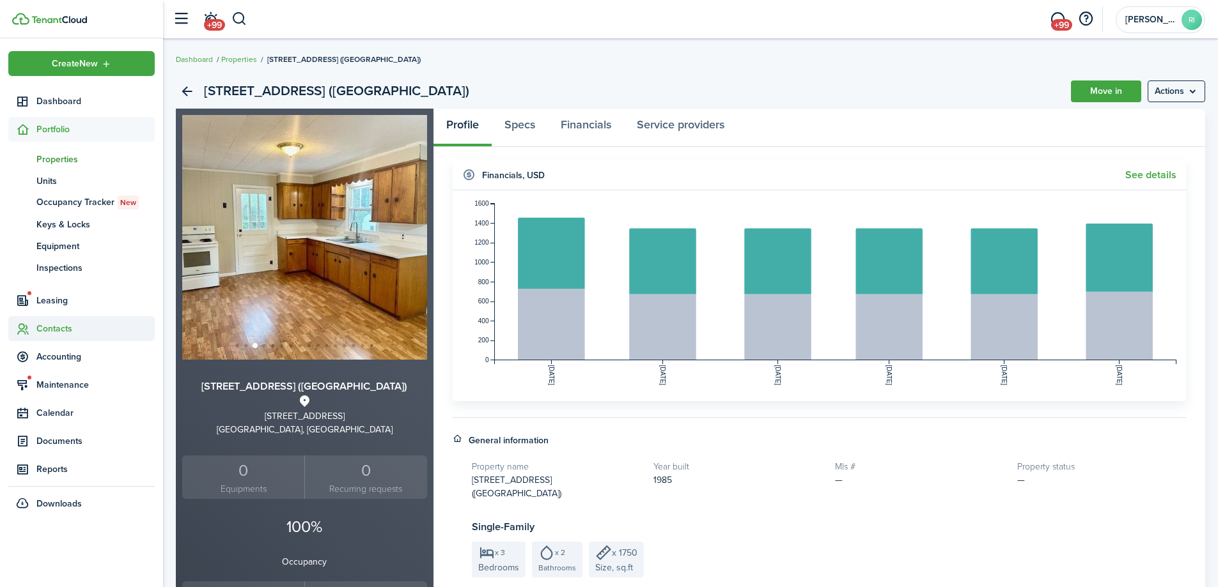
click at [53, 327] on span "Contacts" at bounding box center [95, 328] width 118 height 13
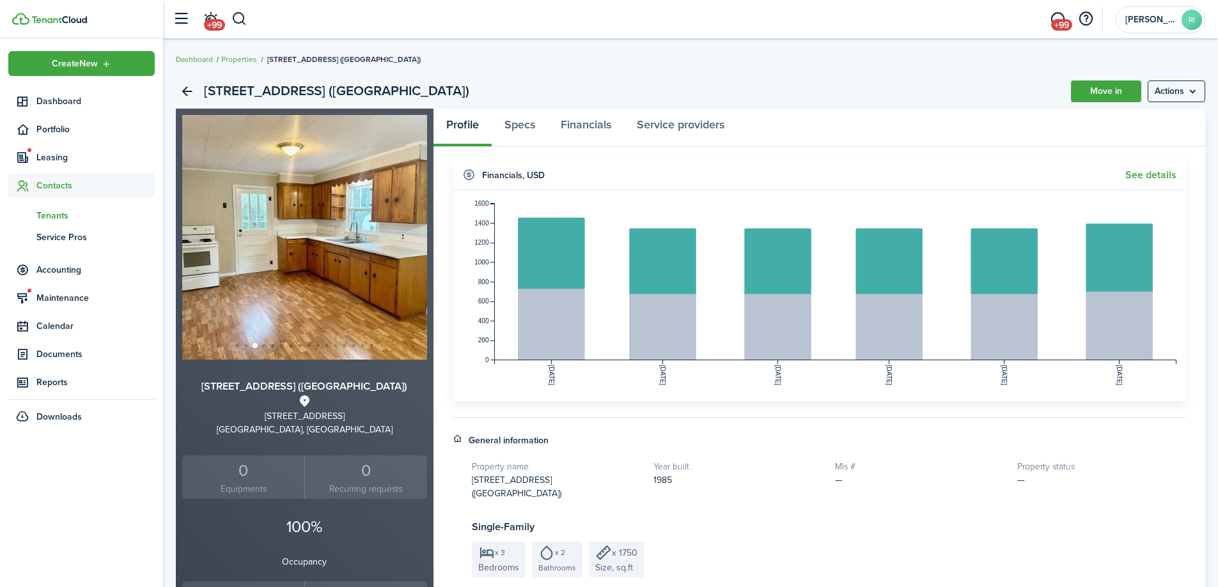
click at [61, 205] on link "tn Tenants" at bounding box center [81, 216] width 146 height 22
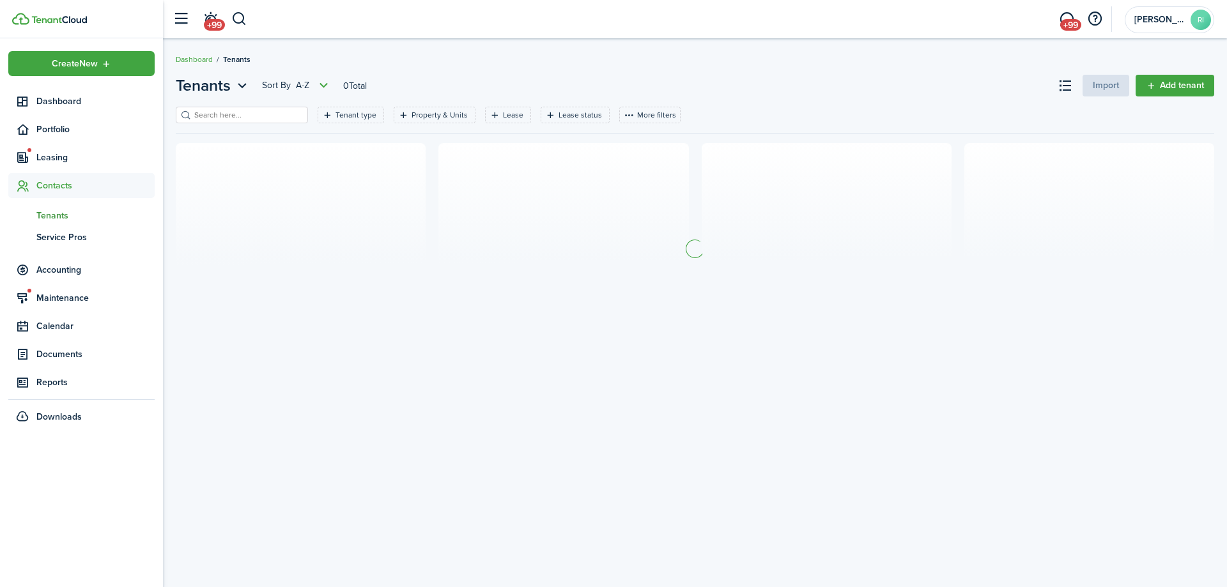
click at [219, 114] on input "search" at bounding box center [247, 115] width 113 height 12
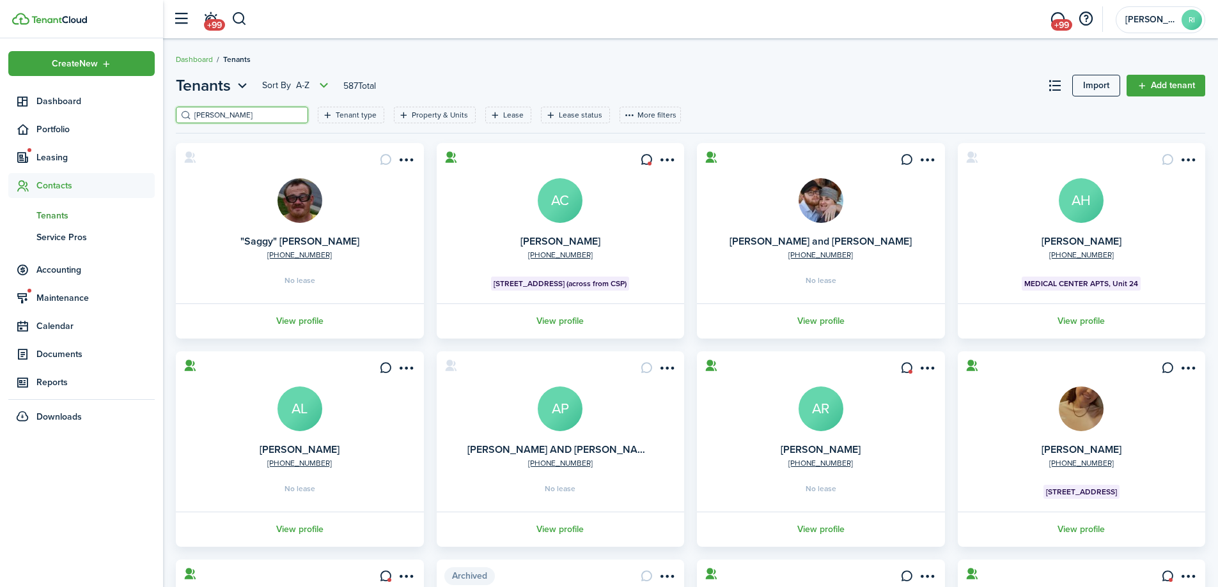
type input "[PERSON_NAME]"
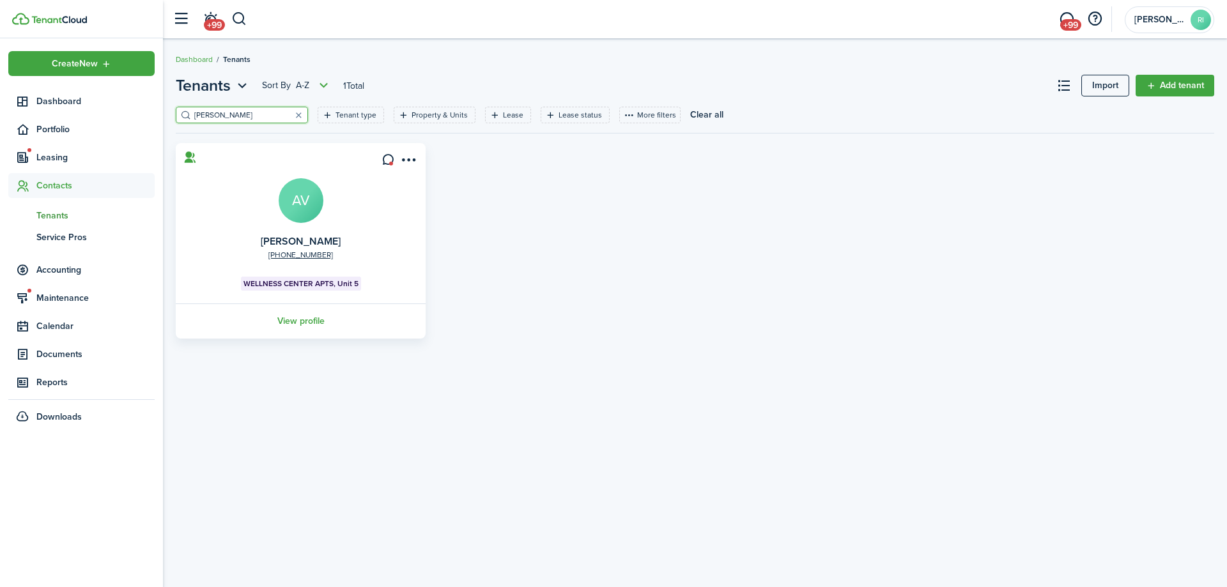
click at [293, 320] on link "View profile" at bounding box center [301, 321] width 254 height 35
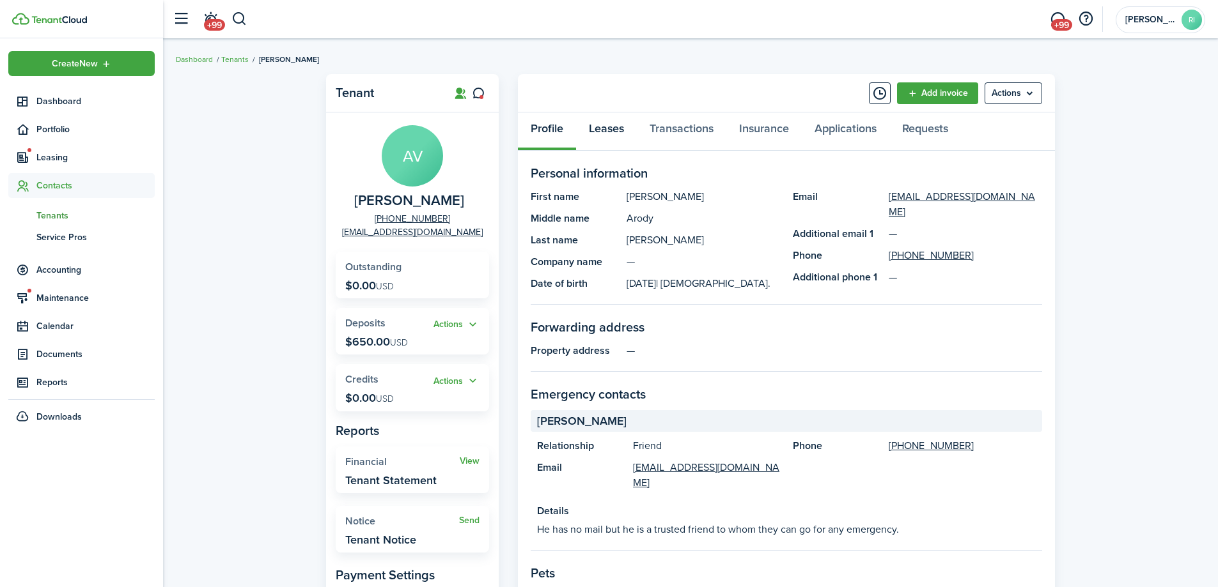
click at [615, 134] on link "Leases" at bounding box center [606, 132] width 61 height 38
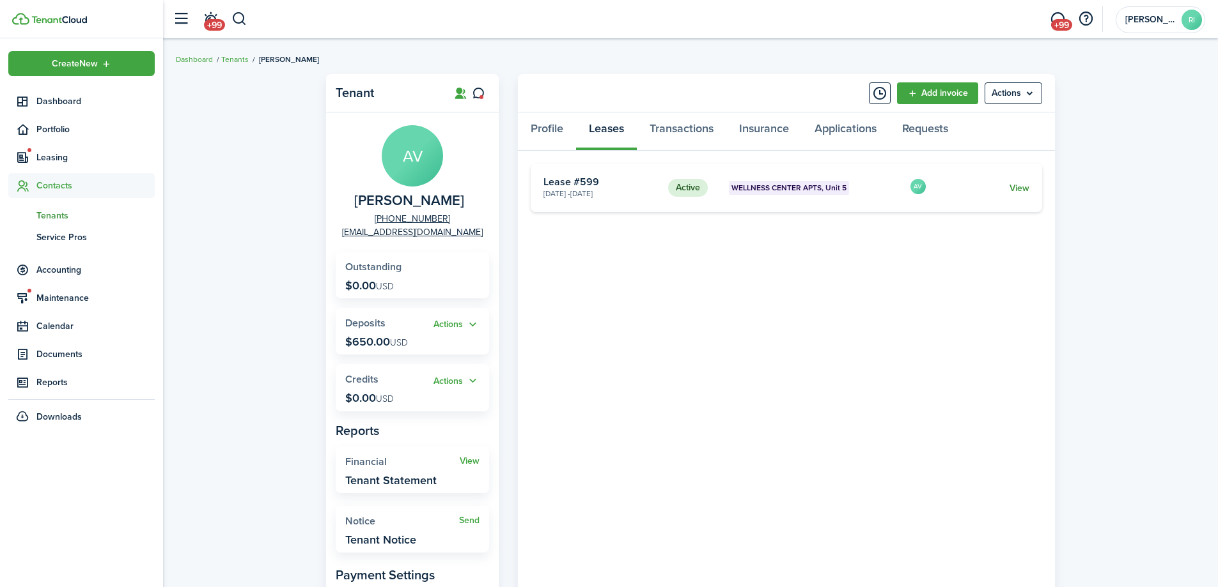
click at [1020, 189] on link "View" at bounding box center [1019, 188] width 20 height 13
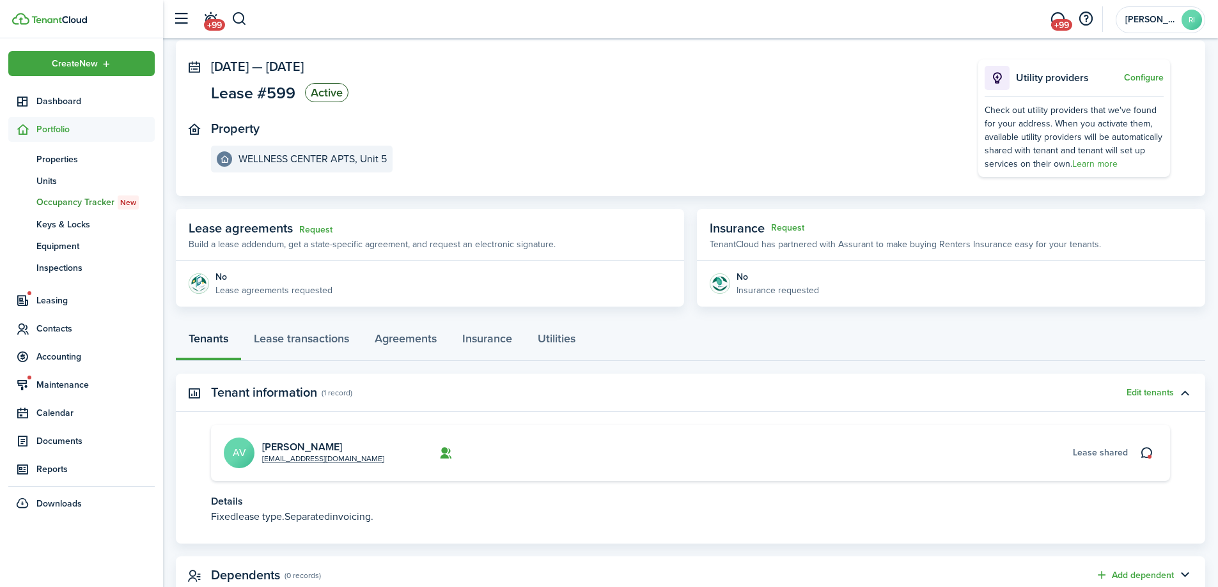
scroll to position [107, 0]
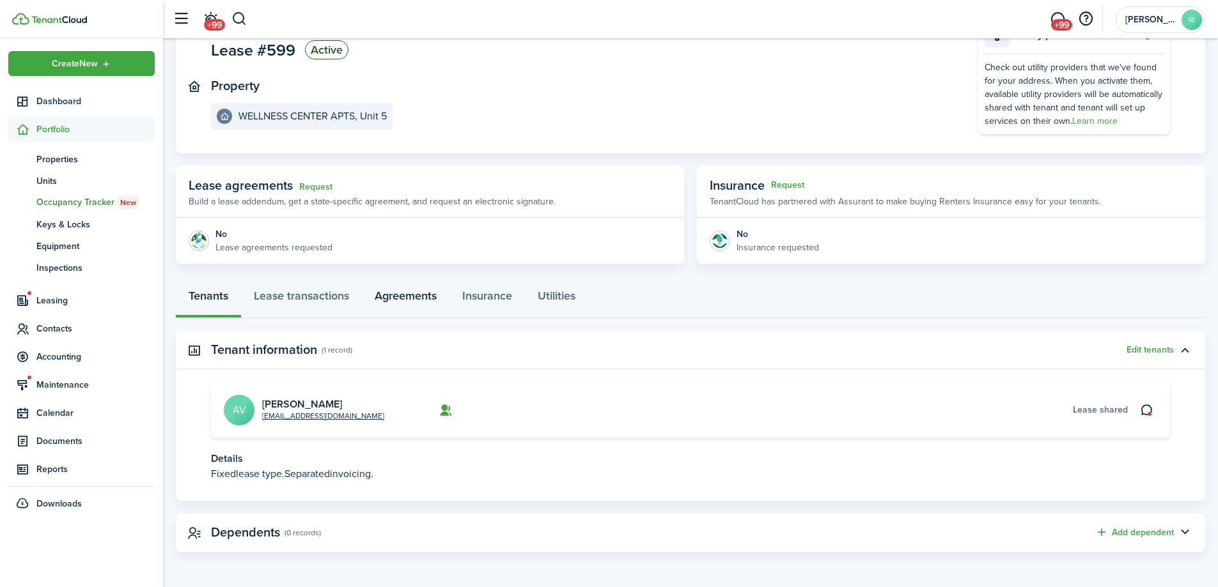
click at [391, 293] on link "Agreements" at bounding box center [406, 299] width 88 height 38
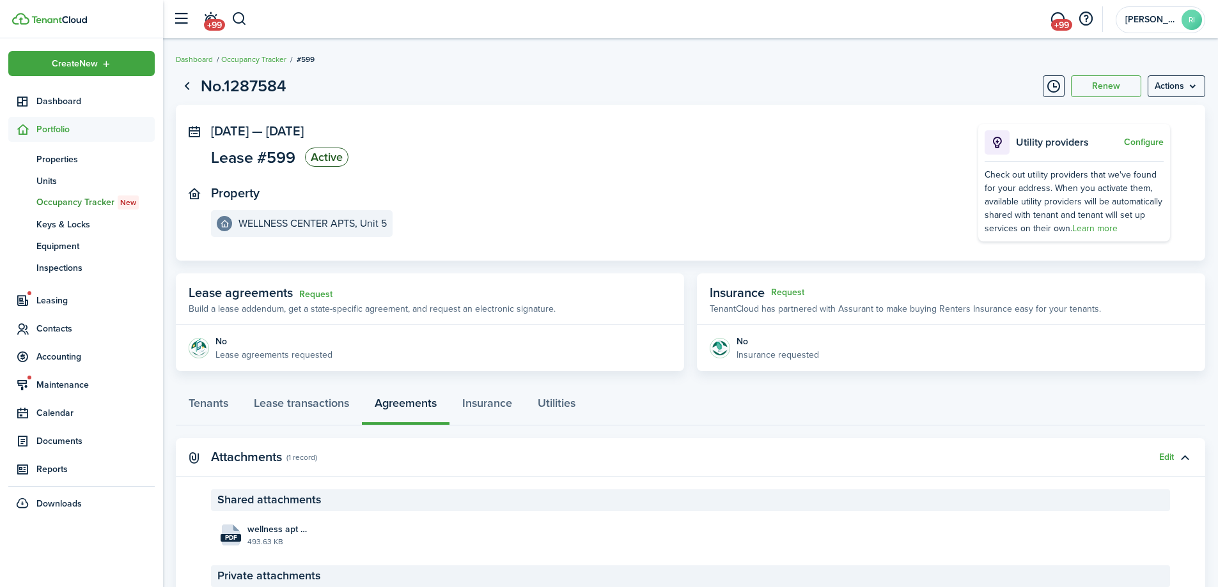
scroll to position [112, 0]
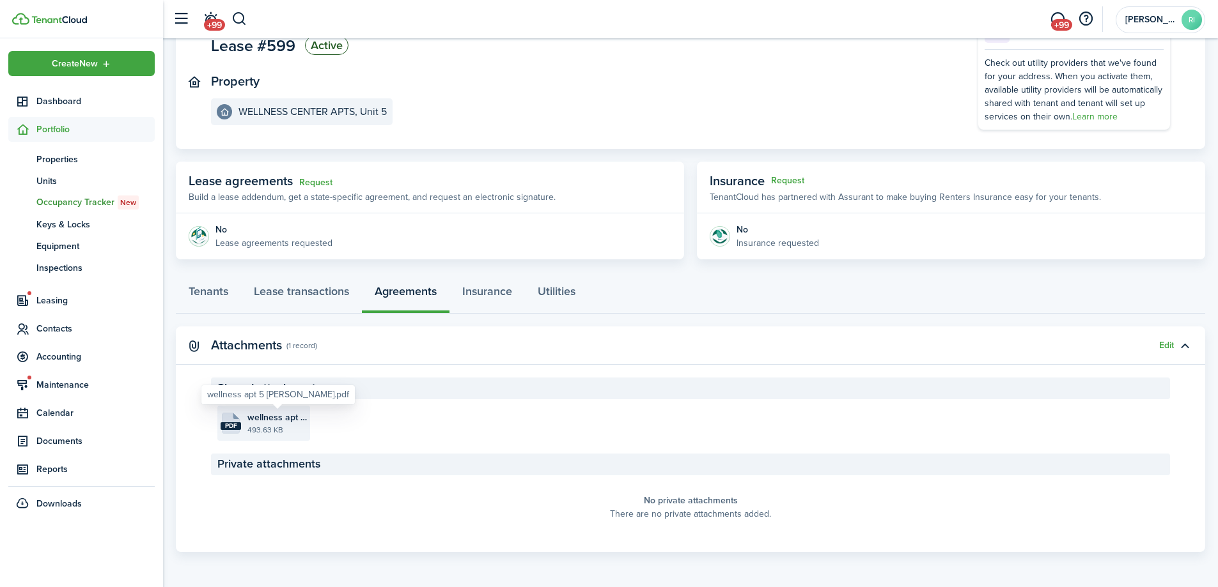
click at [287, 414] on span "wellness apt 5 [PERSON_NAME].pdf" at bounding box center [276, 417] width 59 height 13
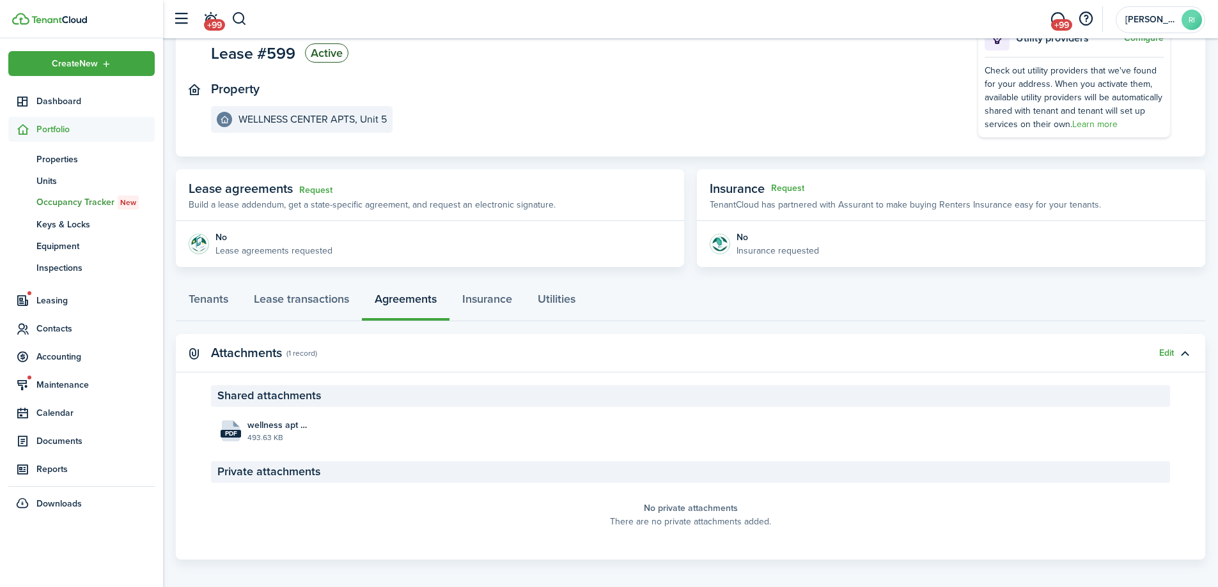
scroll to position [0, 0]
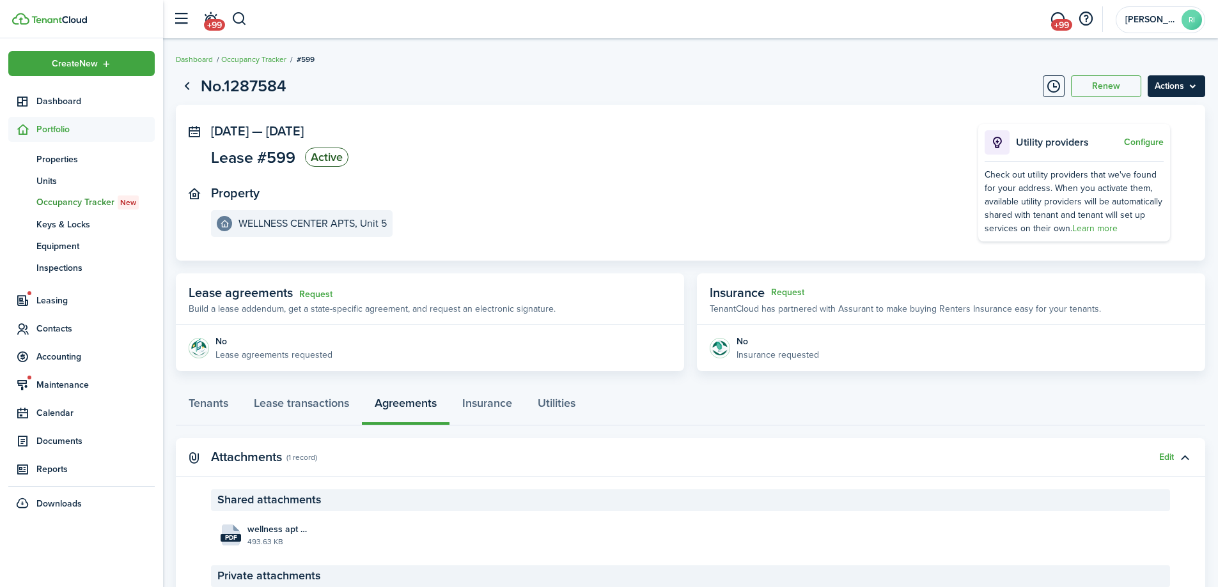
click at [1191, 91] on menu-btn "Actions" at bounding box center [1176, 86] width 58 height 22
click at [1155, 161] on link "End Lease" at bounding box center [1149, 159] width 112 height 22
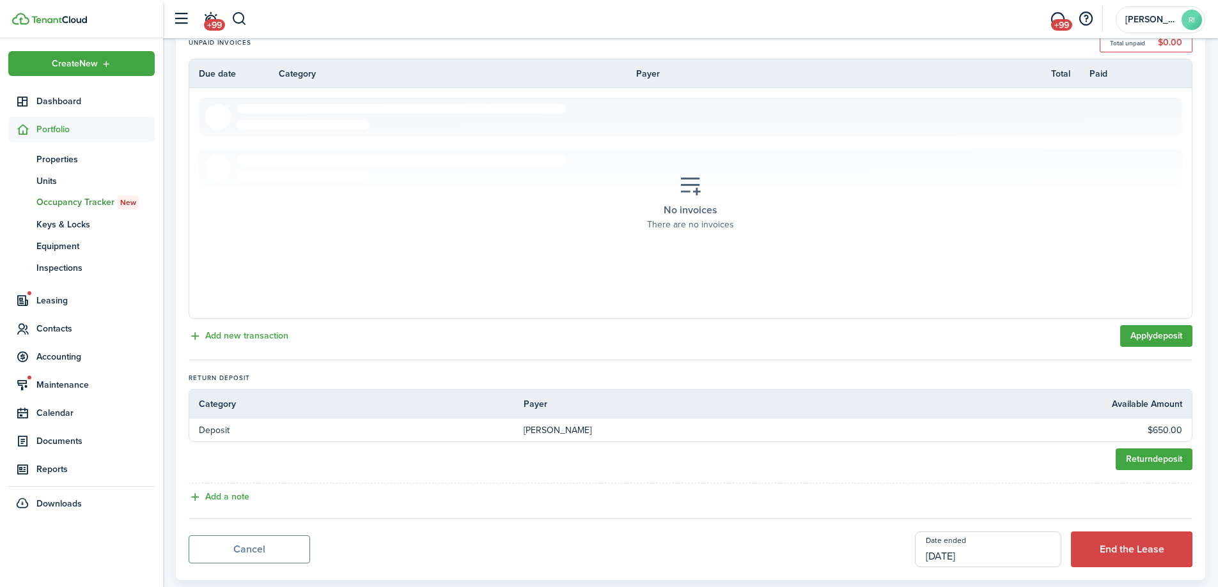
scroll to position [294, 0]
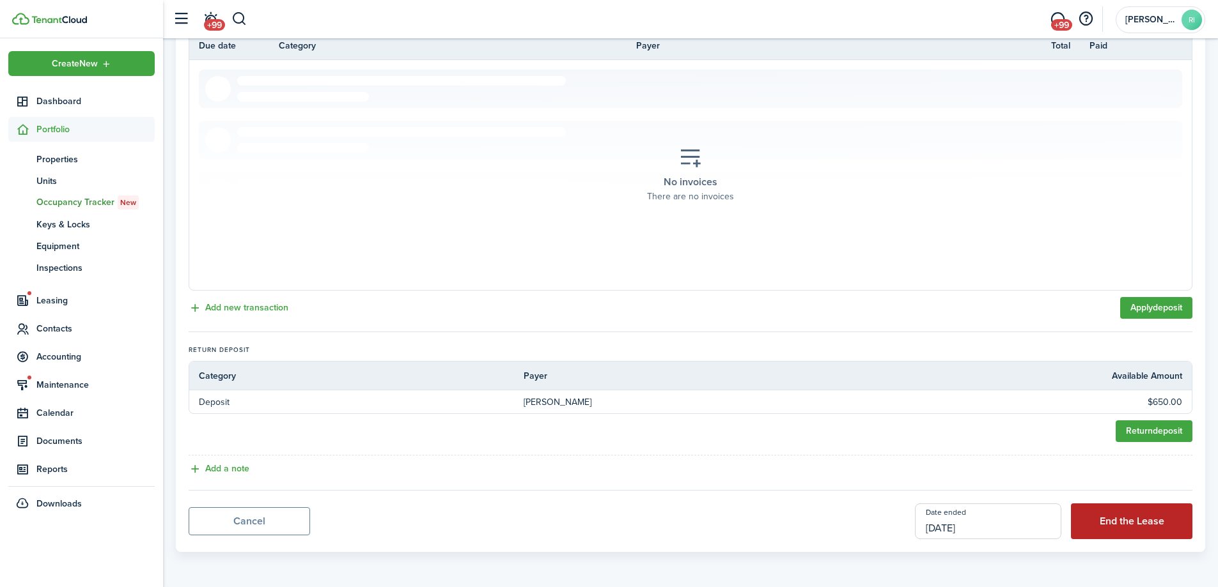
click at [1139, 525] on button "End the Lease" at bounding box center [1131, 522] width 121 height 36
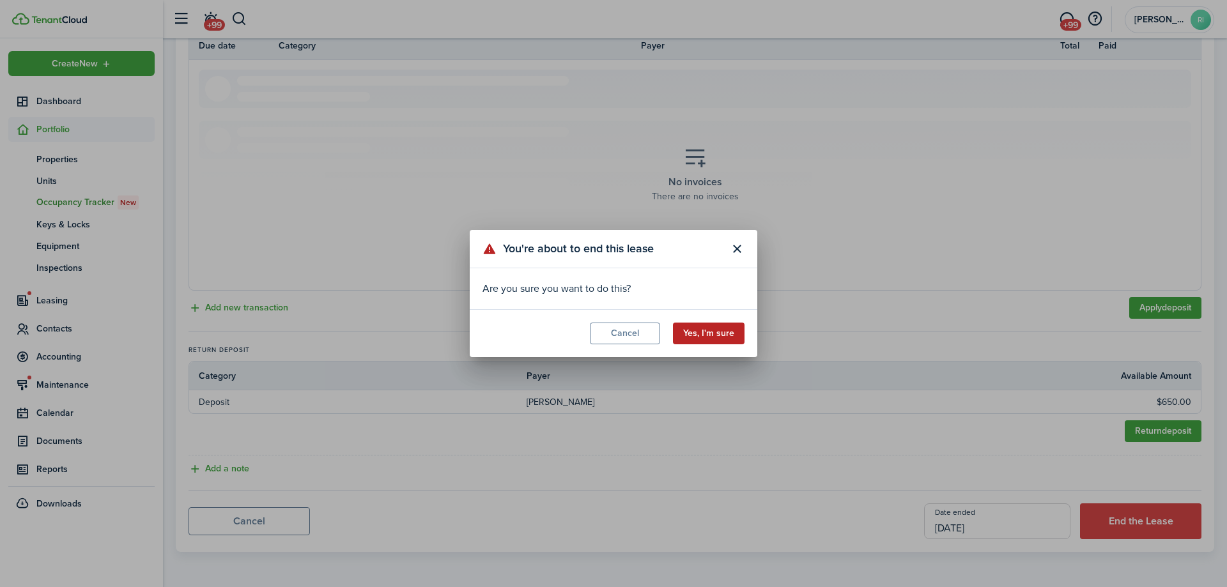
click at [688, 335] on button "Yes, I'm sure" at bounding box center [709, 334] width 72 height 22
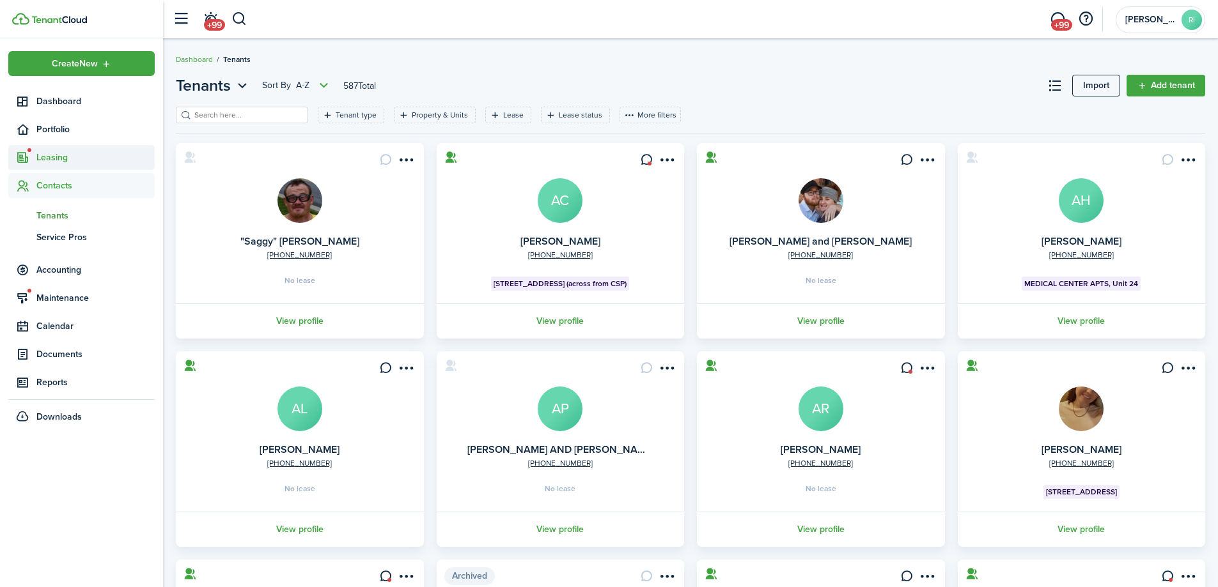
click at [66, 158] on span "Leasing" at bounding box center [95, 157] width 118 height 13
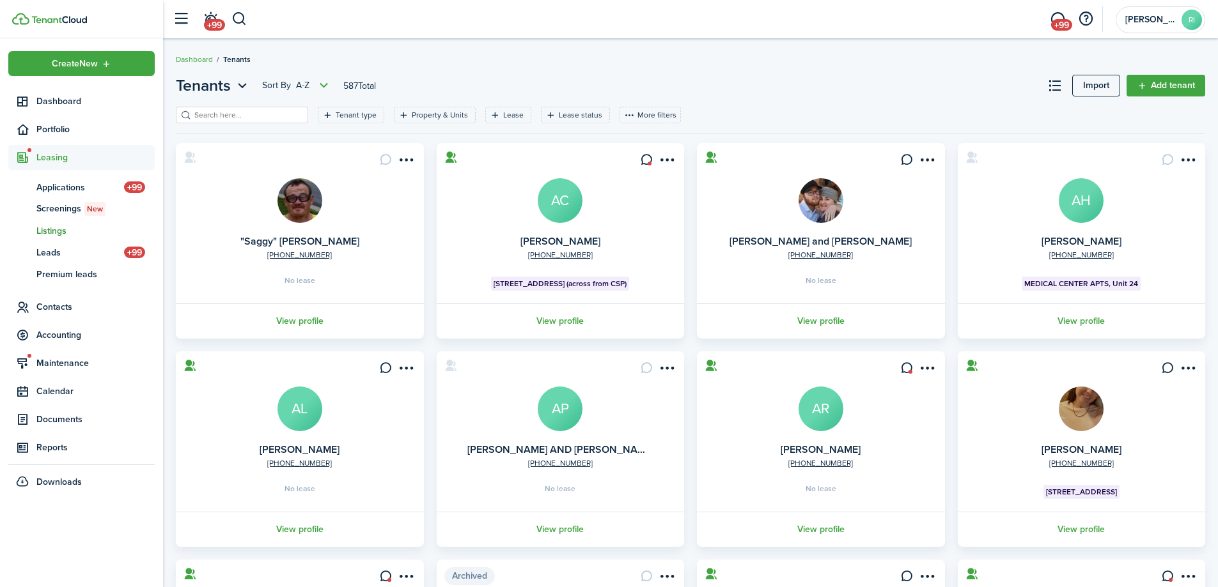
click at [55, 224] on span "Listings" at bounding box center [95, 230] width 118 height 13
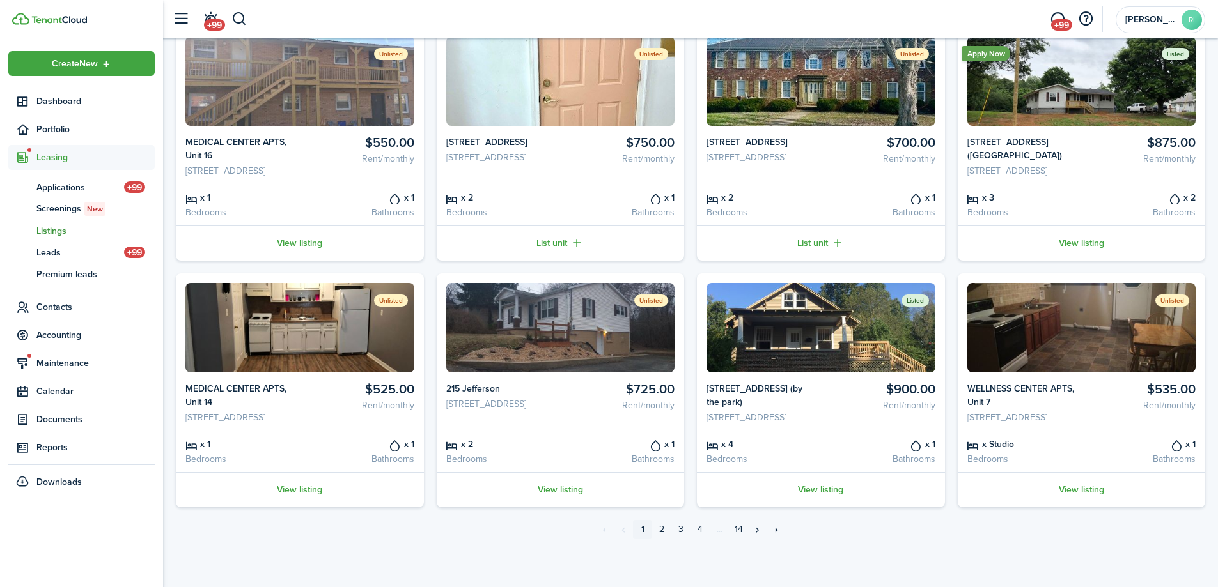
scroll to position [403, 0]
click at [836, 486] on link "View listing" at bounding box center [821, 489] width 248 height 35
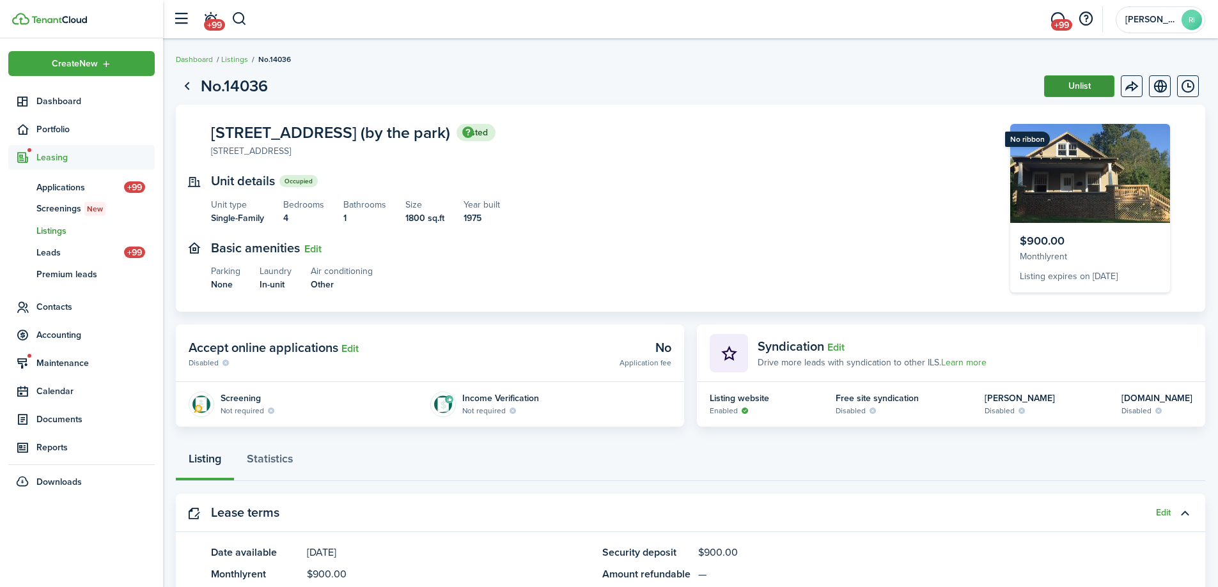
click at [1077, 86] on button "Unlist" at bounding box center [1079, 86] width 70 height 22
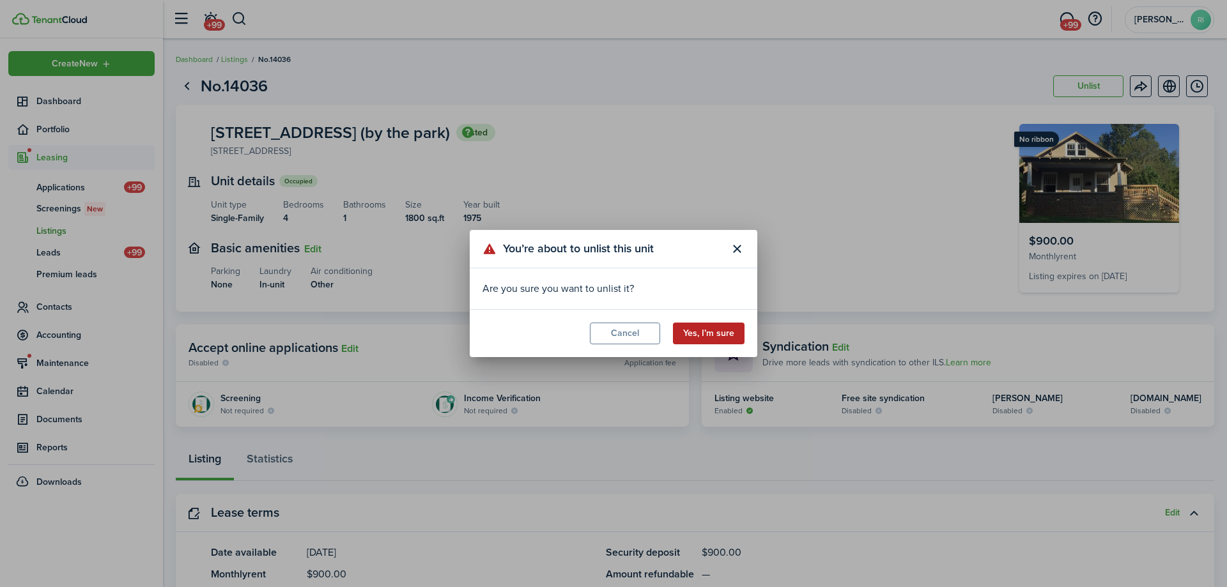
click at [733, 333] on button "Yes, I’m sure" at bounding box center [709, 334] width 72 height 22
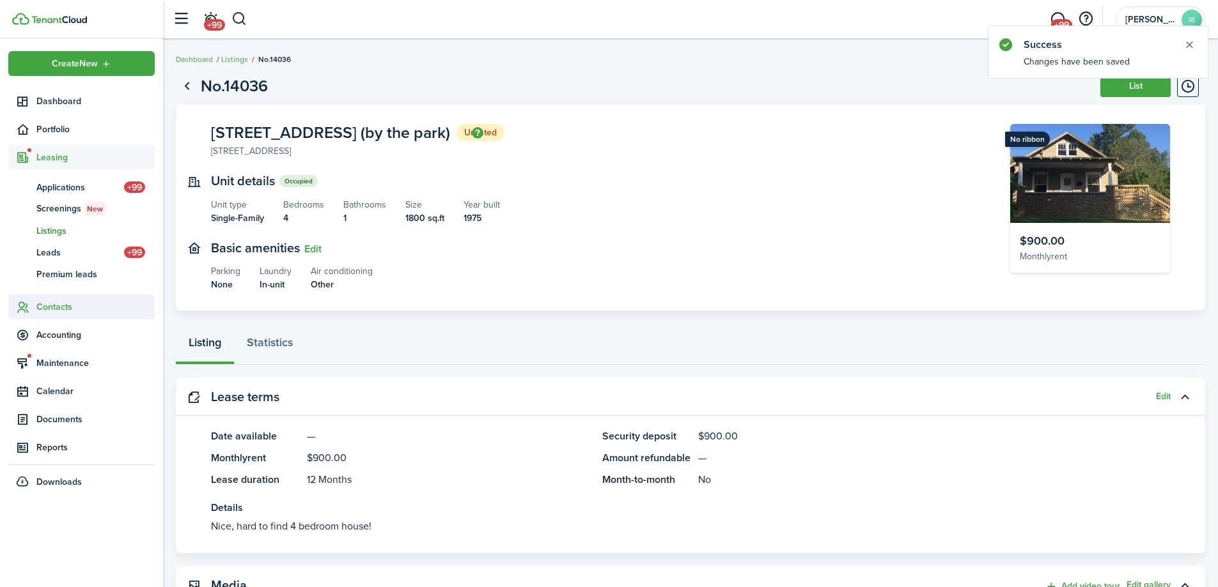
click at [54, 313] on span "Contacts" at bounding box center [95, 306] width 118 height 13
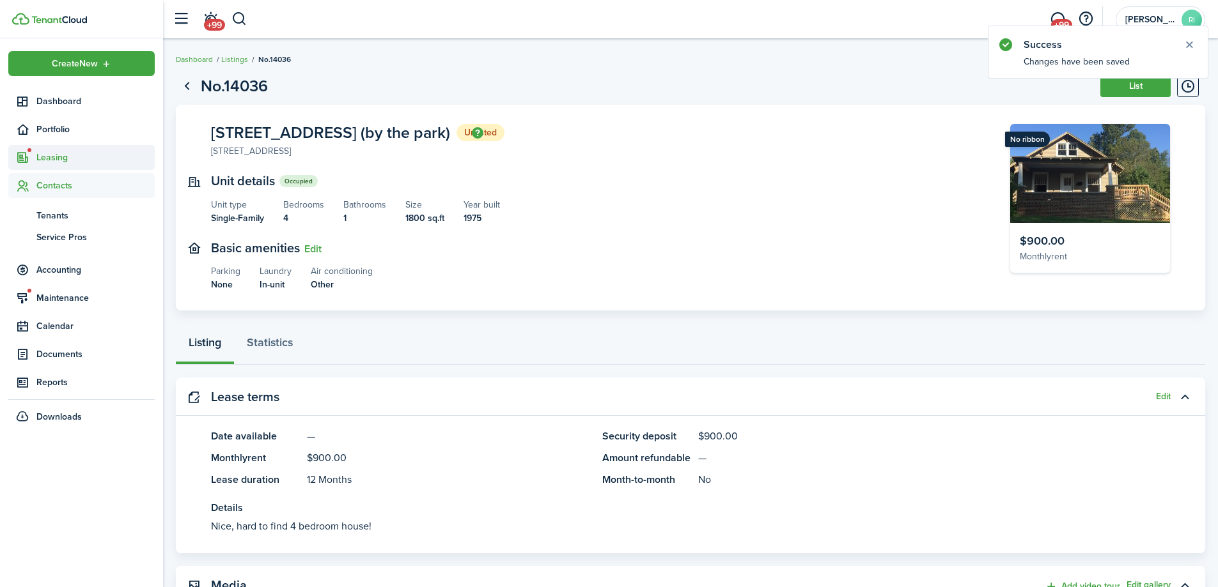
click at [63, 161] on span "Leasing" at bounding box center [95, 157] width 118 height 13
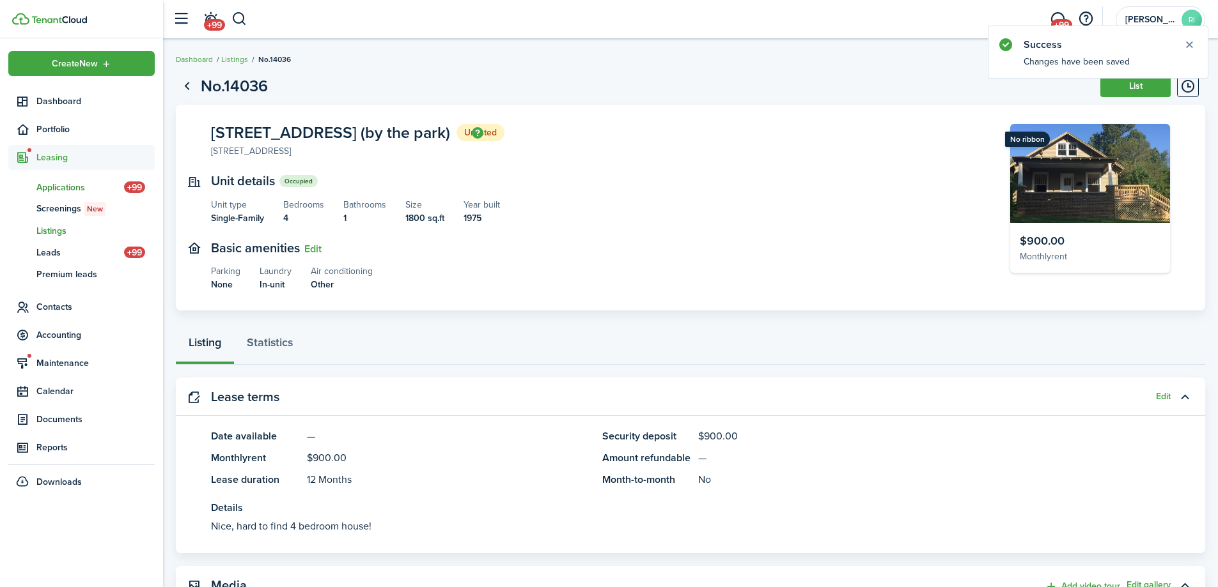
click at [66, 186] on span "Applications" at bounding box center [80, 187] width 88 height 13
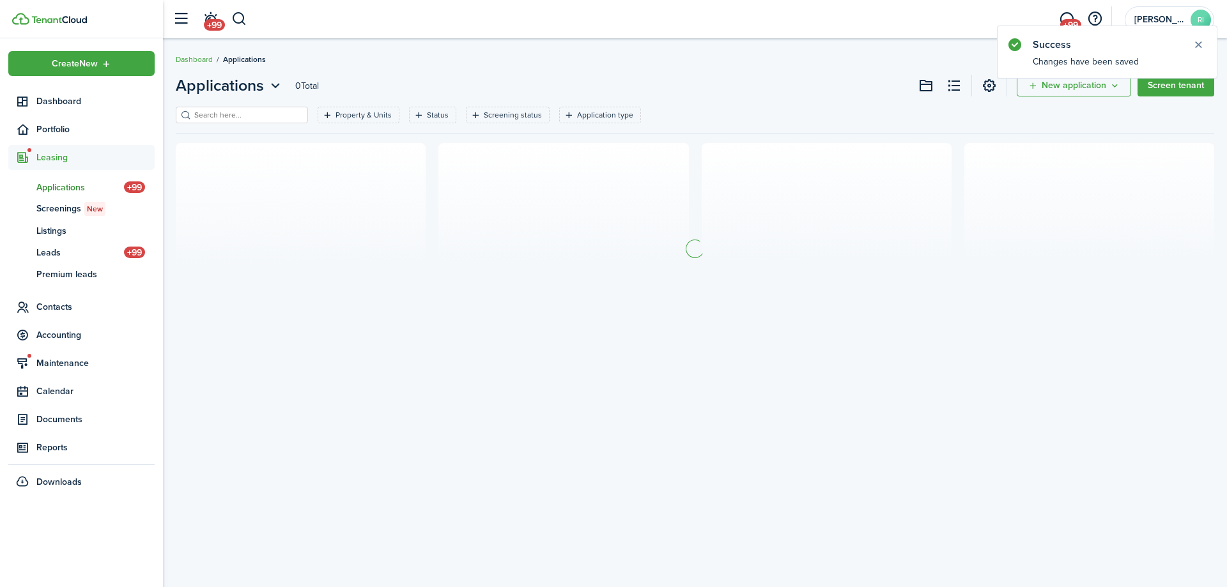
click at [246, 123] on filter-search at bounding box center [242, 115] width 132 height 17
click at [254, 111] on input "search" at bounding box center [247, 115] width 113 height 12
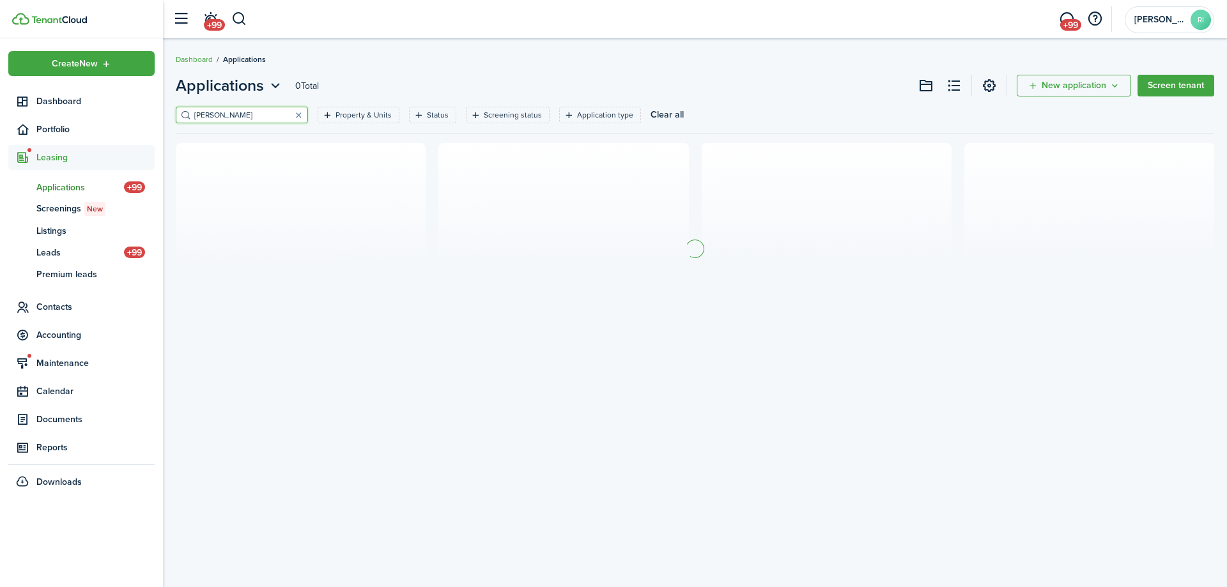
type input "[PERSON_NAME]"
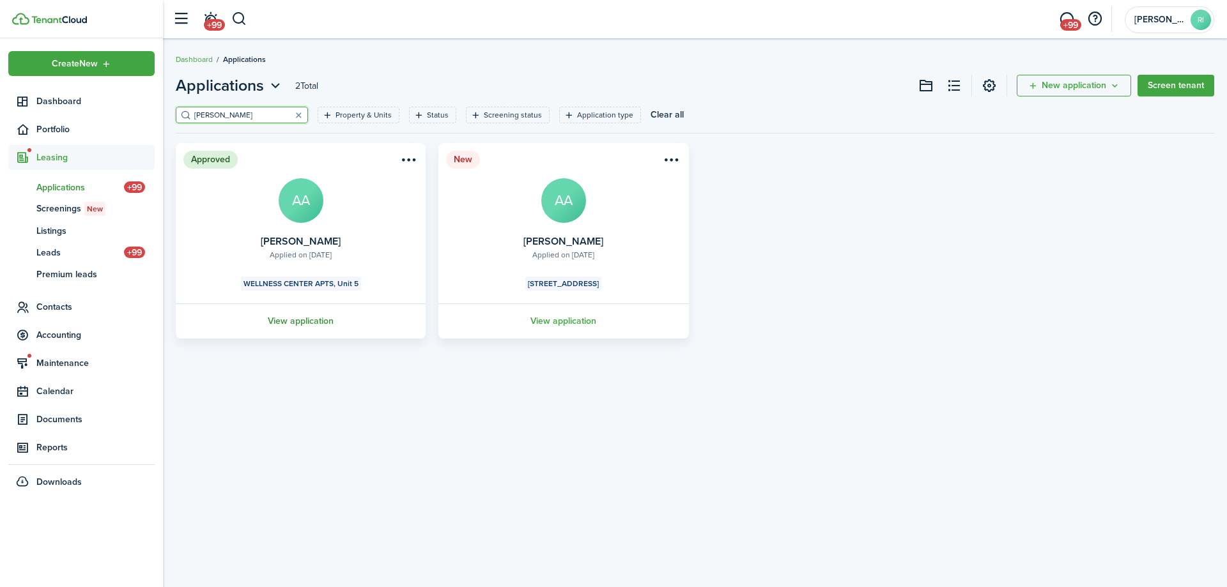
click at [321, 322] on link "View application" at bounding box center [301, 321] width 254 height 35
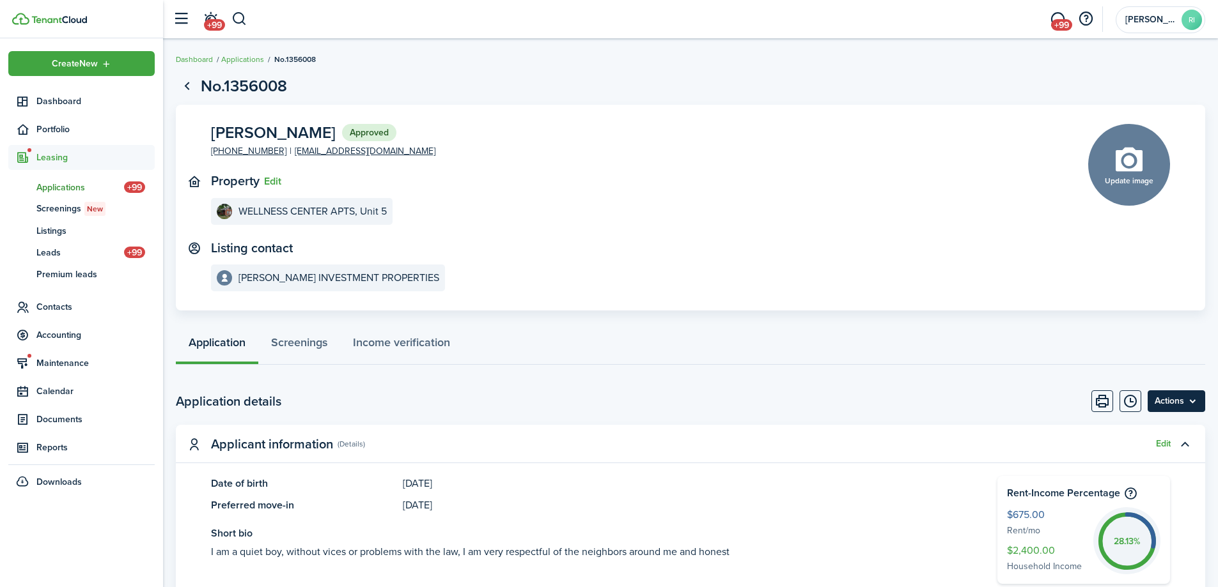
click at [1183, 400] on menu-btn "Actions" at bounding box center [1176, 402] width 58 height 22
click at [281, 182] on button "Edit" at bounding box center [272, 182] width 17 height 12
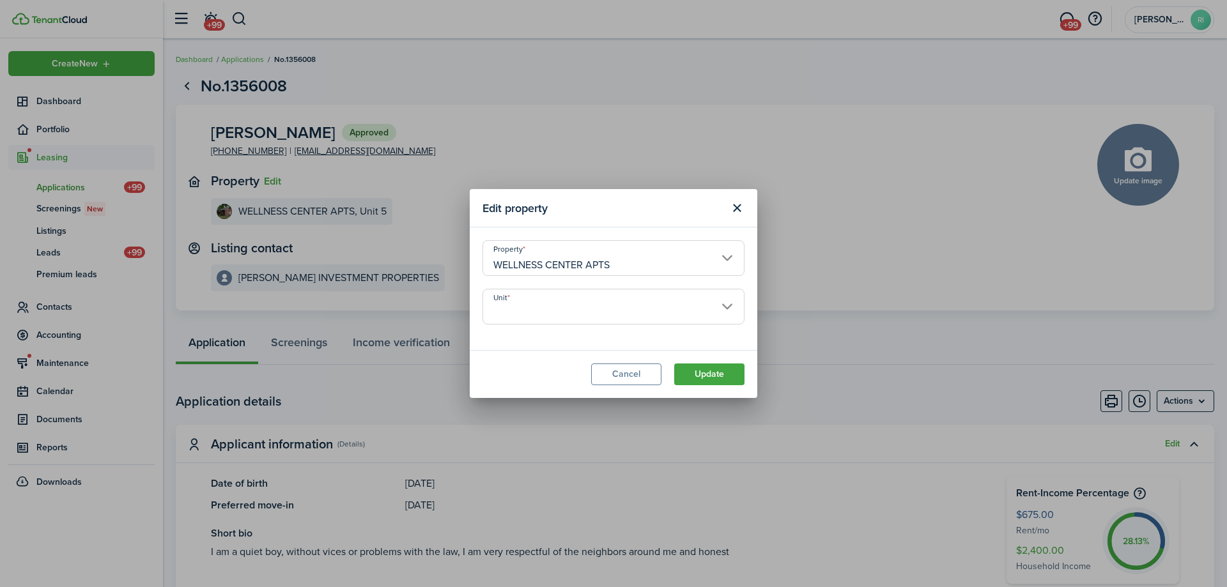
click at [646, 260] on input "WELLNESS CENTER APTS" at bounding box center [614, 258] width 262 height 36
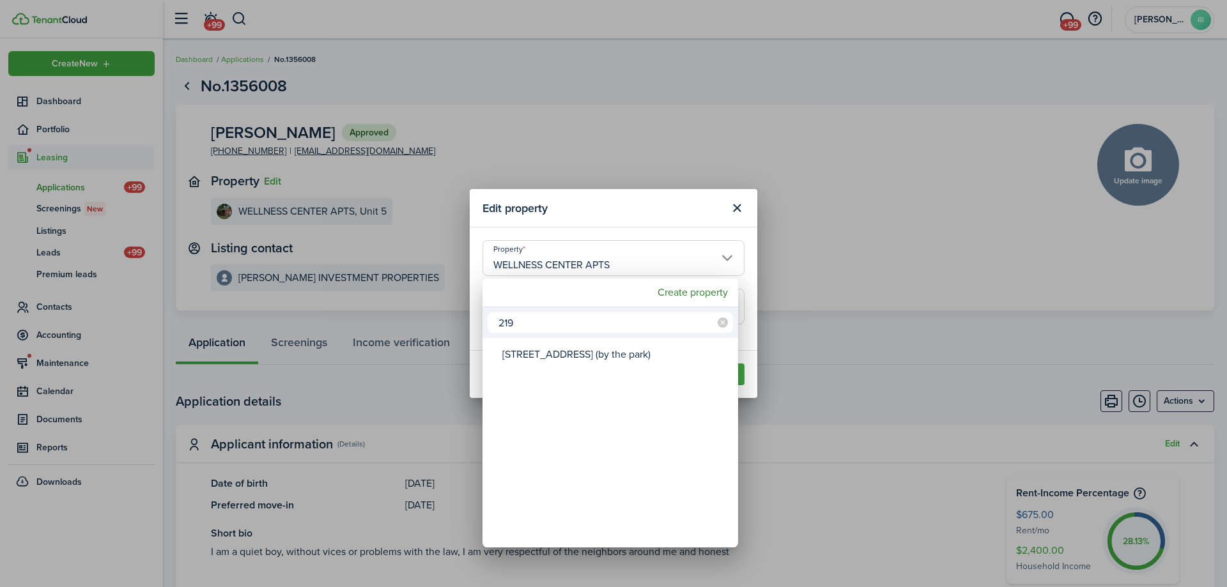
type input "219"
click at [607, 345] on div "[STREET_ADDRESS] (by the park)" at bounding box center [615, 354] width 226 height 29
type input "[STREET_ADDRESS] (by the park)"
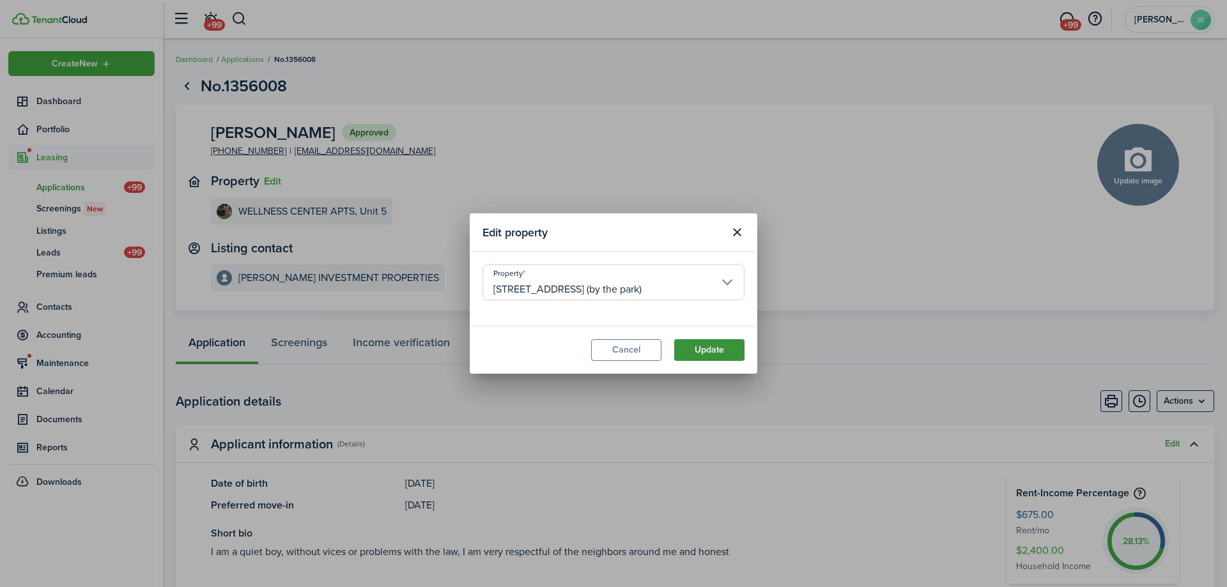
click at [733, 346] on button "Update" at bounding box center [709, 350] width 70 height 22
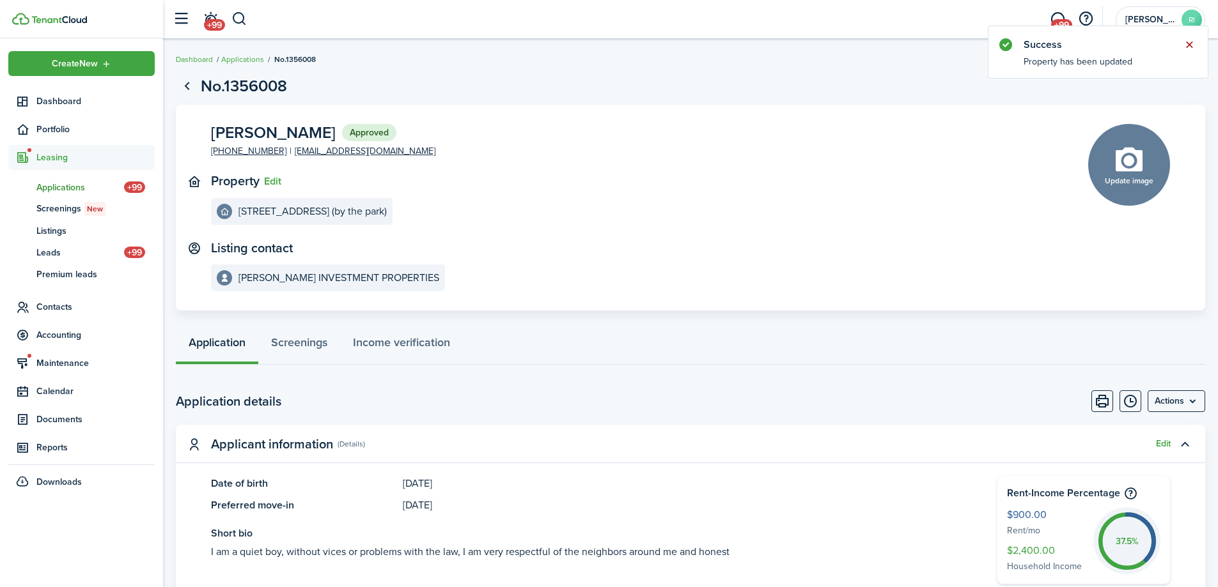
click at [1186, 48] on button "Close notify" at bounding box center [1189, 45] width 18 height 18
click at [1183, 391] on menu-btn "Actions" at bounding box center [1176, 402] width 58 height 22
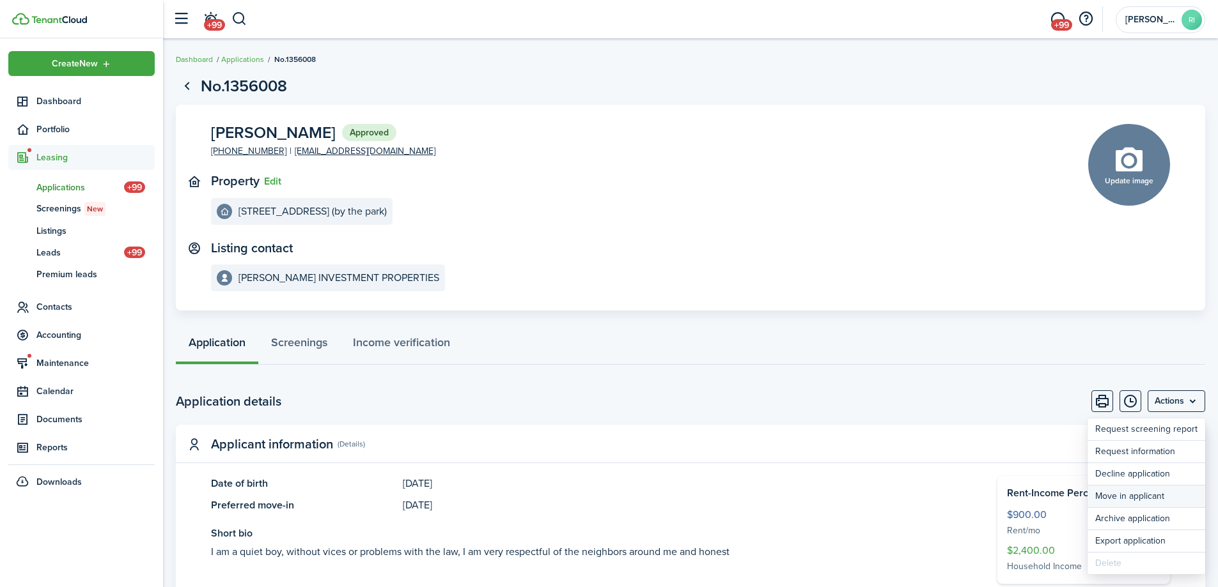
click at [1164, 492] on button "Move in applicant" at bounding box center [1146, 497] width 118 height 22
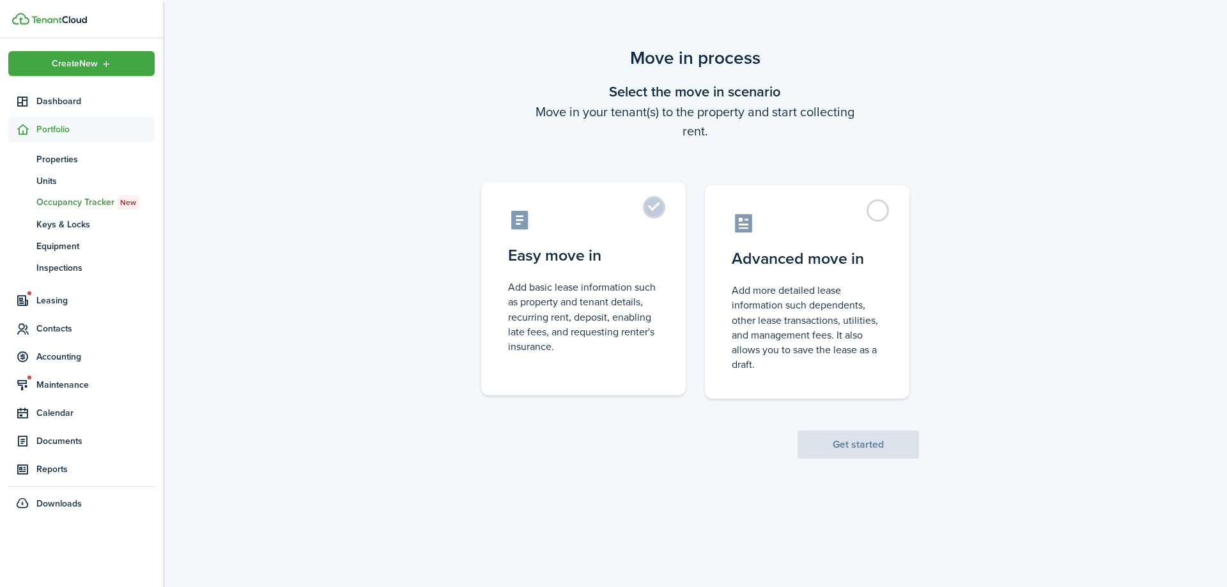
click at [611, 222] on control-radio-card-icon at bounding box center [583, 220] width 151 height 22
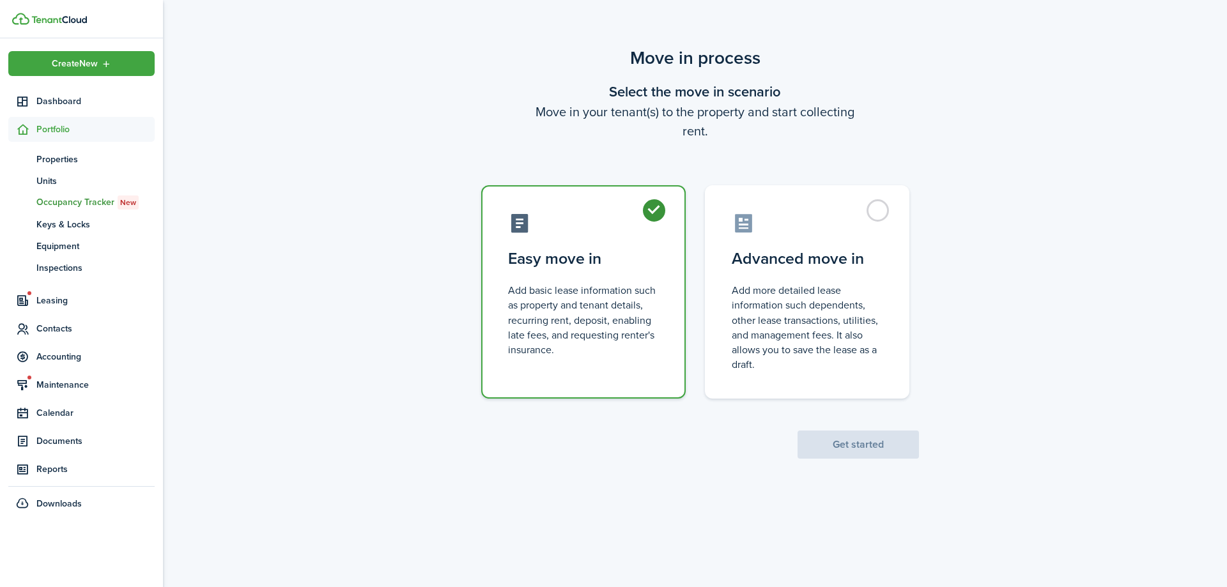
radio input "true"
click at [847, 443] on button "Get started" at bounding box center [858, 445] width 121 height 28
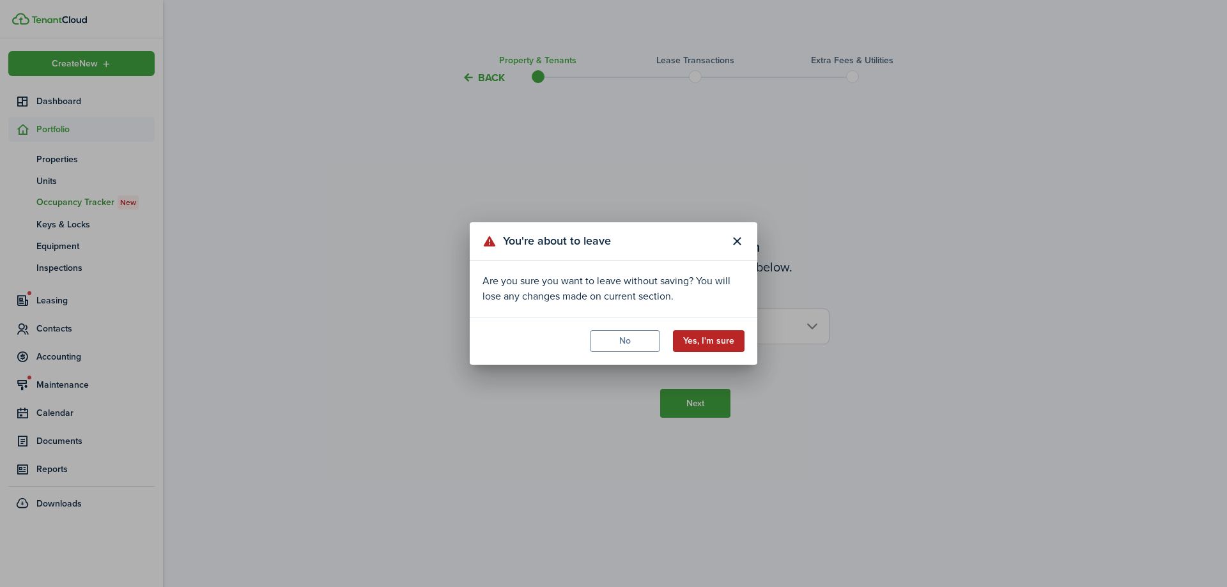
click at [706, 338] on button "Yes, I'm sure" at bounding box center [709, 342] width 72 height 22
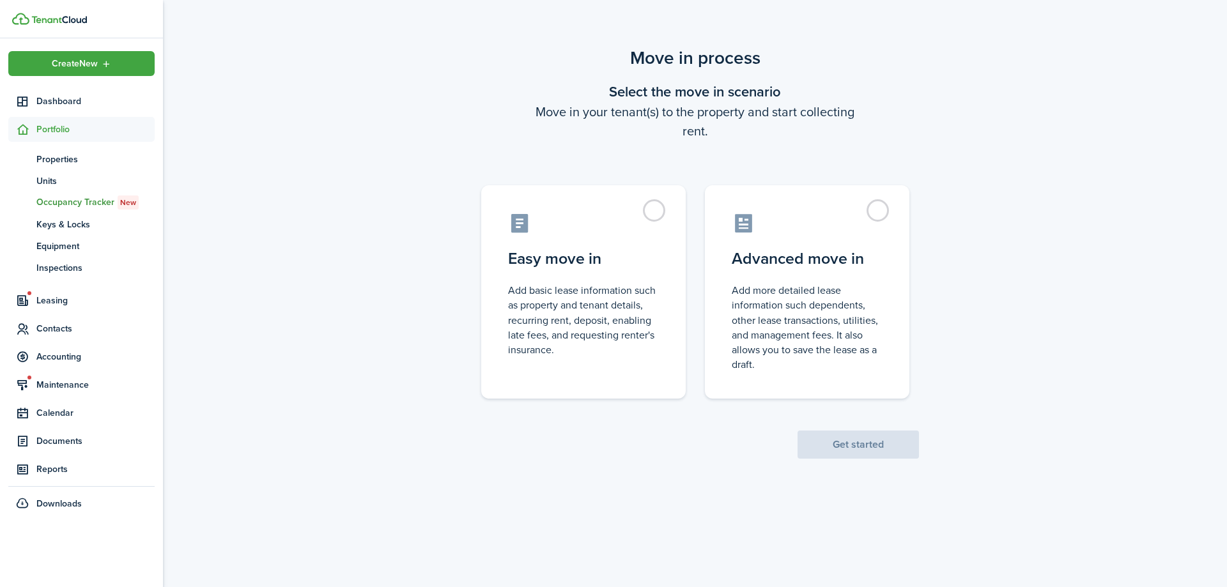
click at [583, 465] on div "Move in process Select the move in scenario Move in your tenant(s) to the prope…" at bounding box center [695, 251] width 1064 height 427
click at [61, 325] on span "Contacts" at bounding box center [95, 328] width 118 height 13
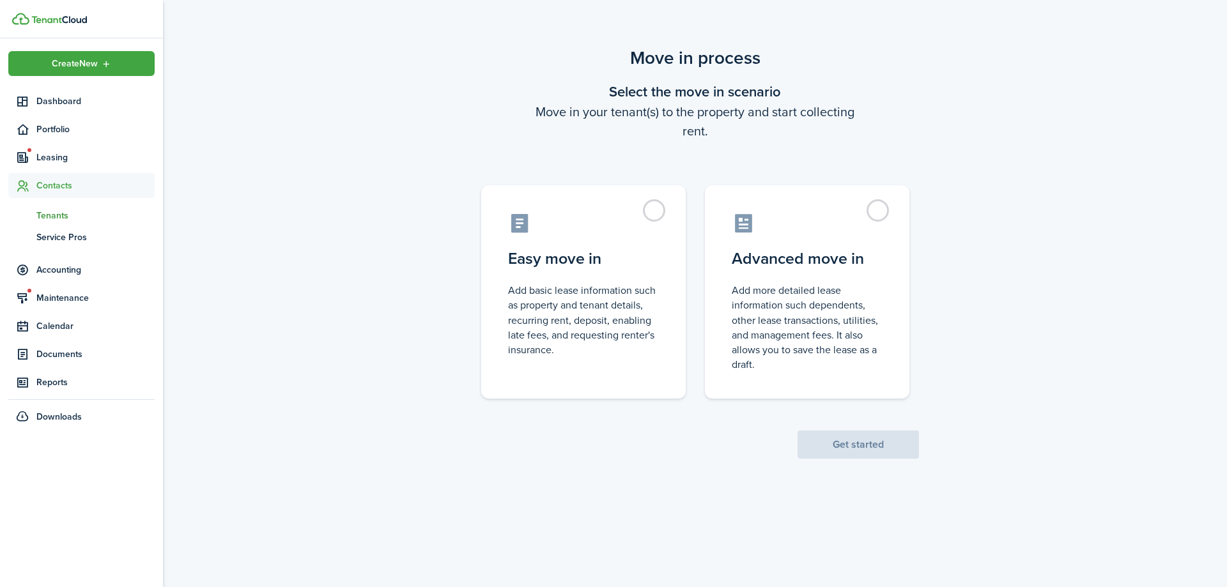
click at [65, 213] on span "Tenants" at bounding box center [95, 215] width 118 height 13
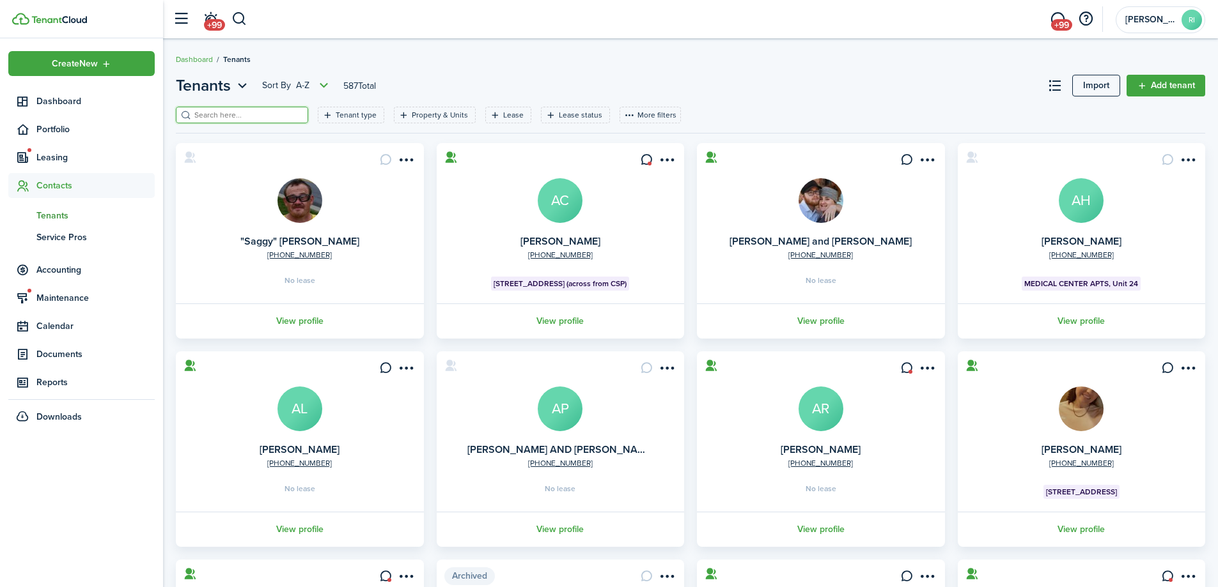
click at [286, 109] on input "search" at bounding box center [247, 115] width 113 height 12
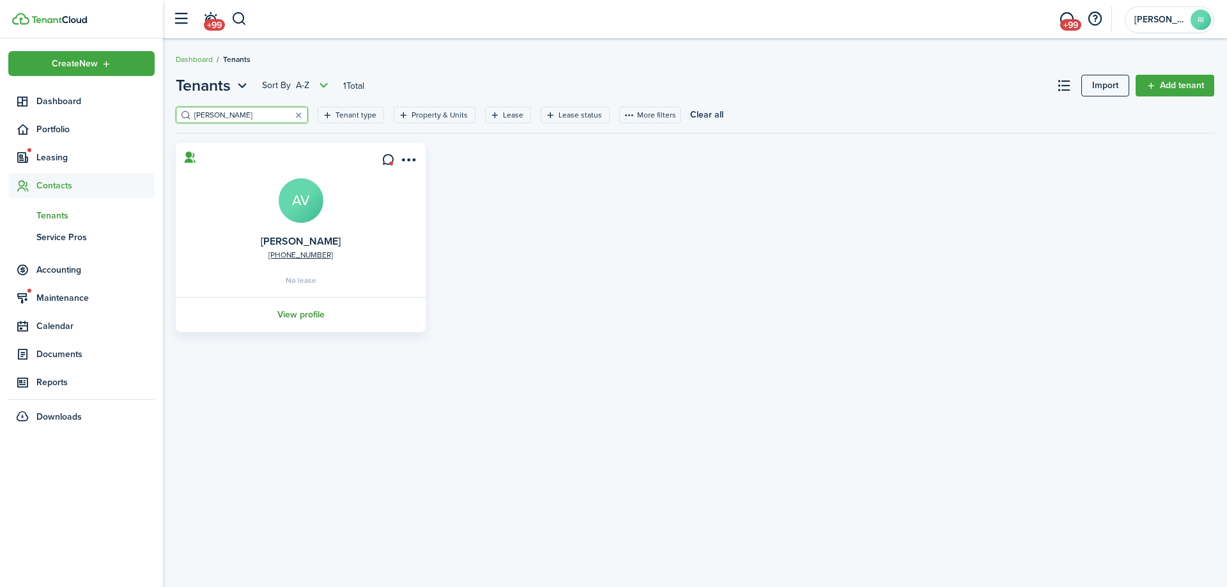
type input "[PERSON_NAME]"
click at [316, 302] on link "View profile" at bounding box center [301, 314] width 254 height 35
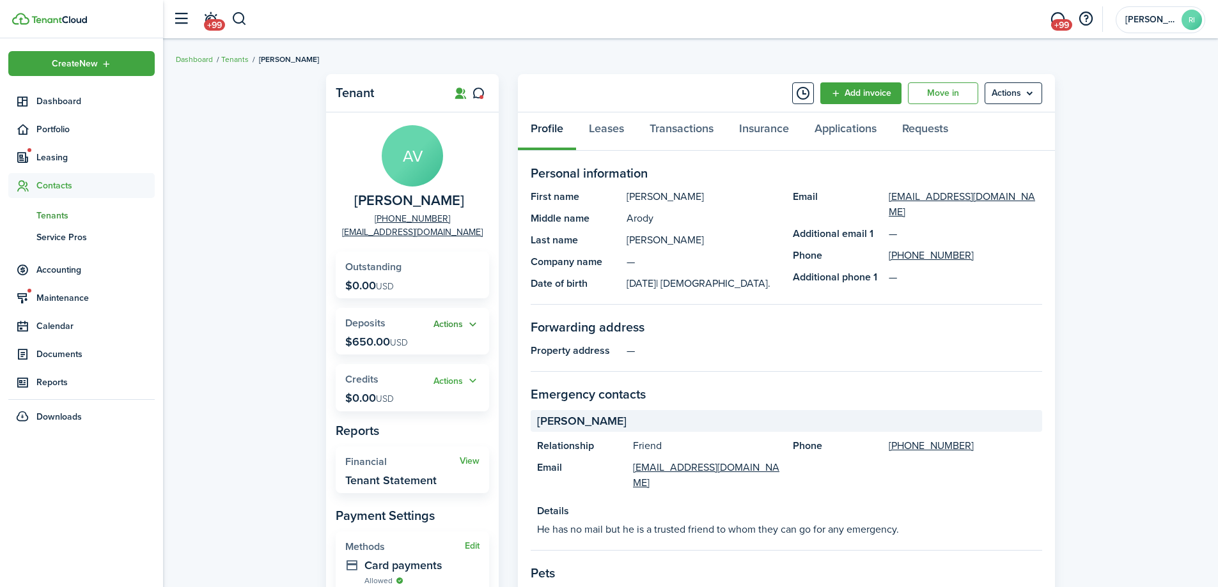
click at [451, 318] on button "Actions" at bounding box center [456, 325] width 46 height 15
click at [414, 392] on link "Return" at bounding box center [424, 395] width 112 height 22
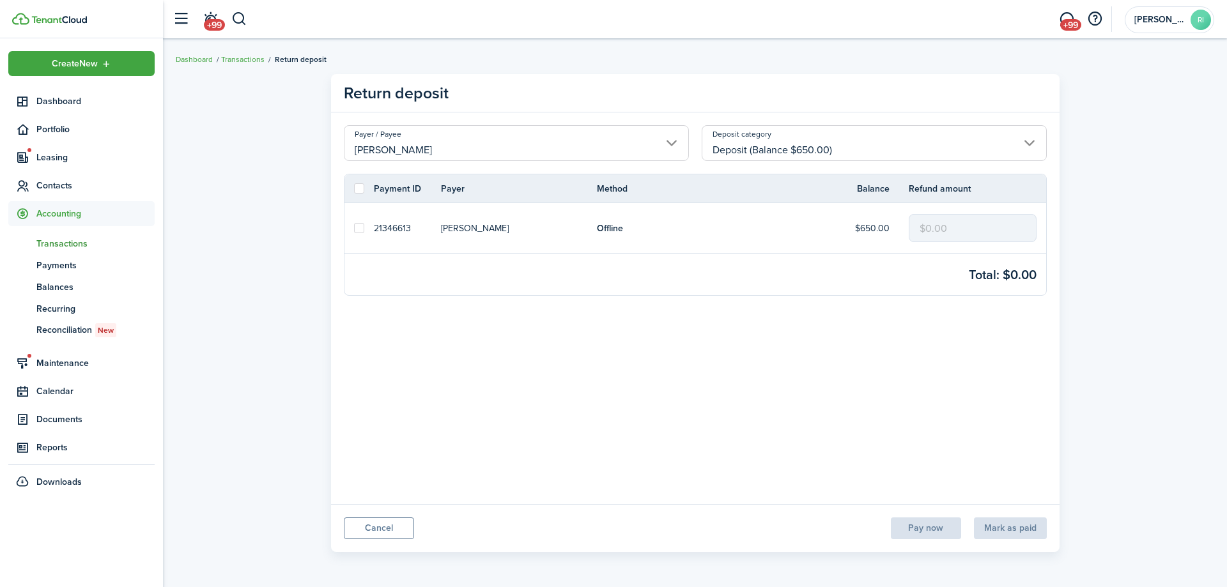
click at [369, 226] on link at bounding box center [359, 228] width 29 height 50
click at [360, 226] on label at bounding box center [359, 228] width 10 height 10
click at [354, 228] on input "checkbox" at bounding box center [354, 228] width 1 height 1
checkbox input "true"
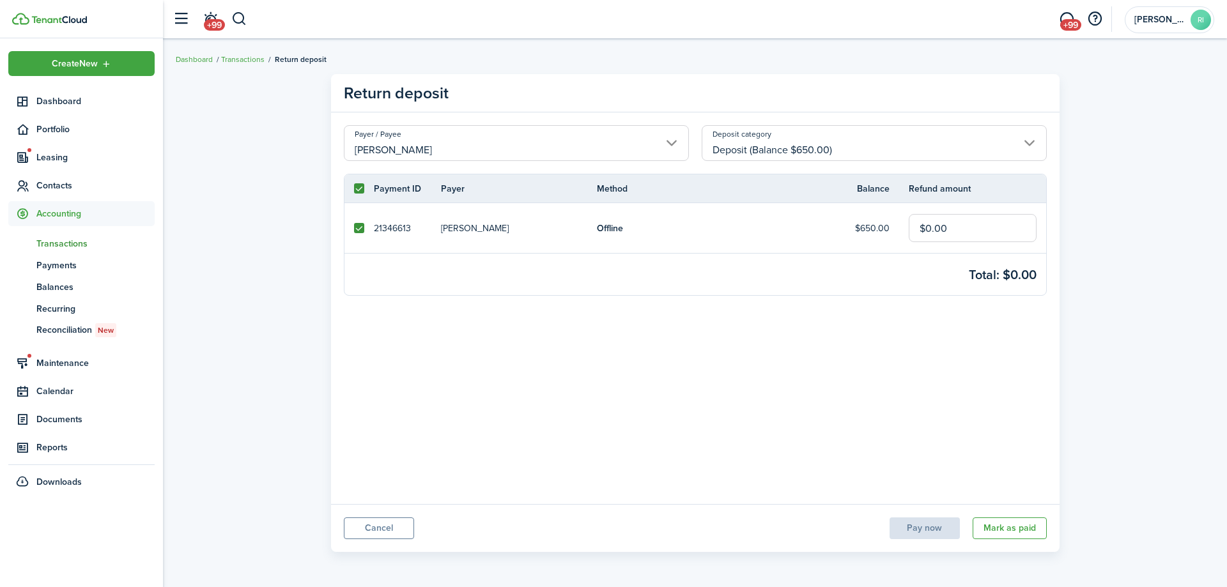
drag, startPoint x: 997, startPoint y: 233, endPoint x: 905, endPoint y: 227, distance: 92.2
click at [906, 227] on tr "21346613 [PERSON_NAME] Offline $650.00 $0.00" at bounding box center [696, 228] width 702 height 50
type input "$650.00"
click at [1002, 527] on button "Mark as paid" at bounding box center [1010, 529] width 74 height 22
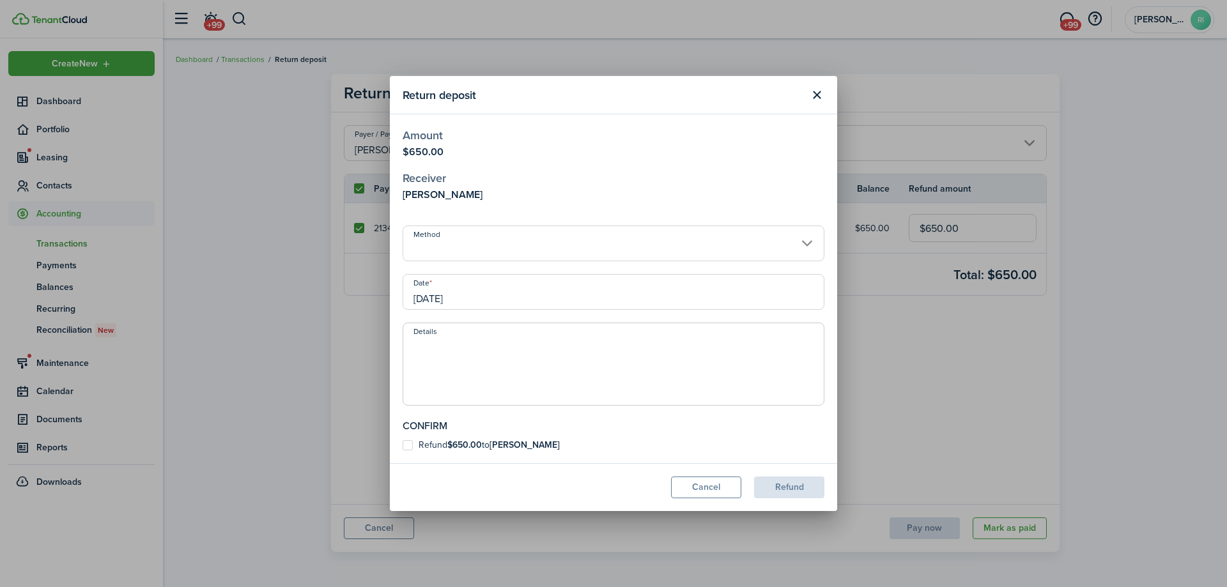
click at [500, 245] on input "Method" at bounding box center [614, 244] width 422 height 36
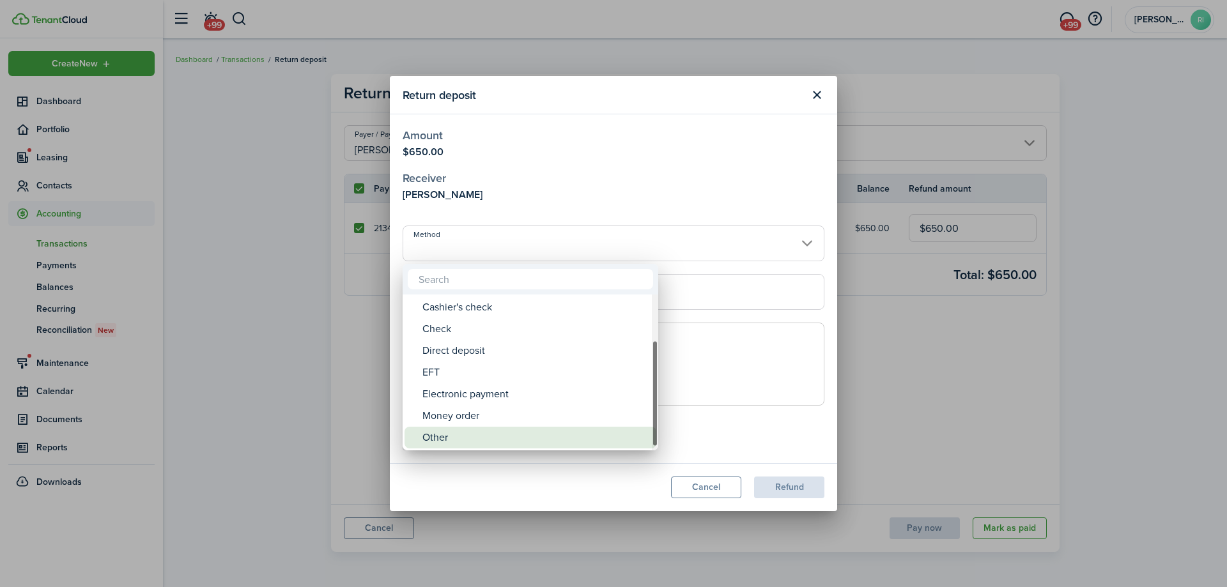
click at [495, 430] on div "Other" at bounding box center [536, 438] width 226 height 22
type input "Other"
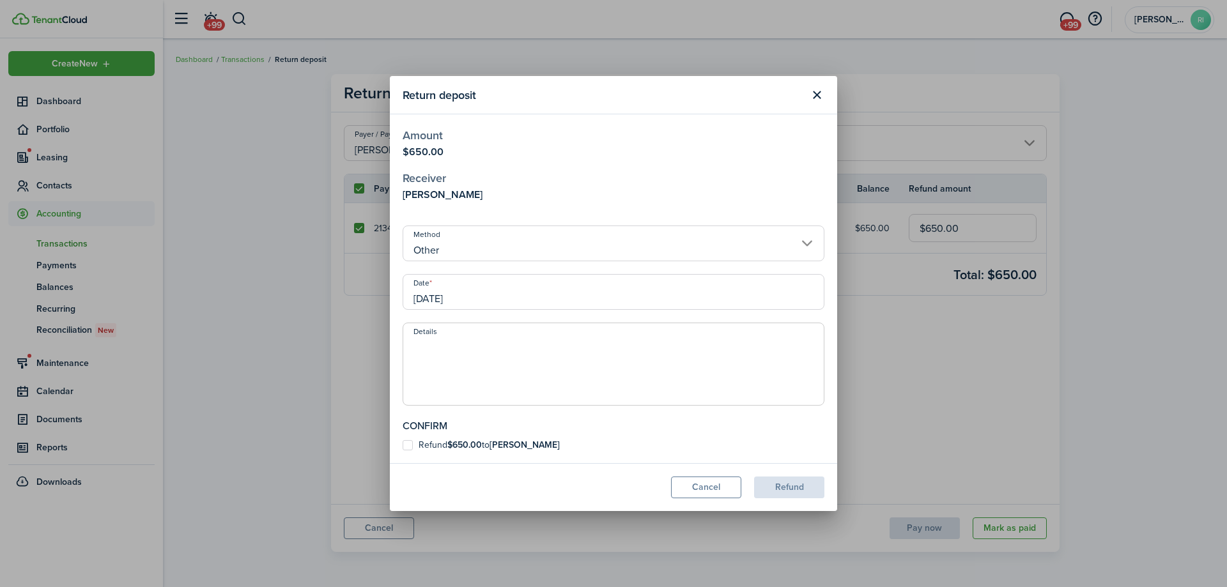
click at [514, 374] on textarea "Details" at bounding box center [613, 368] width 421 height 61
type textarea "transferred to new lease at [STREET_ADDRESS]"
click at [408, 446] on label "Refund $650.00 to [PERSON_NAME]" at bounding box center [481, 445] width 157 height 10
click at [403, 446] on input "Refund $650.00 to [PERSON_NAME]" at bounding box center [402, 446] width 1 height 1
checkbox input "true"
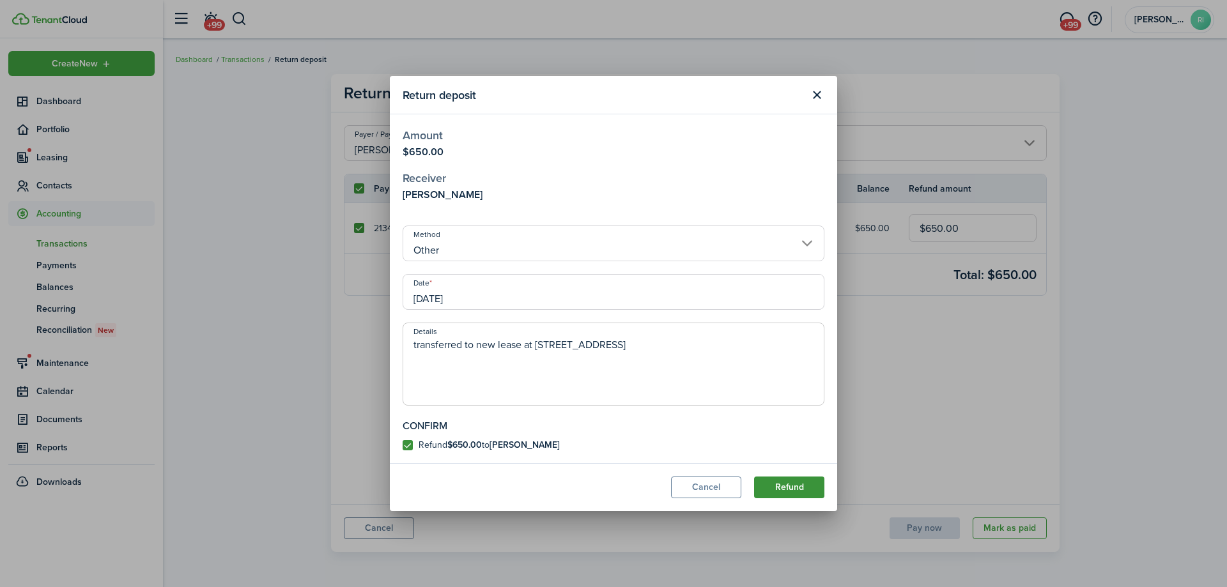
click at [787, 486] on button "Refund" at bounding box center [789, 488] width 70 height 22
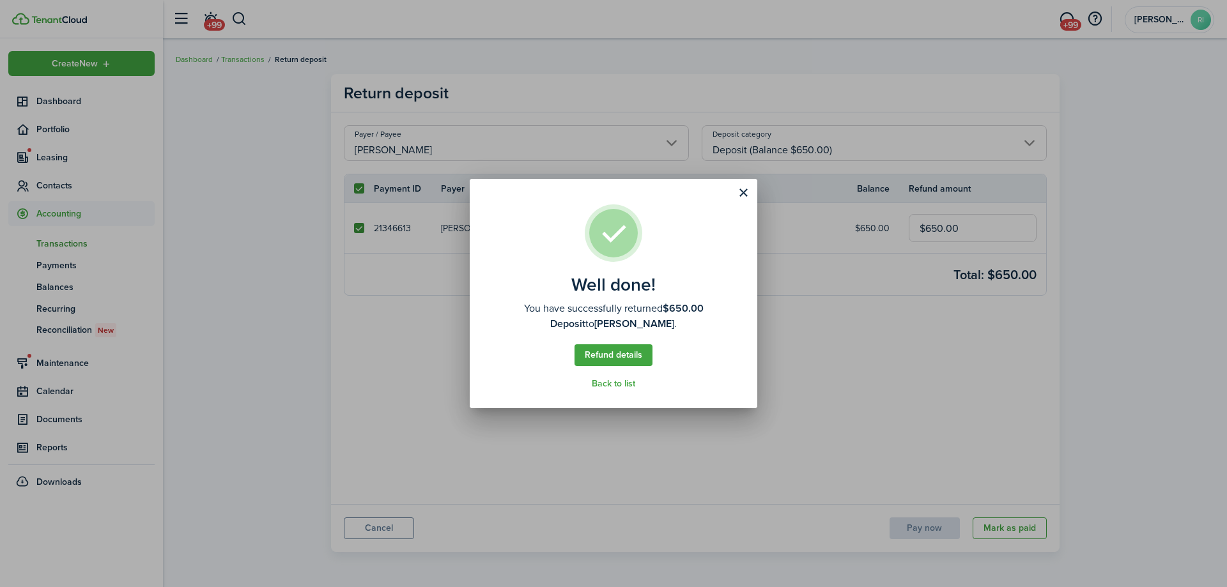
click at [628, 373] on well-done-actions "Refund details Back to list" at bounding box center [614, 367] width 78 height 45
click at [627, 375] on well-done-actions "Refund details Back to list" at bounding box center [614, 367] width 78 height 45
click at [626, 375] on well-done-actions "Refund details Back to list" at bounding box center [614, 367] width 78 height 45
click at [626, 380] on link "Back to list" at bounding box center [613, 384] width 43 height 10
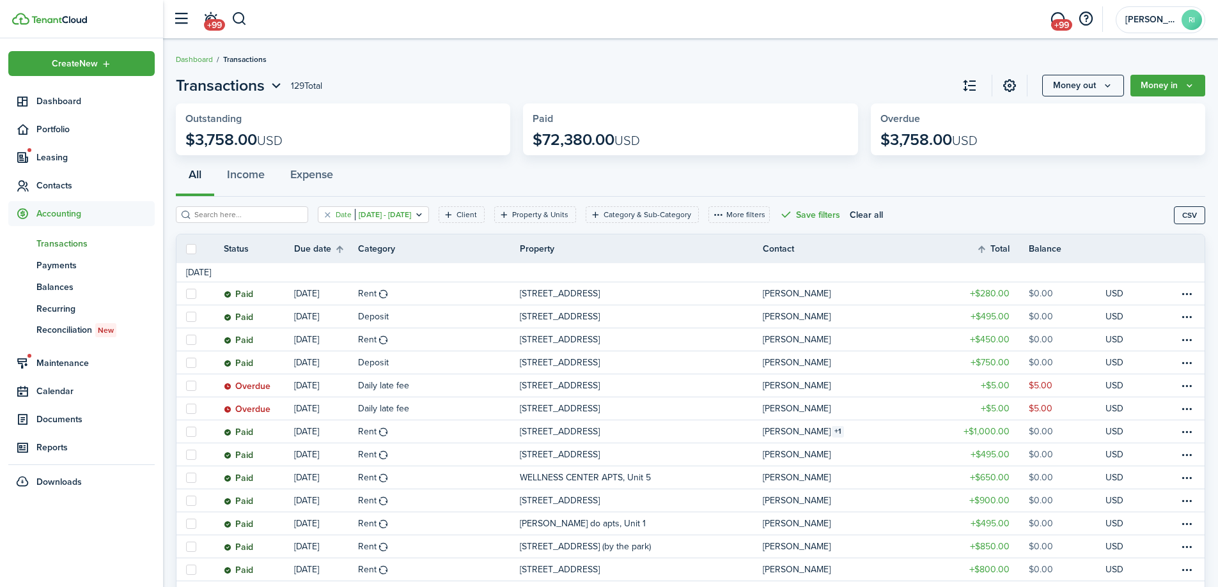
click at [424, 217] on icon "Open filter" at bounding box center [419, 215] width 11 height 10
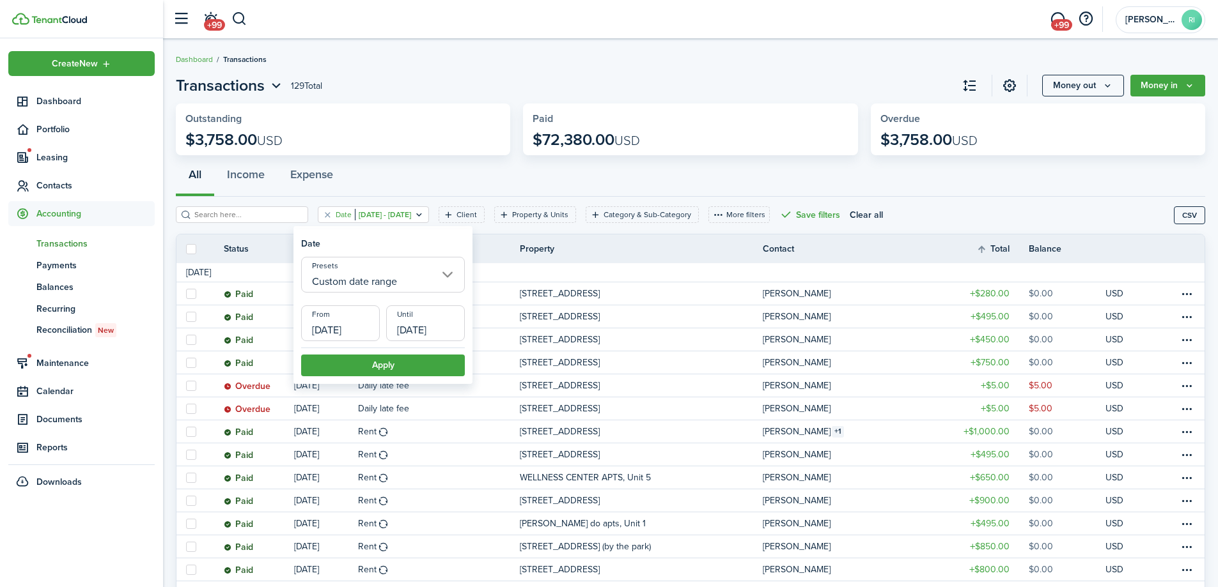
click at [412, 290] on input "Custom date range" at bounding box center [383, 275] width 164 height 36
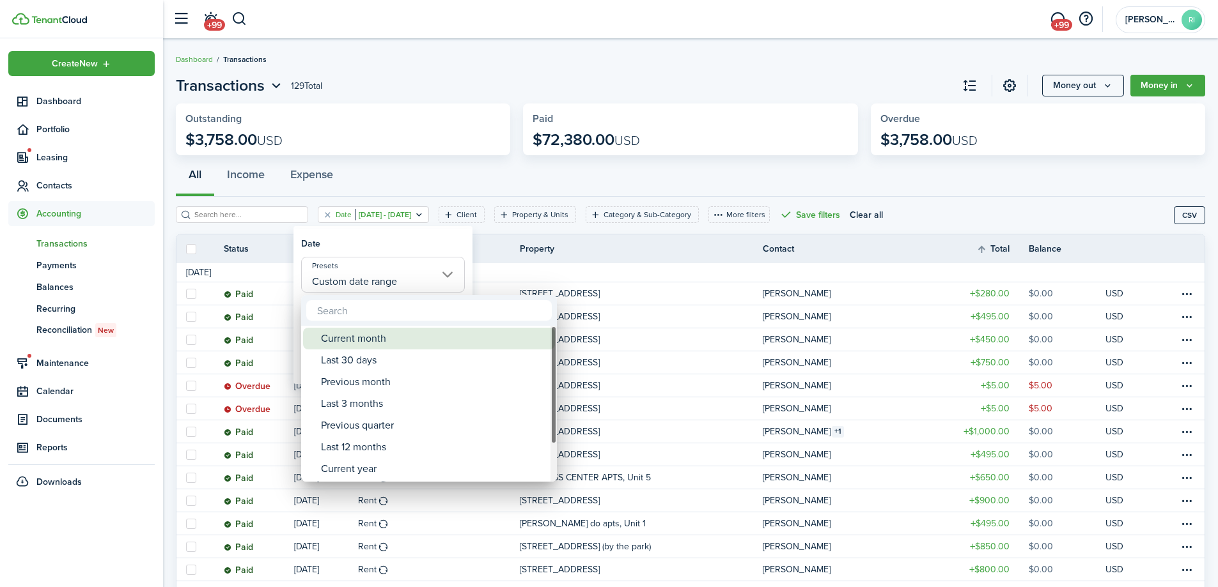
click at [380, 346] on div "Current month" at bounding box center [434, 339] width 226 height 22
type input "Current month"
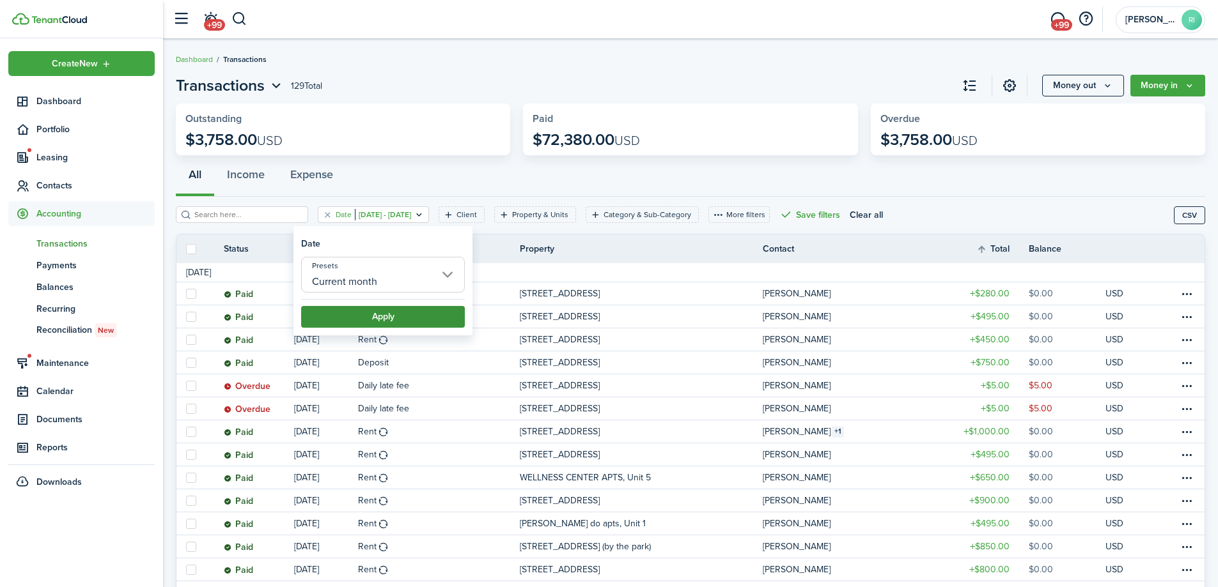
click at [421, 323] on button "Apply" at bounding box center [383, 317] width 164 height 22
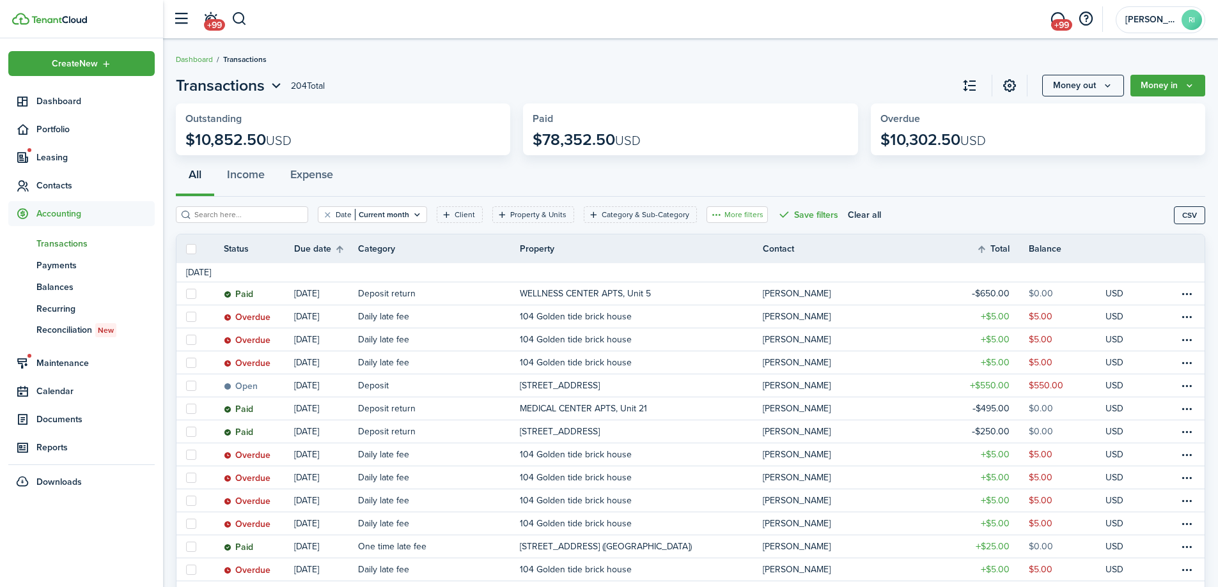
click at [719, 212] on button "More filters" at bounding box center [736, 214] width 61 height 17
click at [719, 257] on button "Transaction status" at bounding box center [718, 262] width 112 height 24
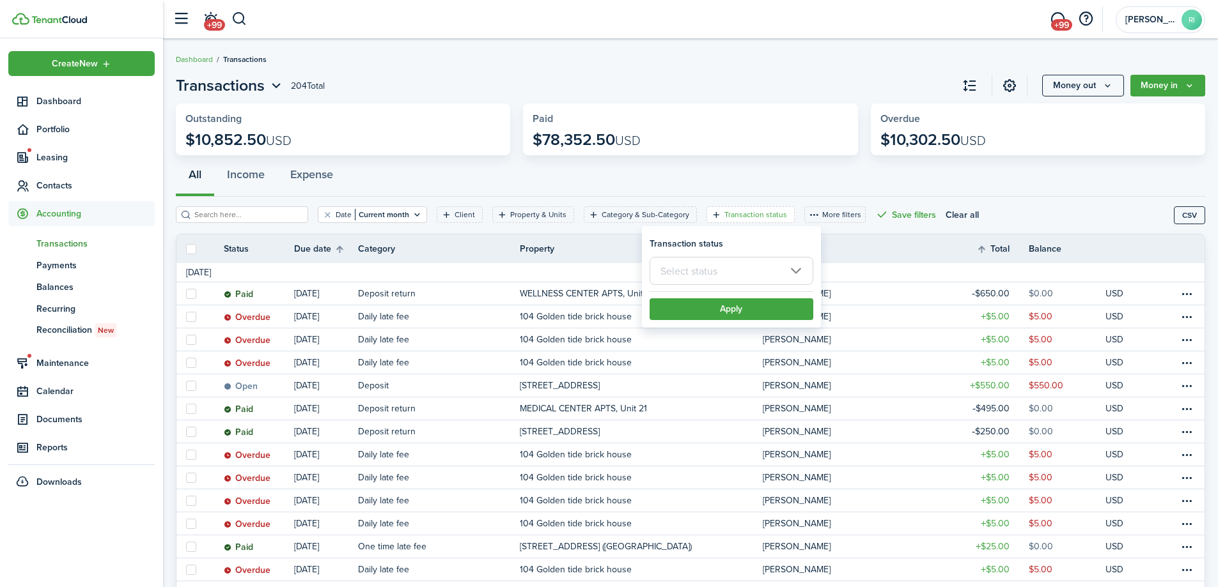
click at [741, 269] on input "text" at bounding box center [732, 271] width 164 height 28
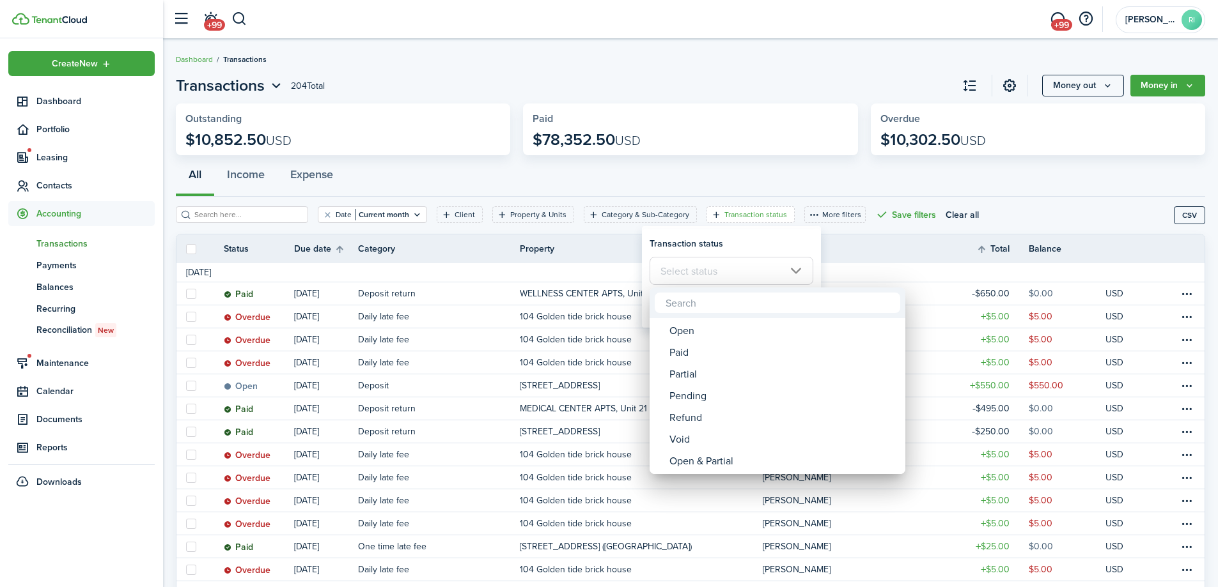
click at [748, 237] on div at bounding box center [609, 294] width 1422 height 792
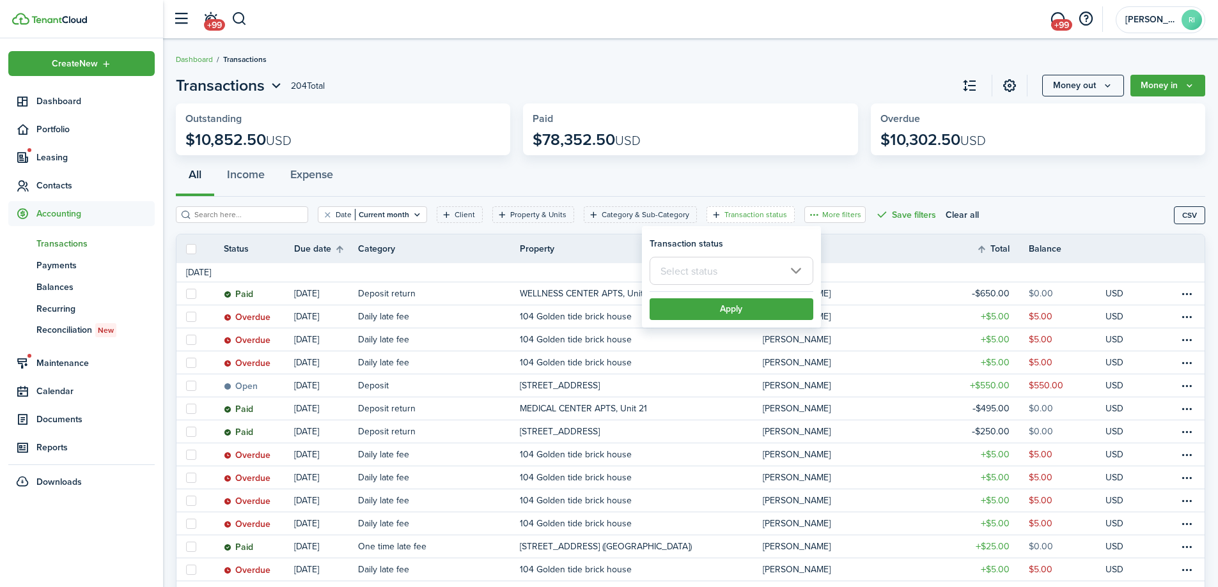
click at [818, 215] on button "More filters" at bounding box center [834, 214] width 61 height 17
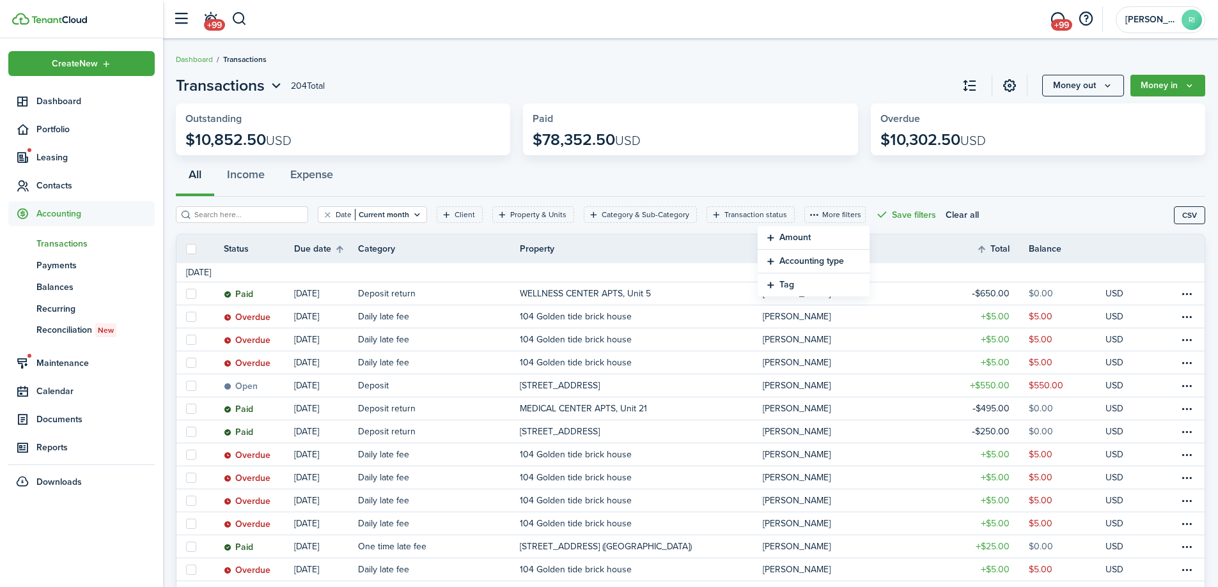
click at [777, 283] on button "Tag" at bounding box center [814, 285] width 112 height 23
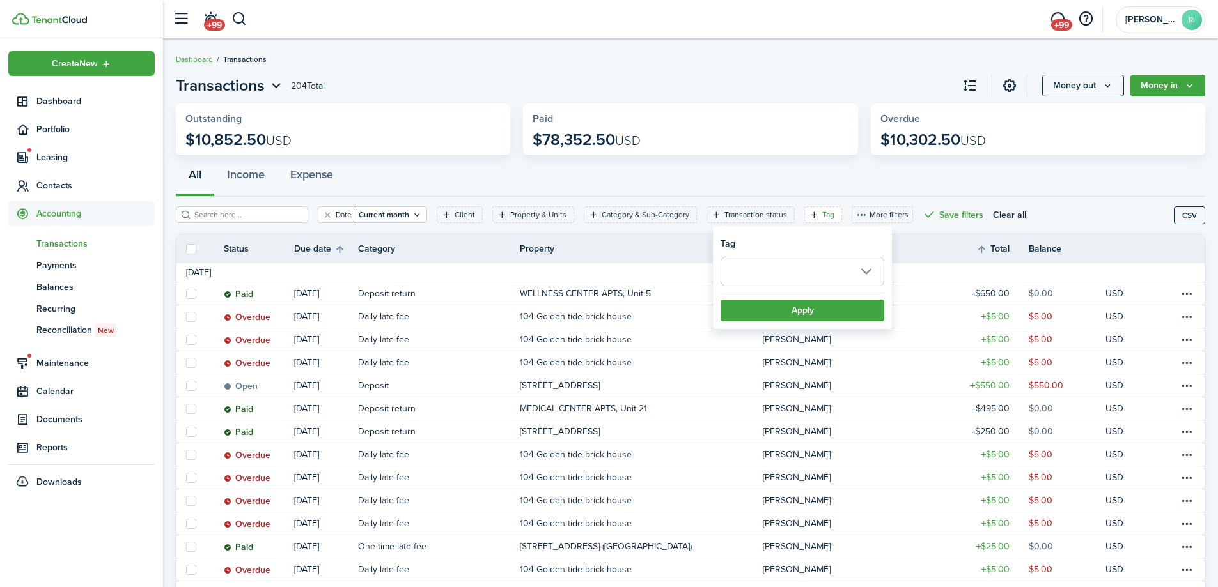
click at [787, 262] on span at bounding box center [802, 272] width 162 height 28
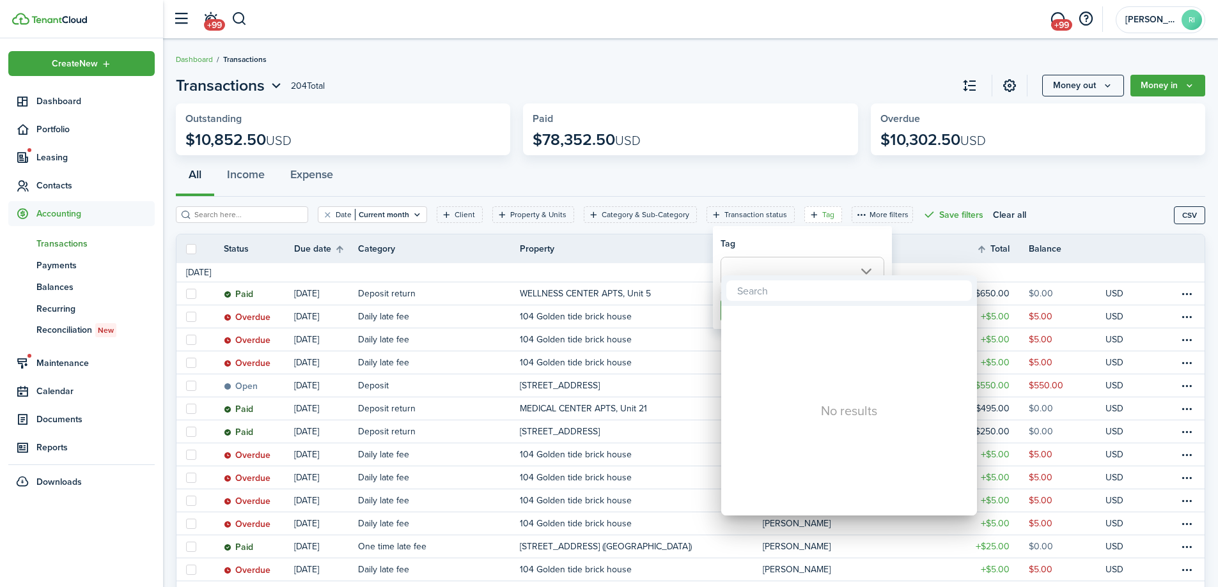
click at [784, 248] on div at bounding box center [609, 294] width 1422 height 792
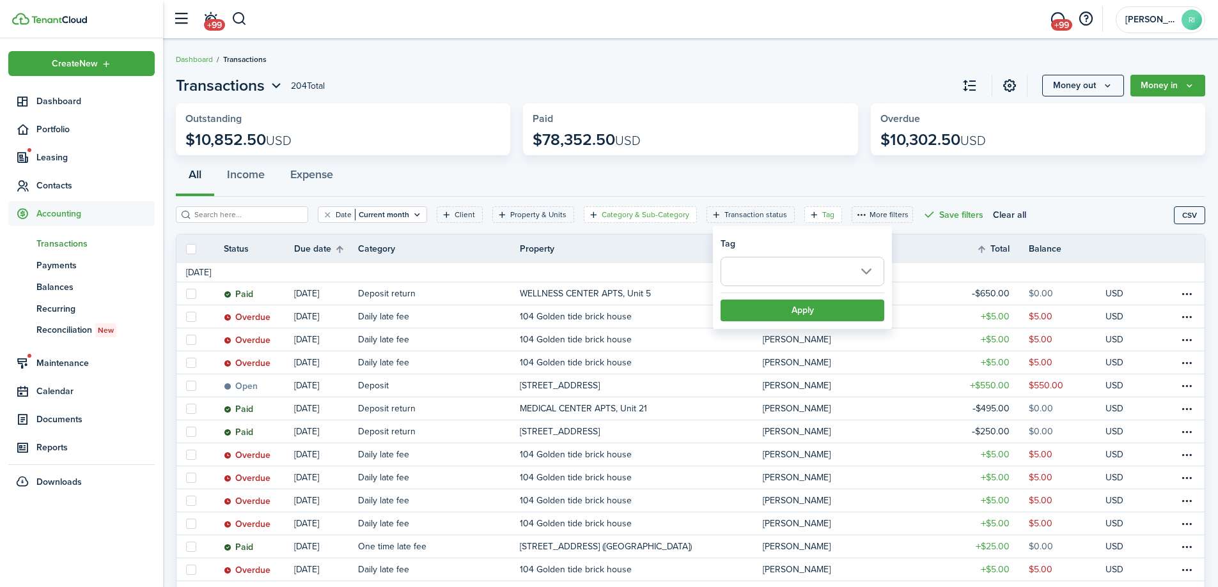
click at [651, 212] on filter-tag-label "Category & Sub-Category" at bounding box center [646, 215] width 88 height 12
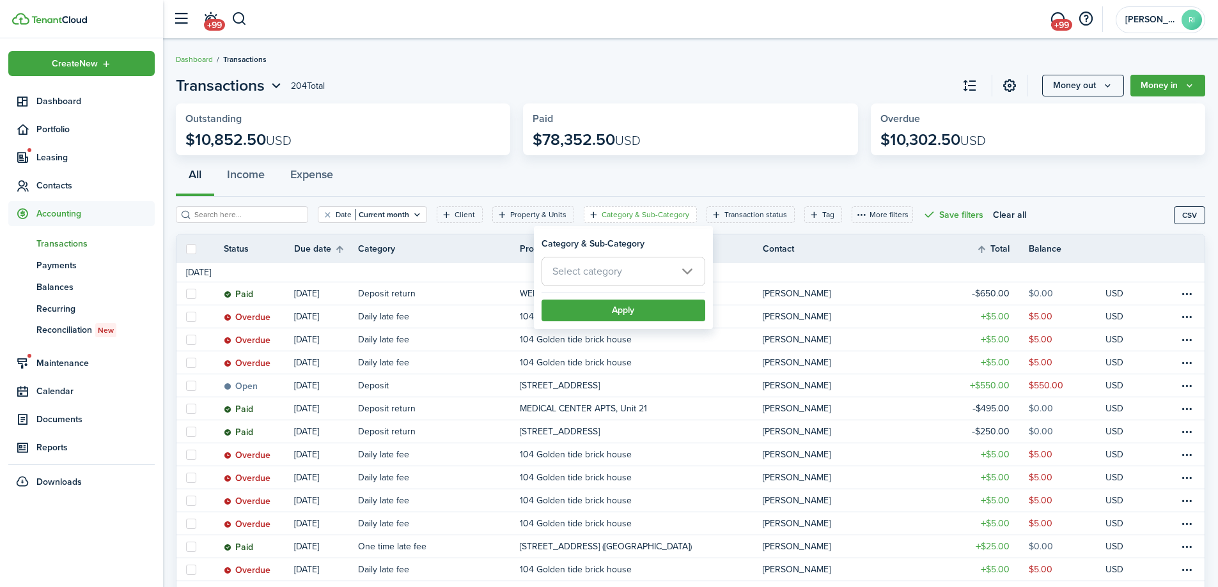
click at [493, 229] on div "Date Current month Client Property & Units Category & Sub-Category Transaction …" at bounding box center [675, 219] width 998 height 26
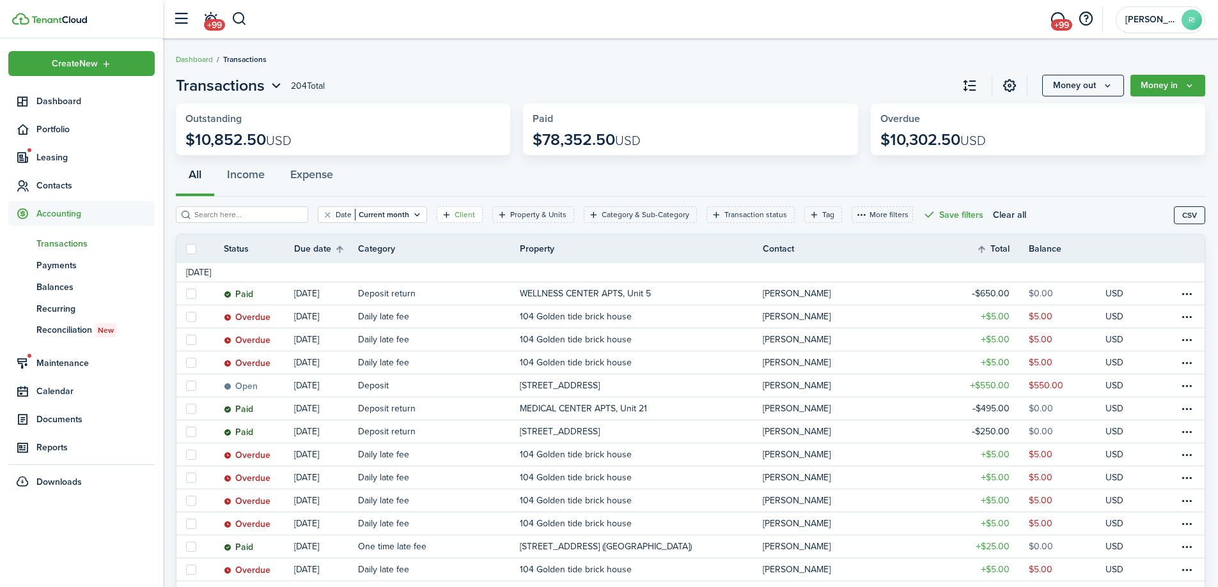
click at [441, 217] on icon "Open filter" at bounding box center [446, 215] width 11 height 10
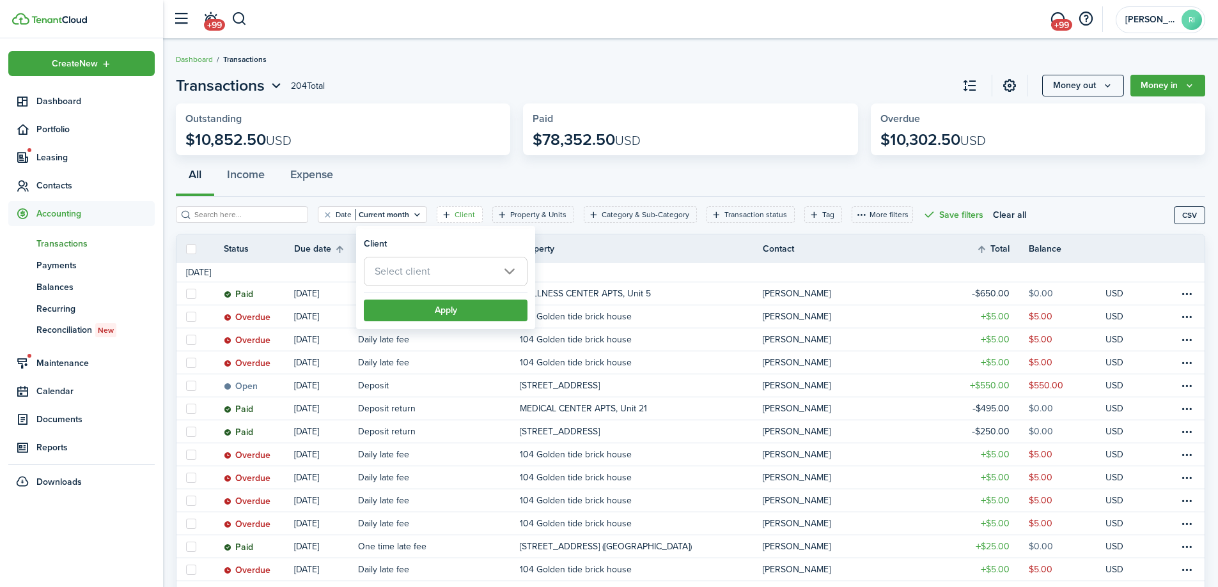
click at [449, 278] on span "Select client" at bounding box center [445, 272] width 162 height 28
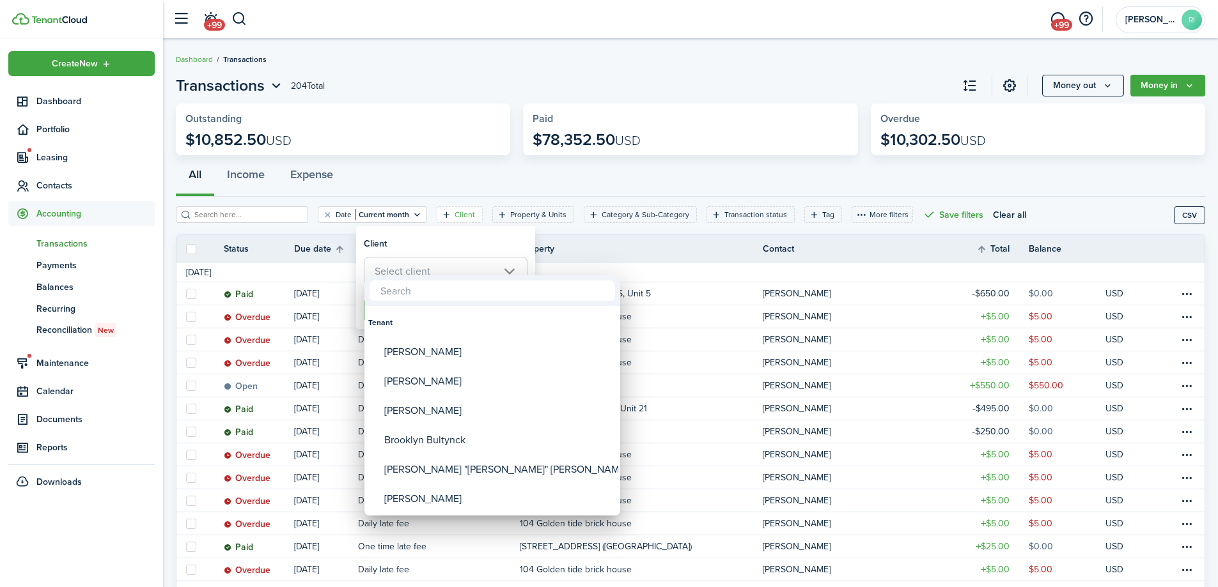
click at [444, 192] on div at bounding box center [609, 294] width 1422 height 792
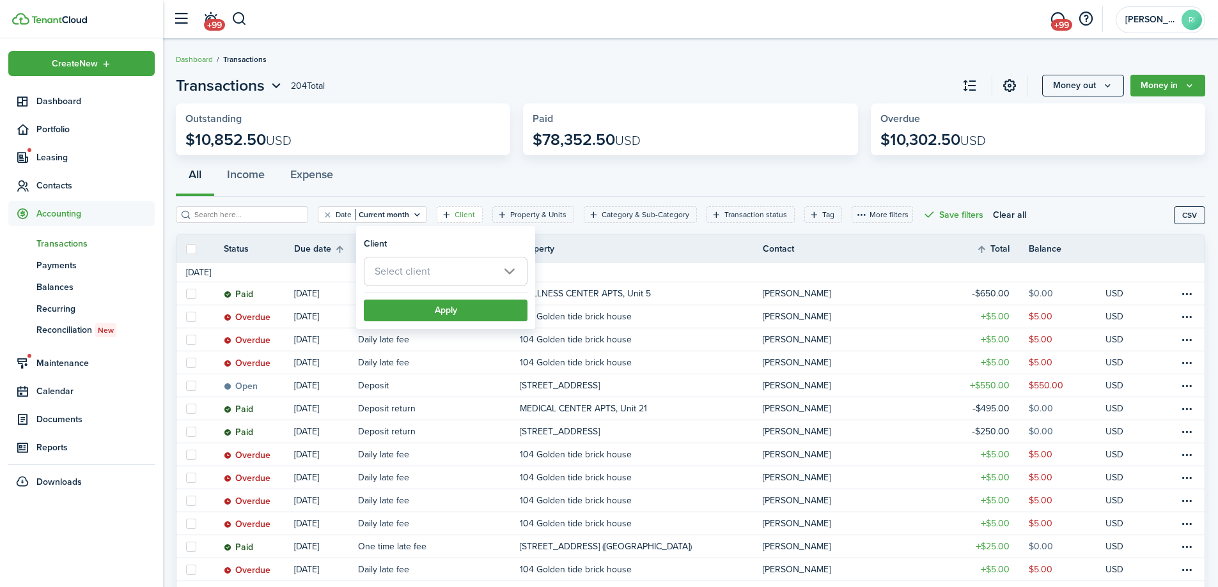
click at [465, 191] on div "All Income Expense" at bounding box center [690, 178] width 1029 height 38
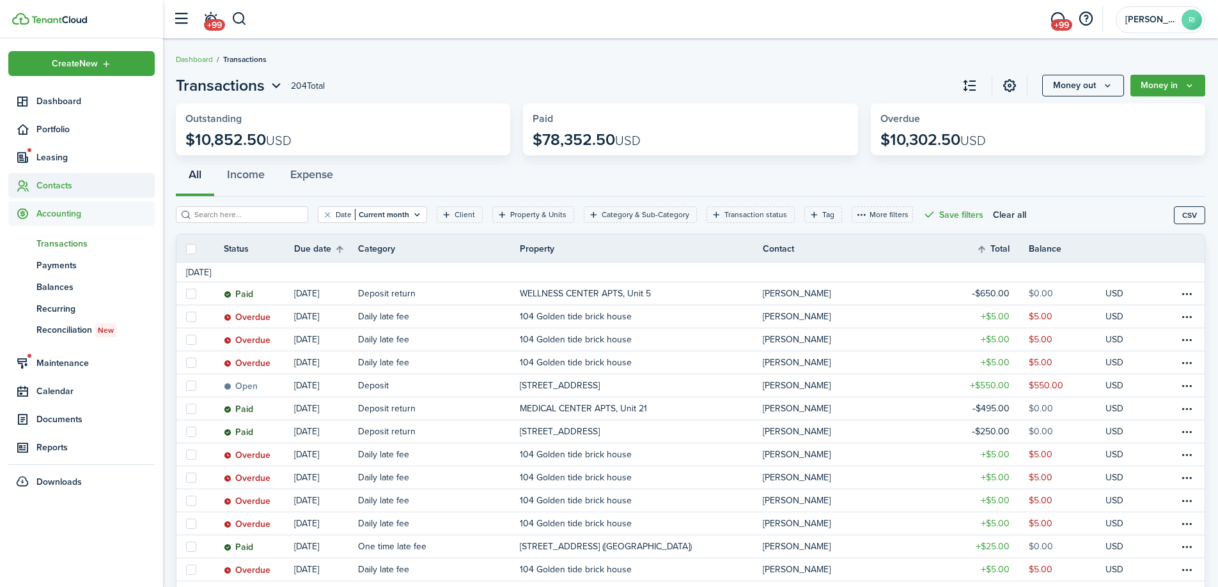
click at [61, 180] on span "Contacts" at bounding box center [95, 185] width 118 height 13
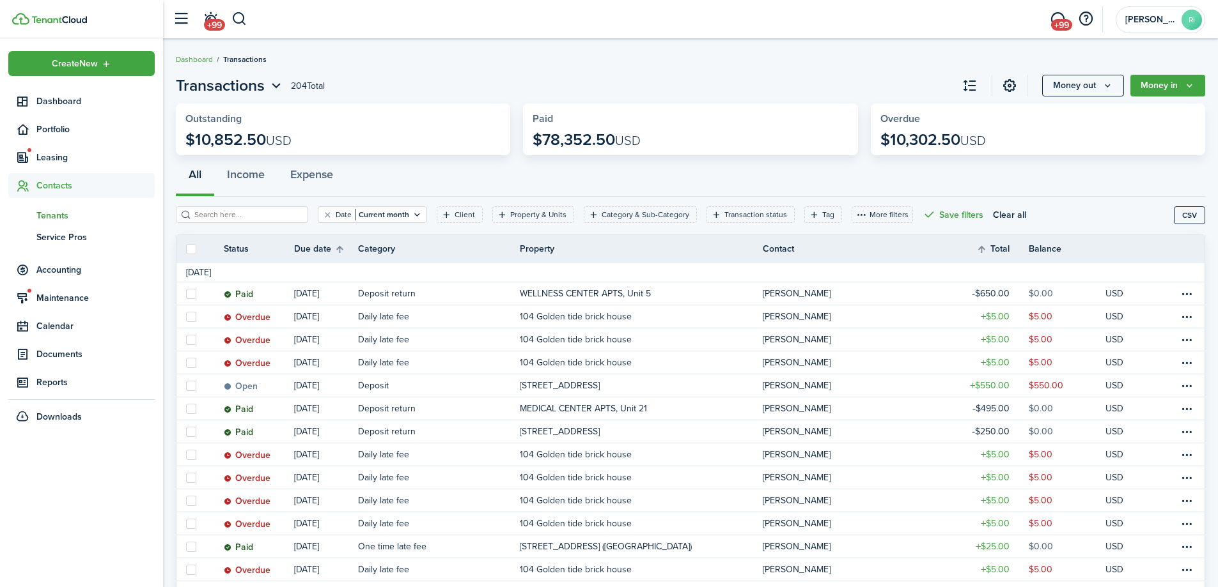
click at [54, 217] on span "Tenants" at bounding box center [95, 215] width 118 height 13
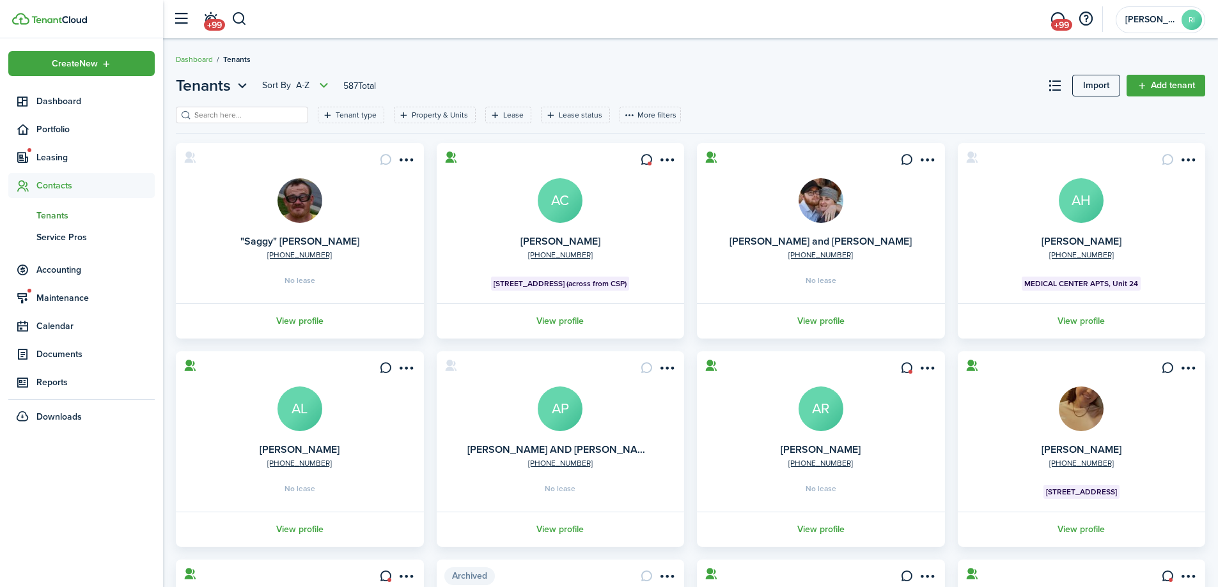
click at [244, 113] on input "search" at bounding box center [247, 115] width 113 height 12
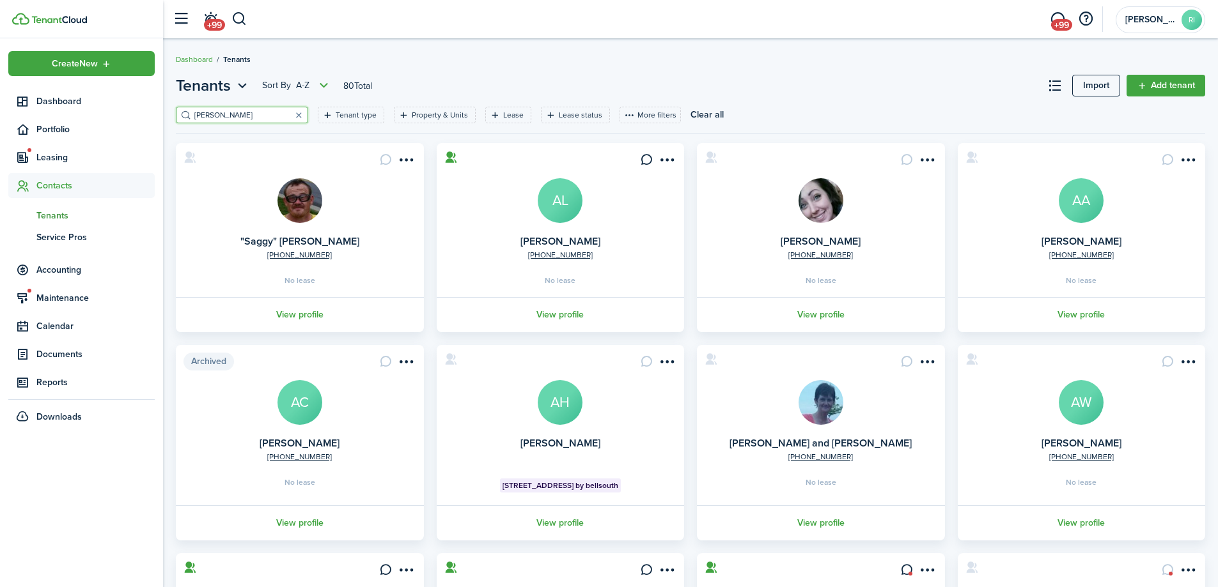
type input "[PERSON_NAME]"
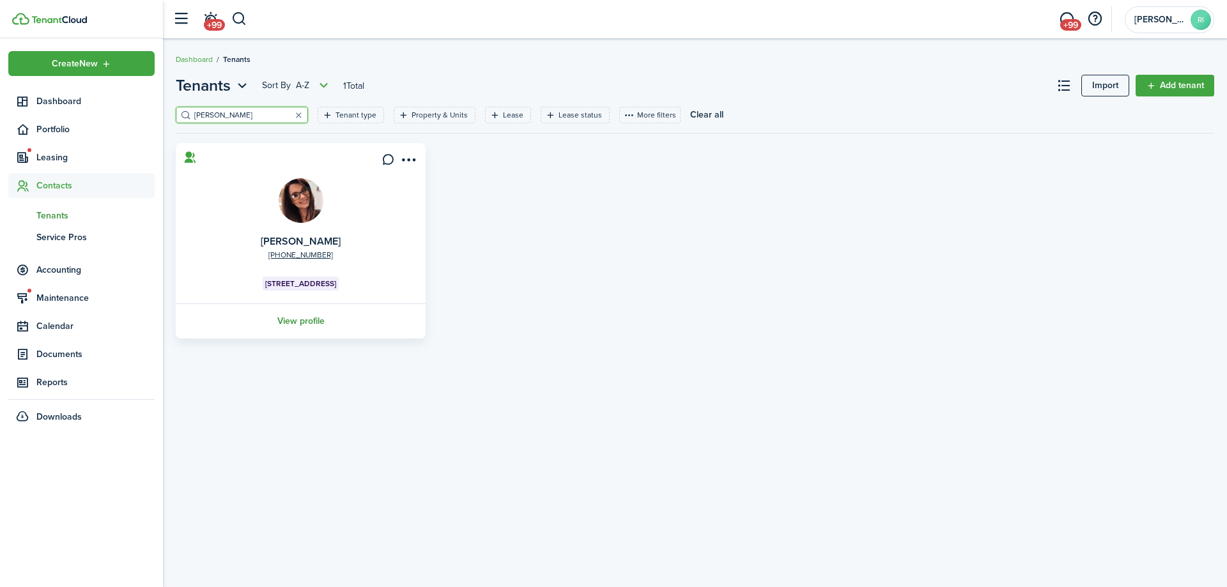
click at [320, 314] on link "View profile" at bounding box center [301, 321] width 254 height 35
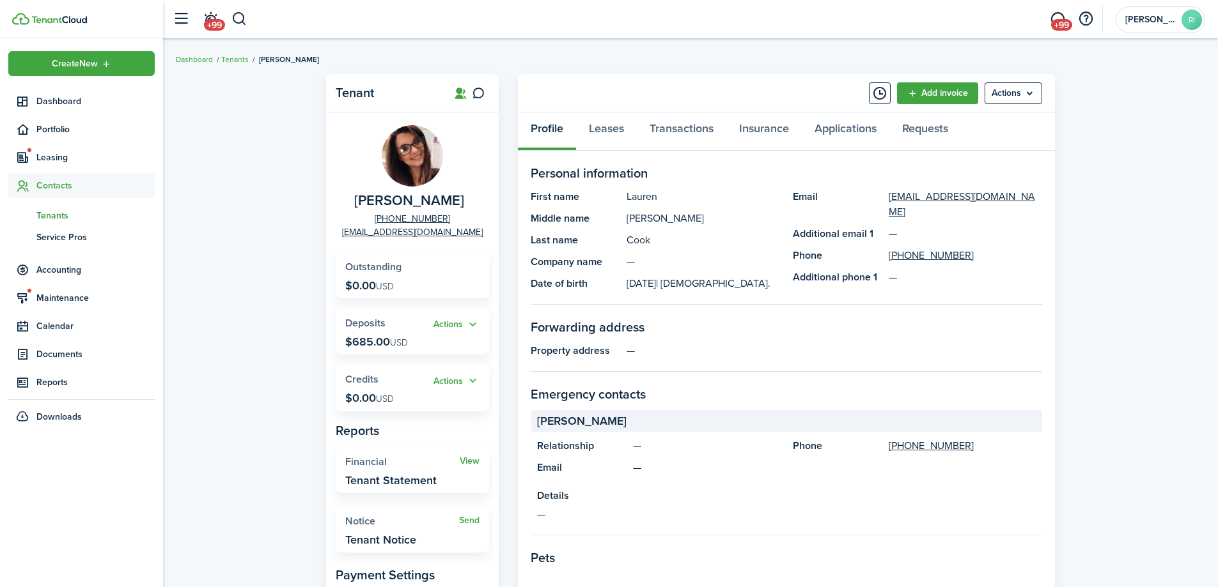
click at [1117, 147] on div "Tenant [PERSON_NAME] [PHONE_NUMBER] [EMAIL_ADDRESS][DOMAIN_NAME] Outstanding $0…" at bounding box center [690, 490] width 1055 height 844
click at [58, 214] on span "Tenants" at bounding box center [95, 215] width 118 height 13
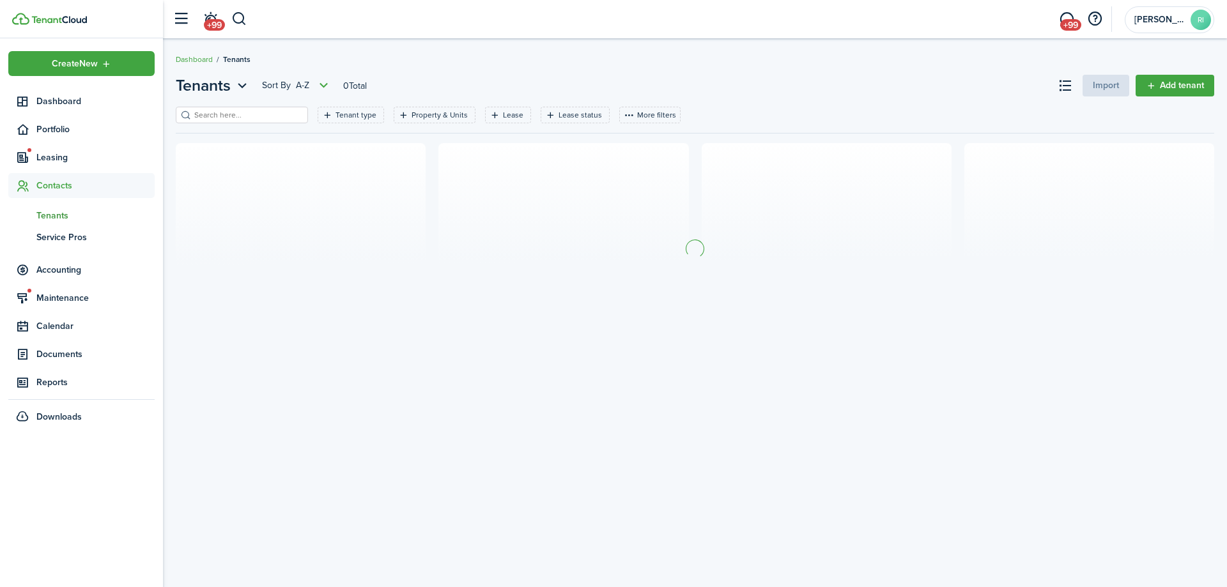
click at [260, 120] on input "search" at bounding box center [247, 115] width 113 height 12
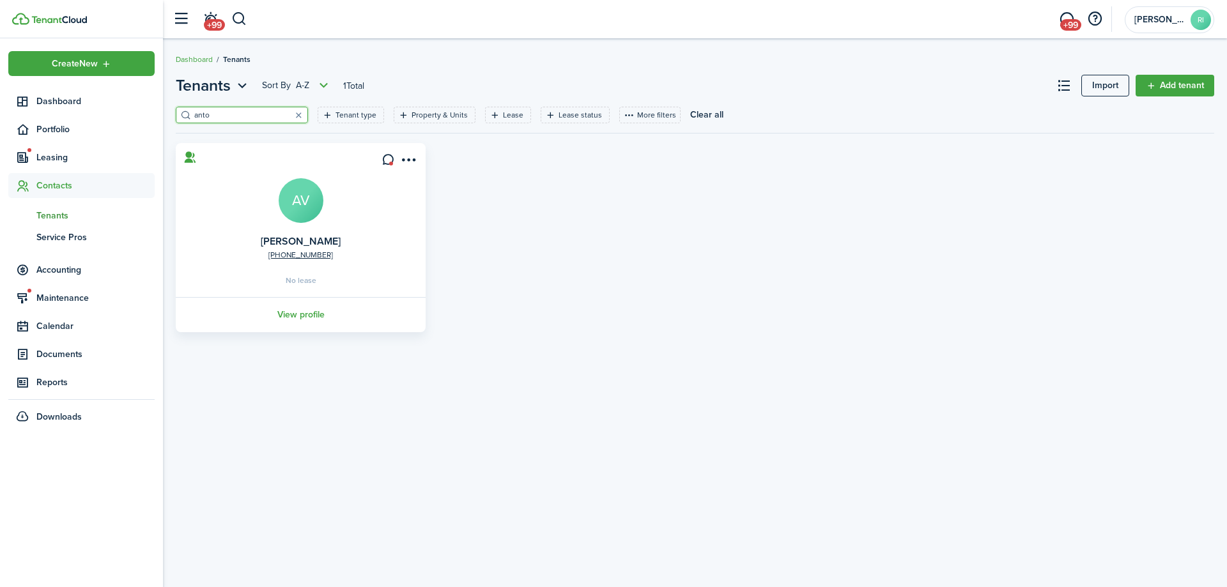
type input "ant"
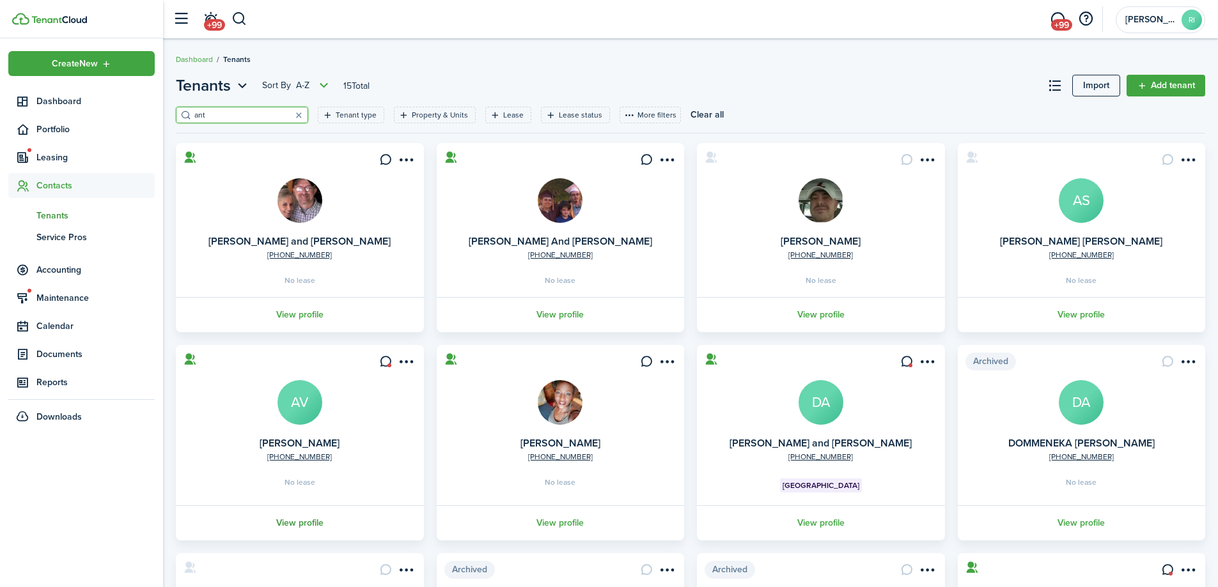
click at [307, 521] on link "View profile" at bounding box center [300, 523] width 252 height 35
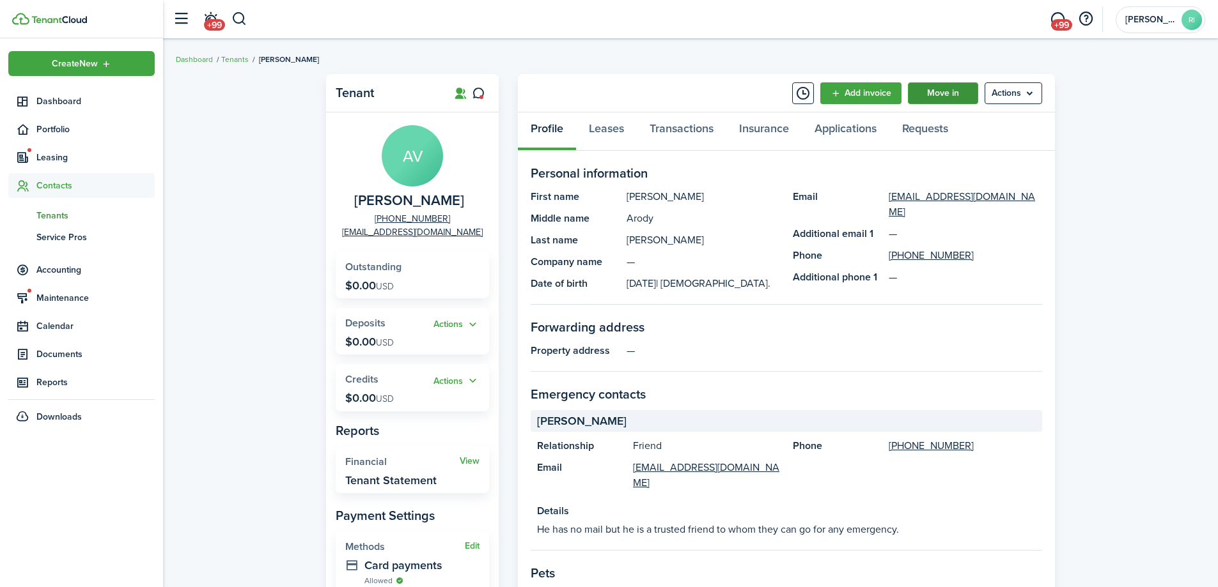
click at [960, 95] on link "Move in" at bounding box center [943, 93] width 70 height 22
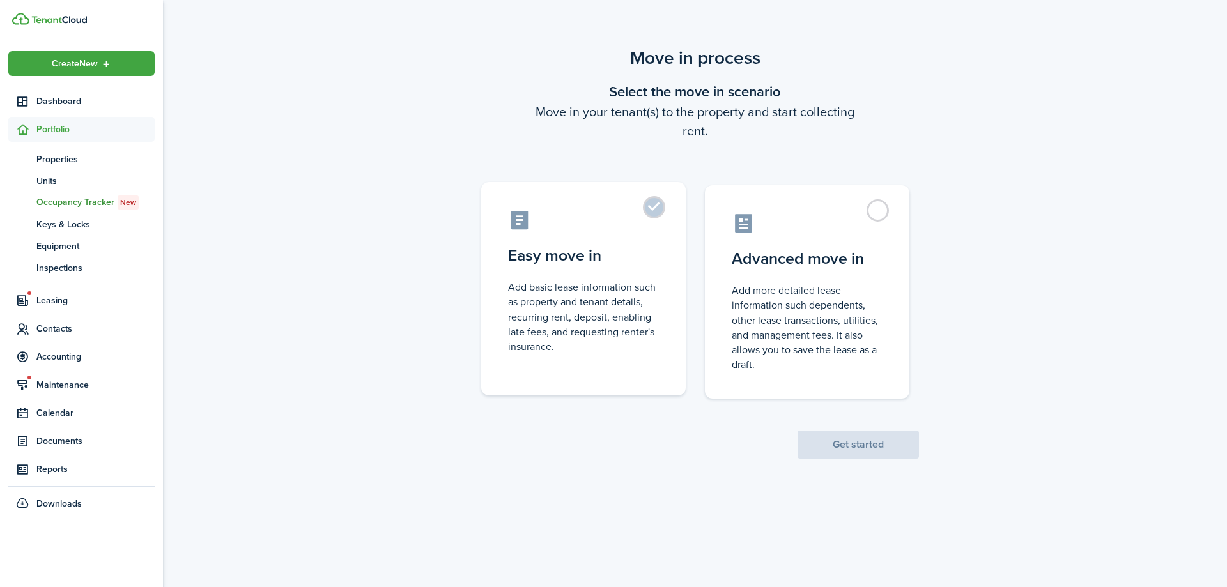
click at [621, 263] on control-radio-card-title "Easy move in" at bounding box center [583, 255] width 151 height 23
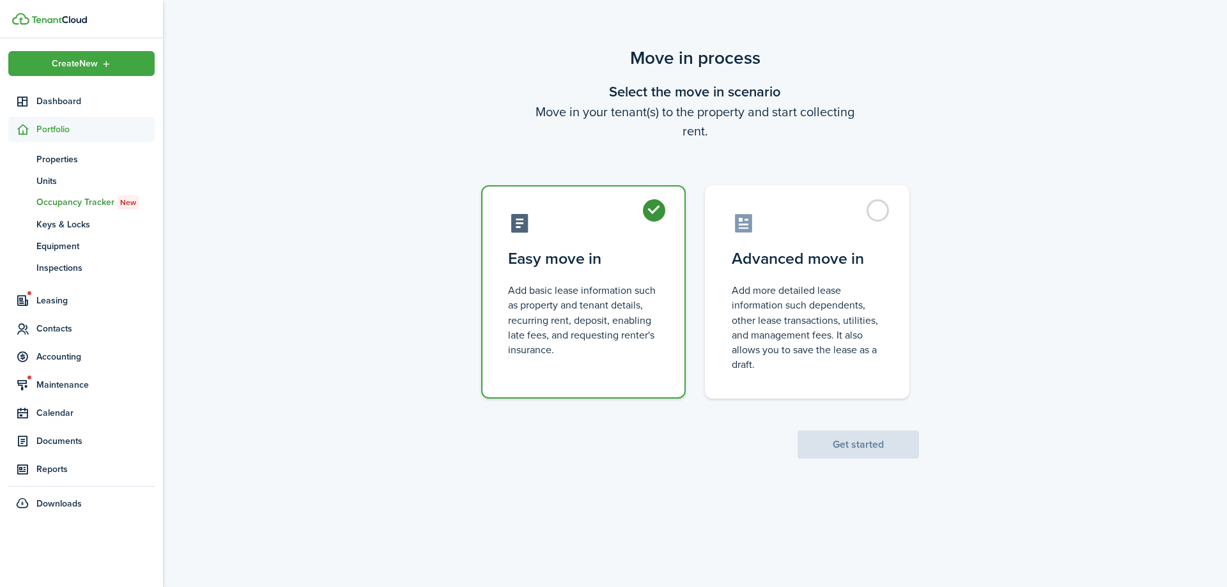
radio input "true"
click at [851, 439] on button "Get started" at bounding box center [858, 445] width 121 height 28
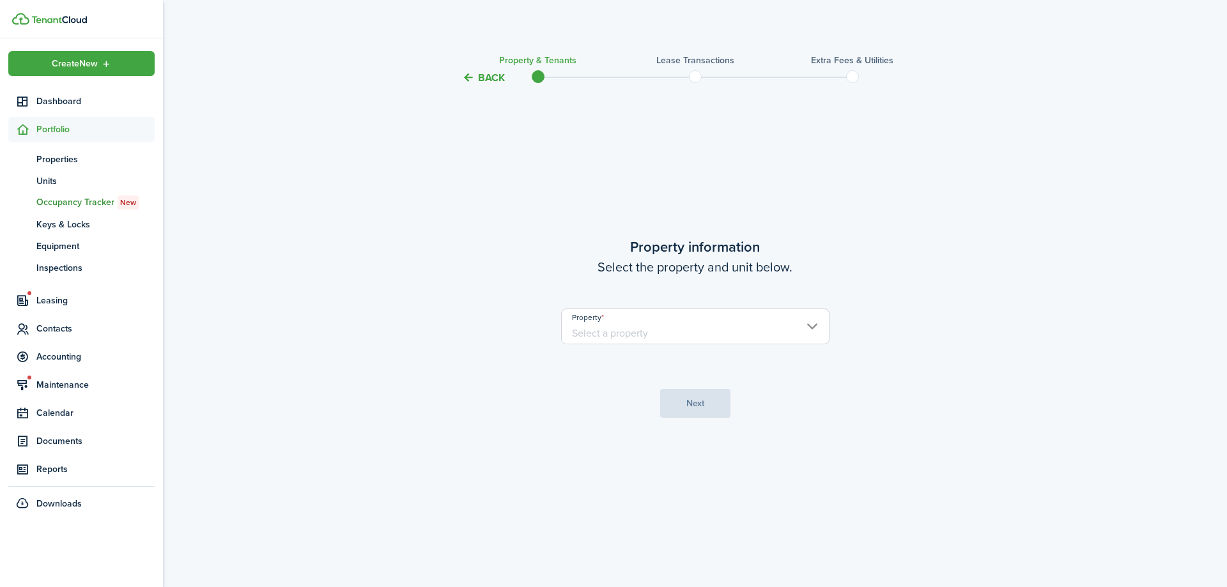
click at [717, 364] on tc-wizard-step "Property information Select the property and unit below. Property Next" at bounding box center [695, 327] width 537 height 450
click at [717, 329] on input "Property" at bounding box center [695, 327] width 268 height 36
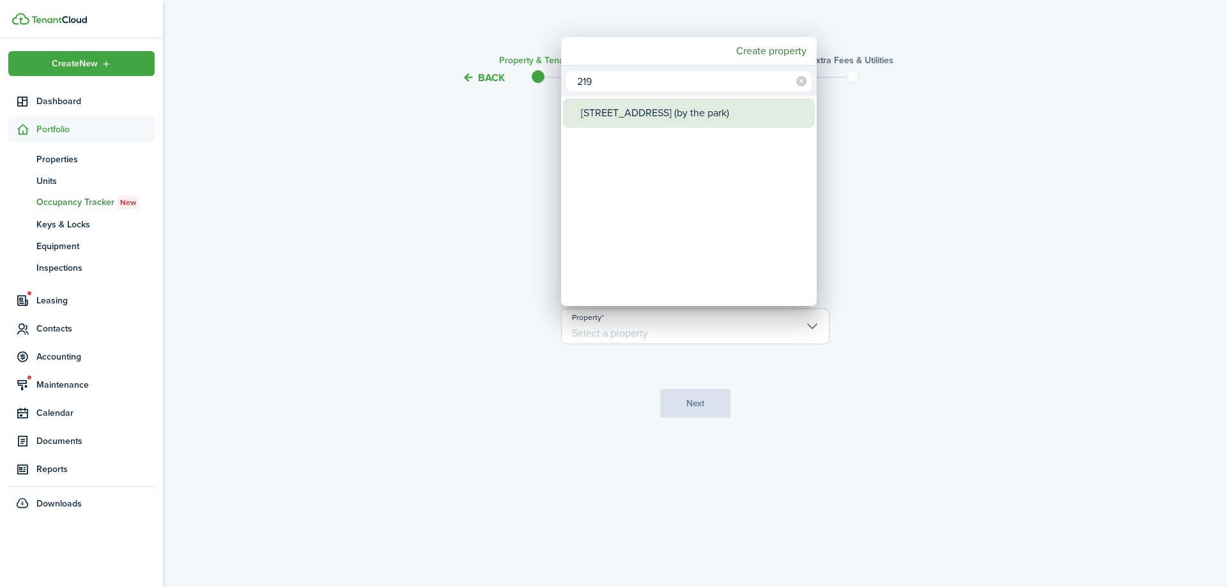
type input "219"
click at [719, 98] on div "[STREET_ADDRESS] (by the park)" at bounding box center [694, 112] width 226 height 29
type input "[STREET_ADDRESS] (by the park)"
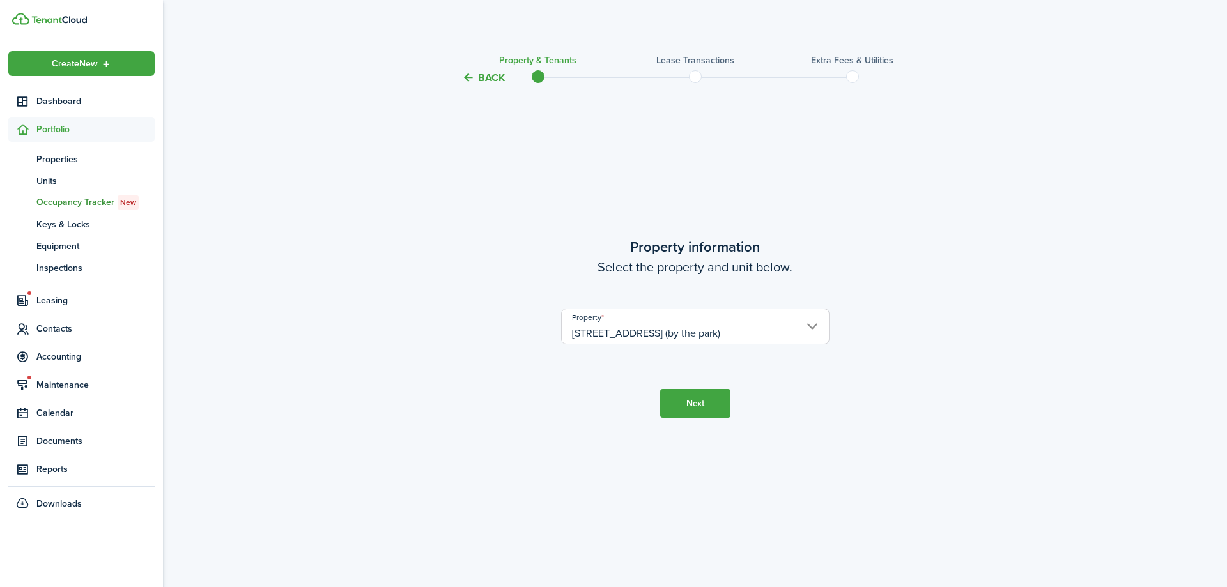
click at [701, 399] on button "Next" at bounding box center [695, 403] width 70 height 29
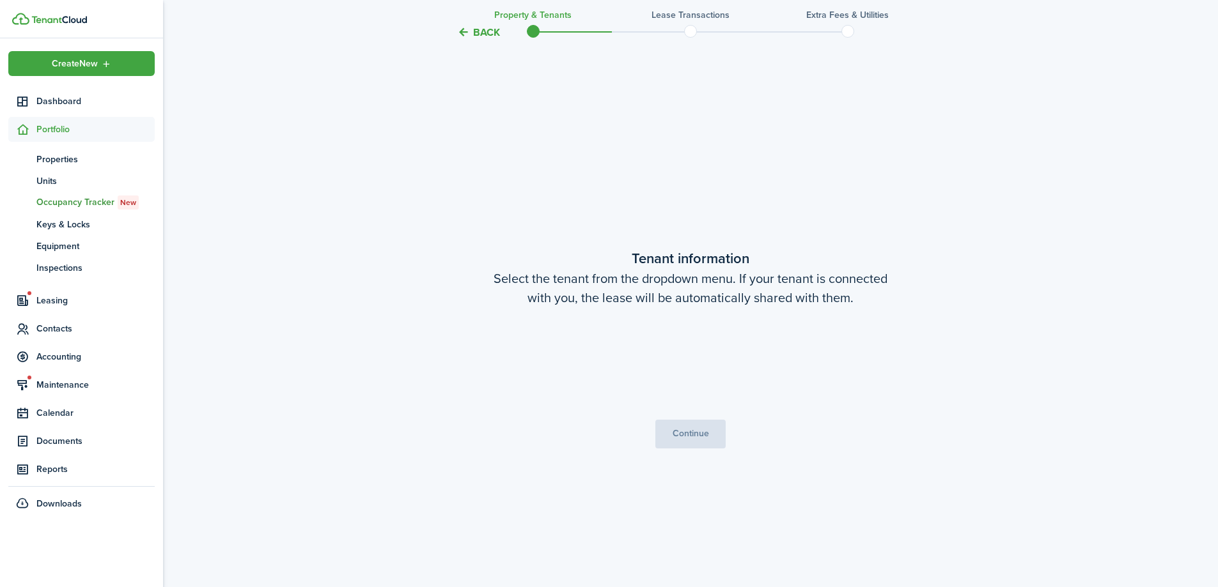
scroll to position [502, 0]
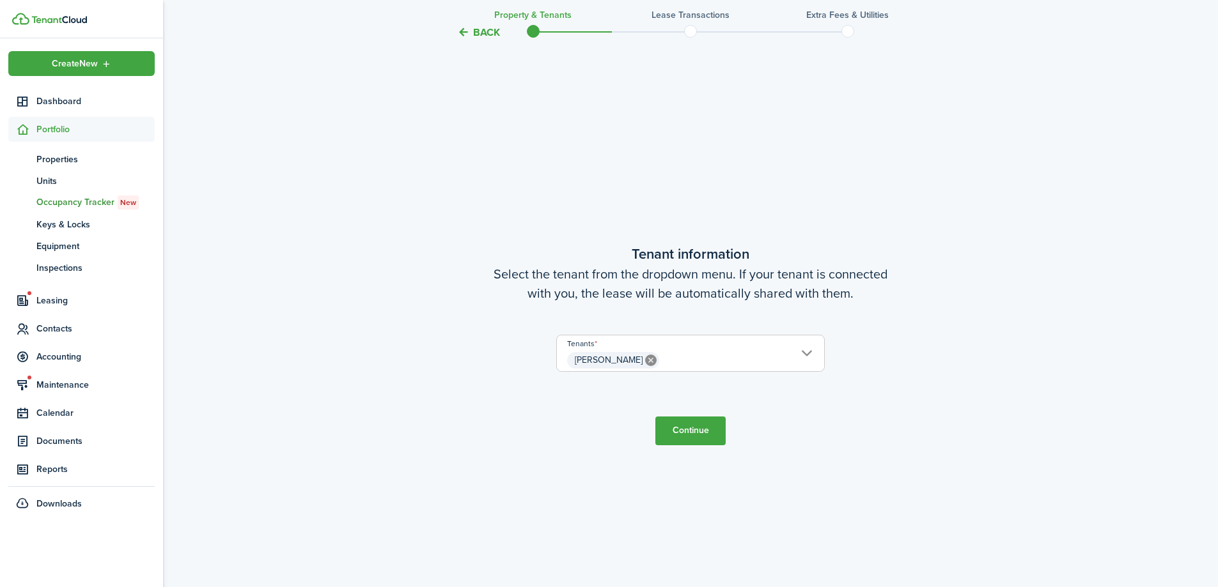
click at [697, 435] on button "Continue" at bounding box center [690, 431] width 70 height 29
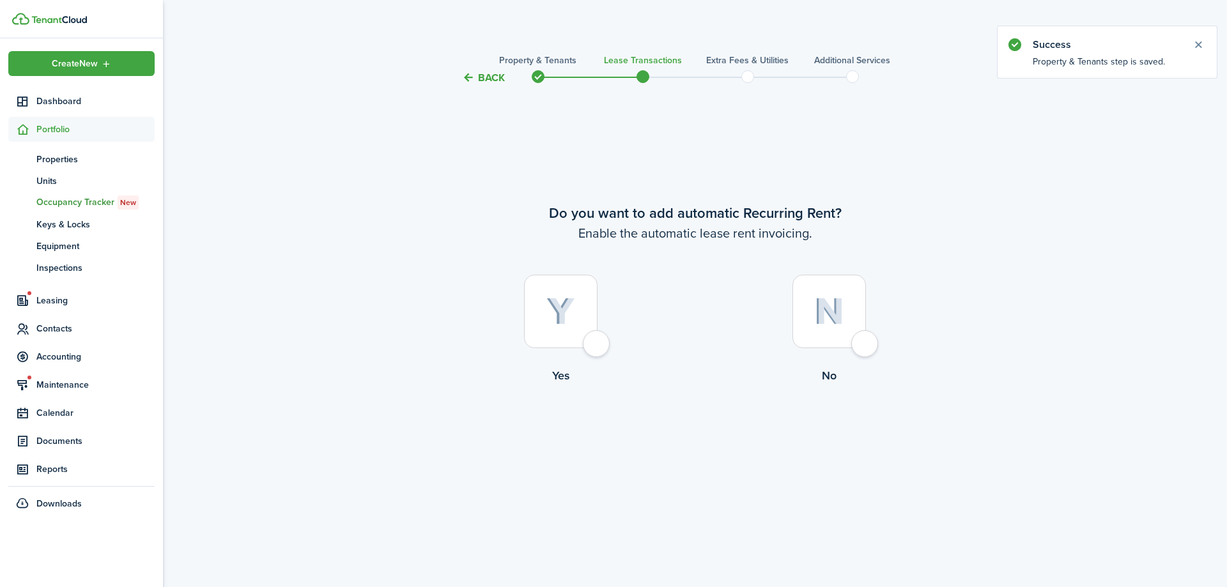
click at [595, 348] on div at bounding box center [561, 312] width 74 height 74
radio input "true"
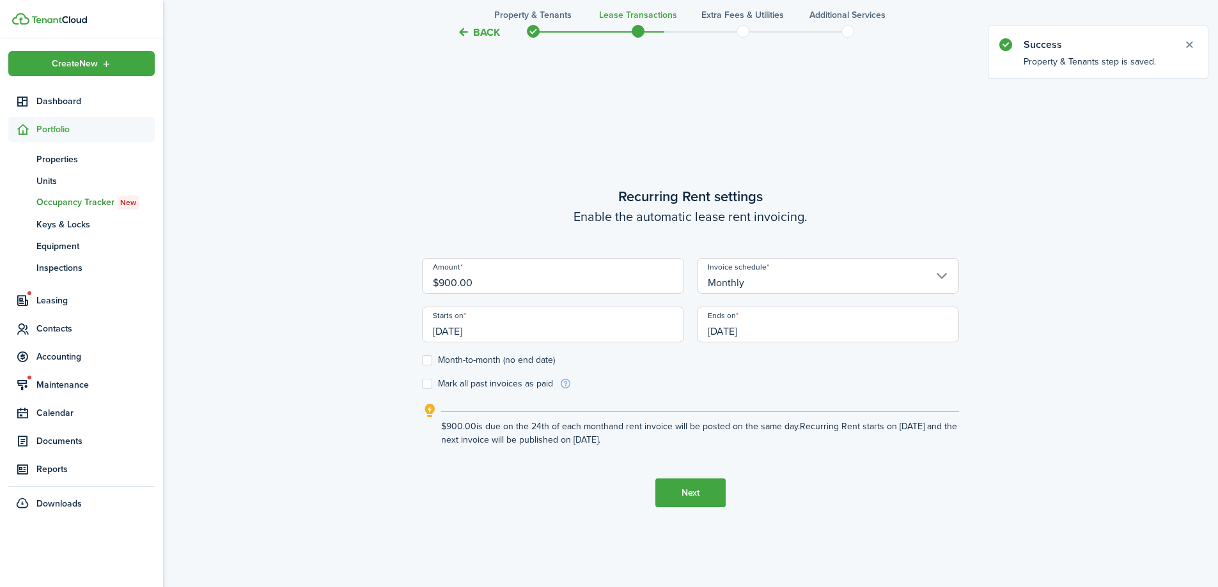
scroll to position [502, 0]
click at [529, 332] on input "[DATE]" at bounding box center [553, 322] width 262 height 36
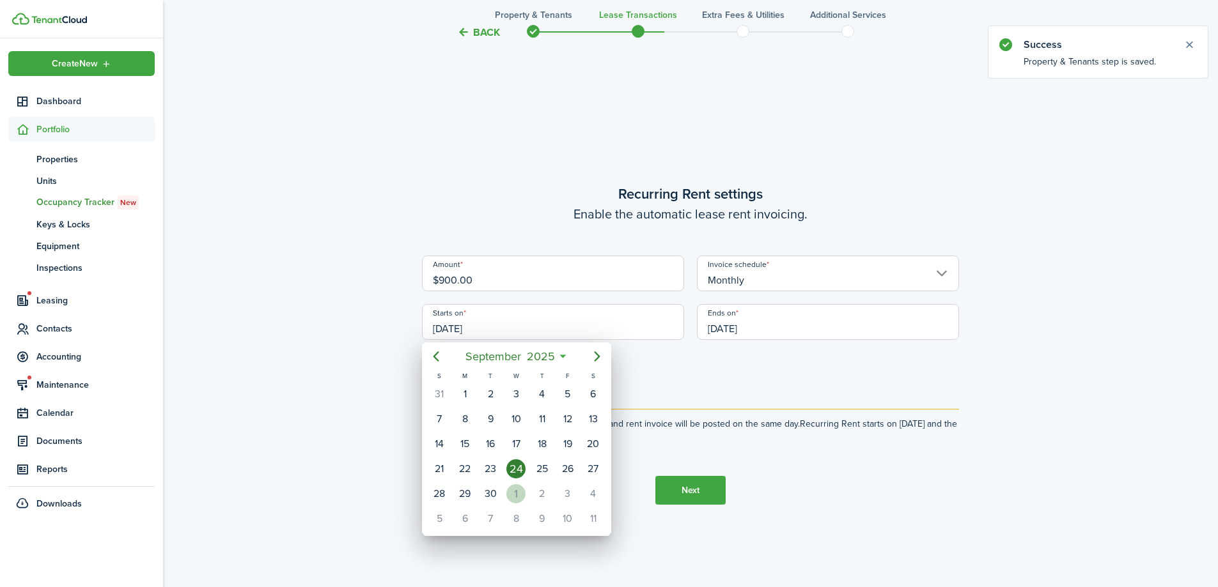
click at [521, 490] on div "1" at bounding box center [515, 494] width 19 height 19
type input "[DATE]"
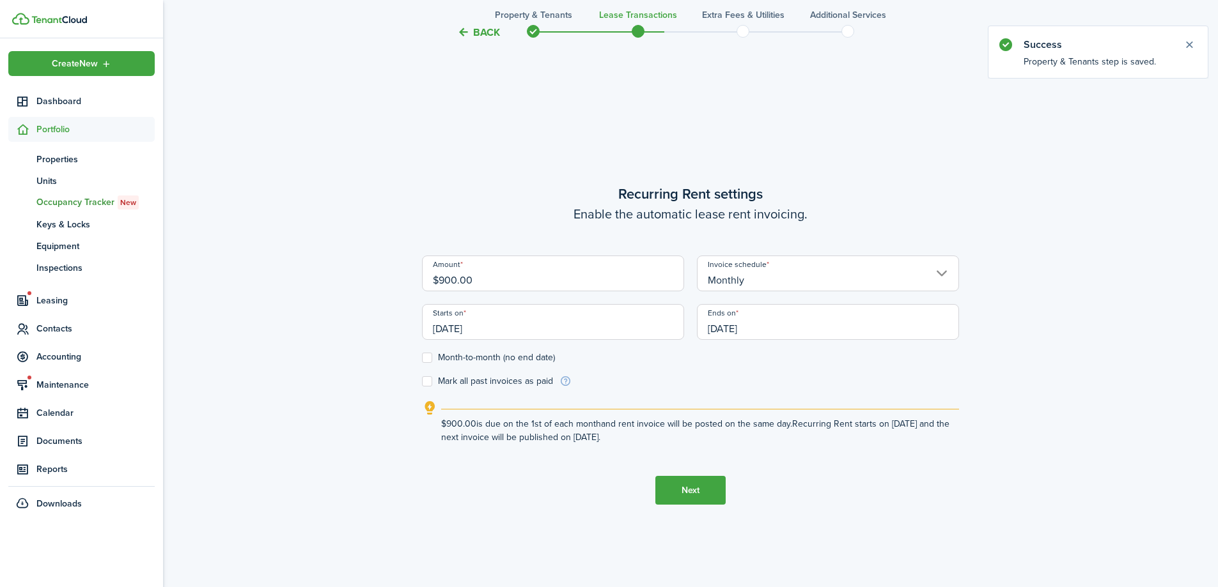
click at [797, 323] on input "[DATE]" at bounding box center [828, 322] width 262 height 36
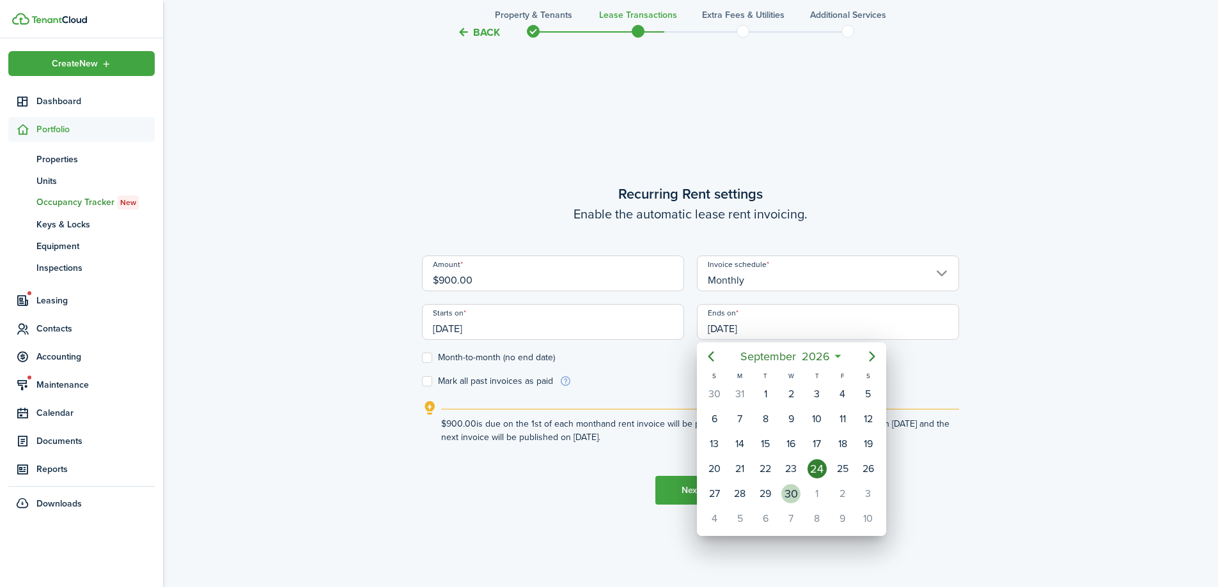
click at [791, 488] on div "30" at bounding box center [790, 494] width 19 height 19
type input "[DATE]"
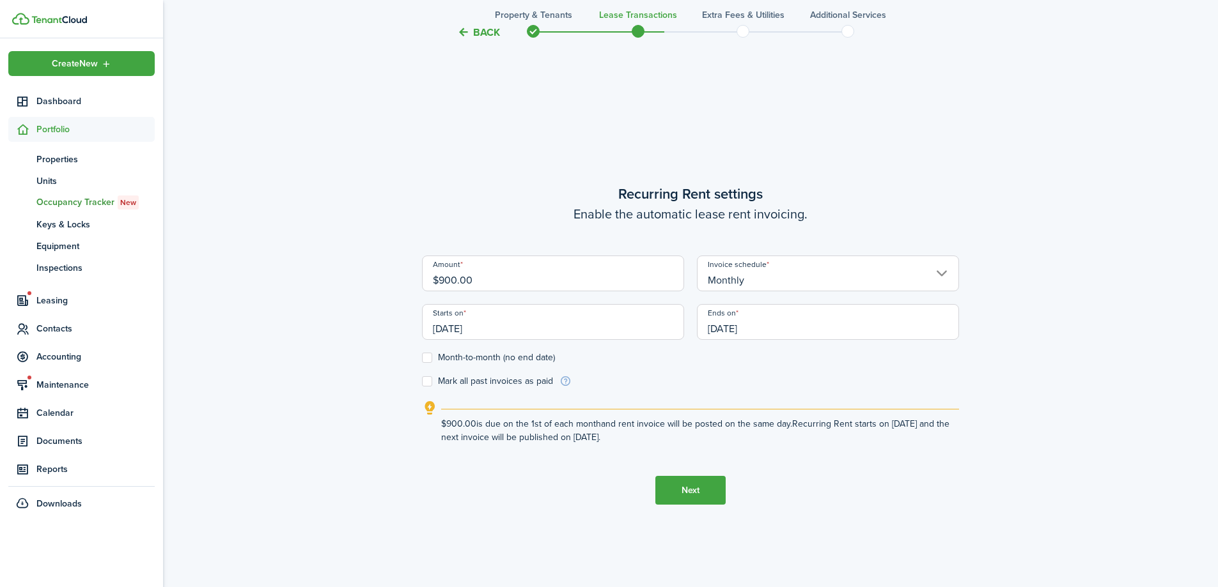
click at [697, 494] on button "Next" at bounding box center [690, 490] width 70 height 29
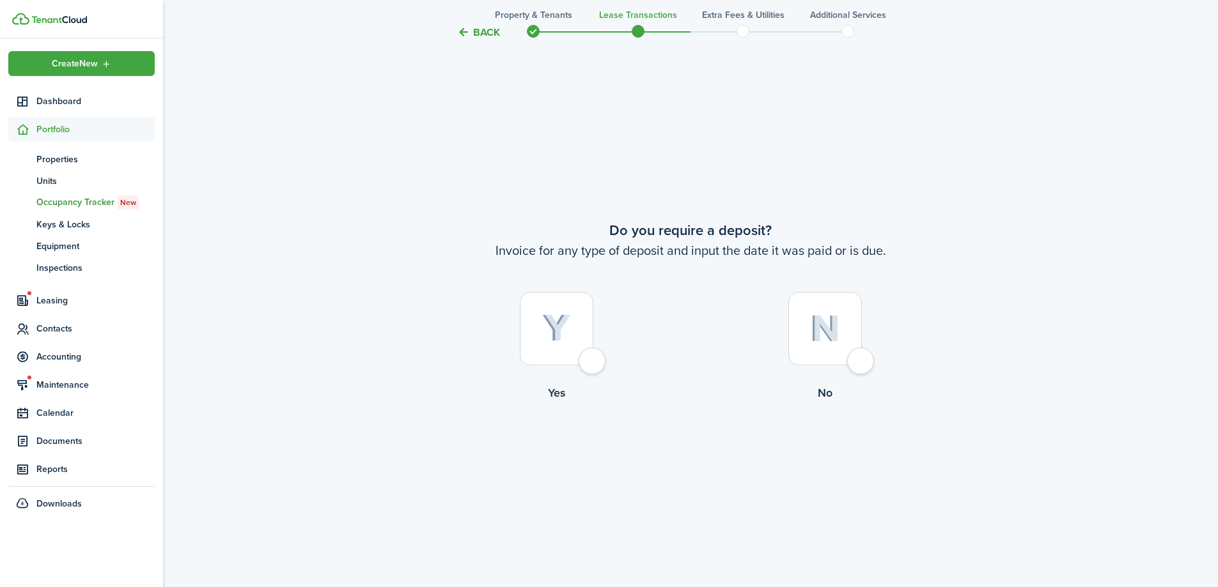
click at [593, 366] on div at bounding box center [557, 329] width 74 height 74
radio input "true"
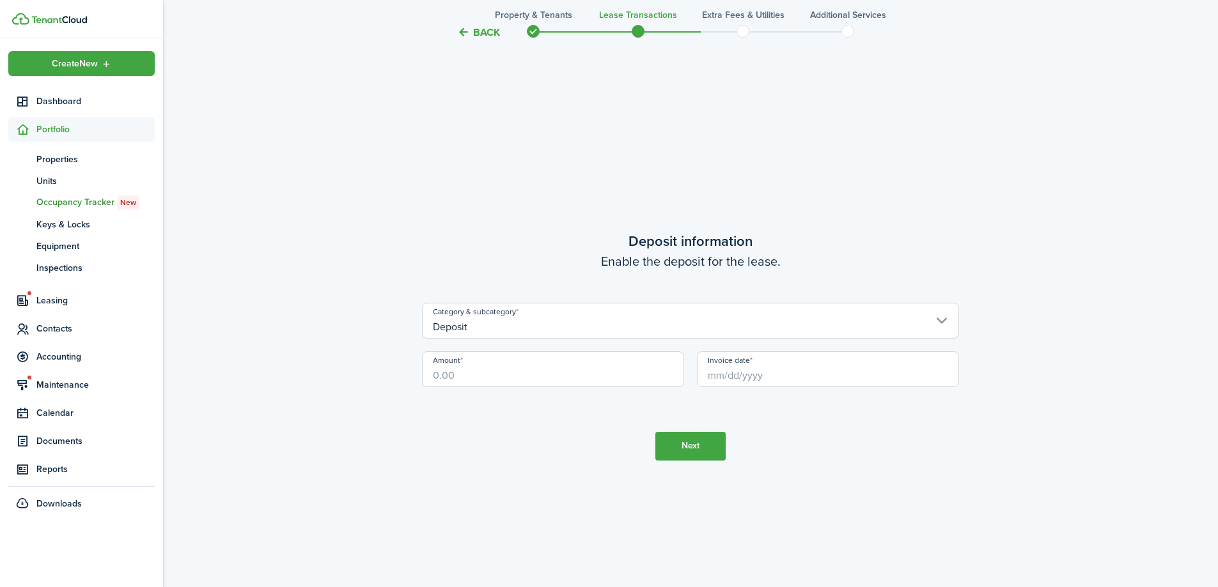
scroll to position [1677, 0]
click at [511, 366] on input "Amount" at bounding box center [553, 368] width 262 height 36
click at [814, 384] on input "Invoice date" at bounding box center [828, 368] width 262 height 36
type input "$900.00"
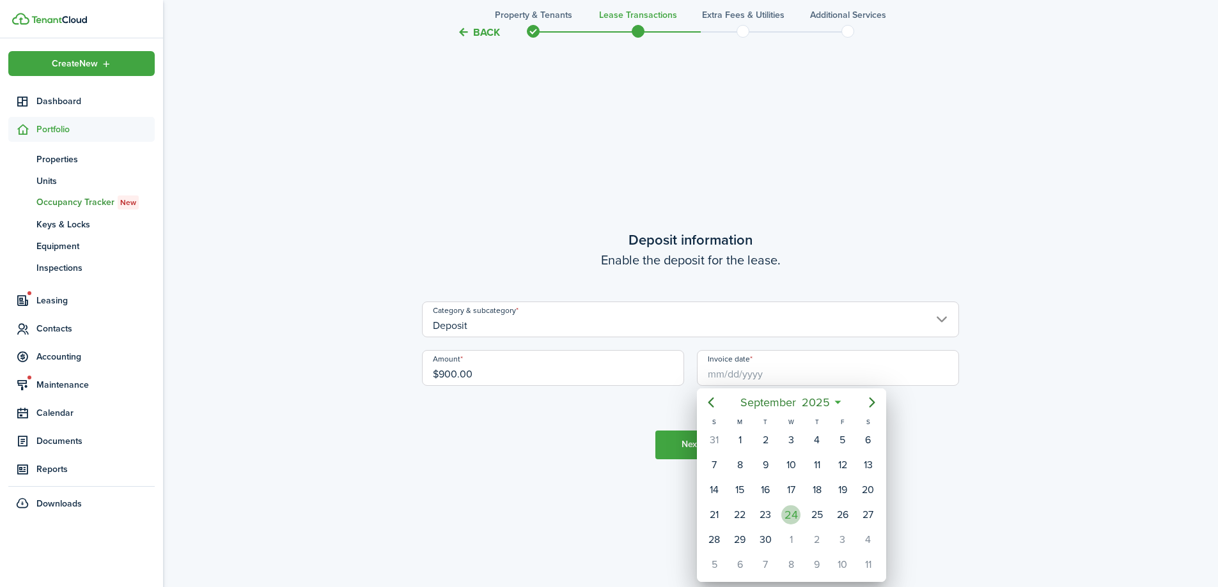
click at [793, 513] on div "24" at bounding box center [790, 515] width 19 height 19
type input "[DATE]"
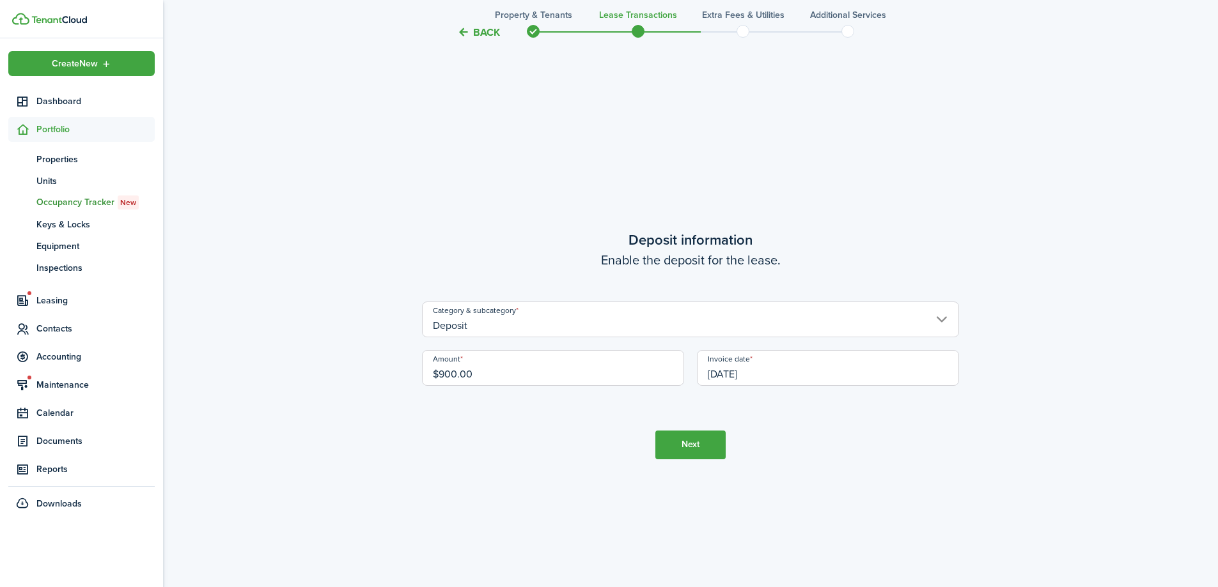
click at [713, 456] on button "Next" at bounding box center [690, 445] width 70 height 29
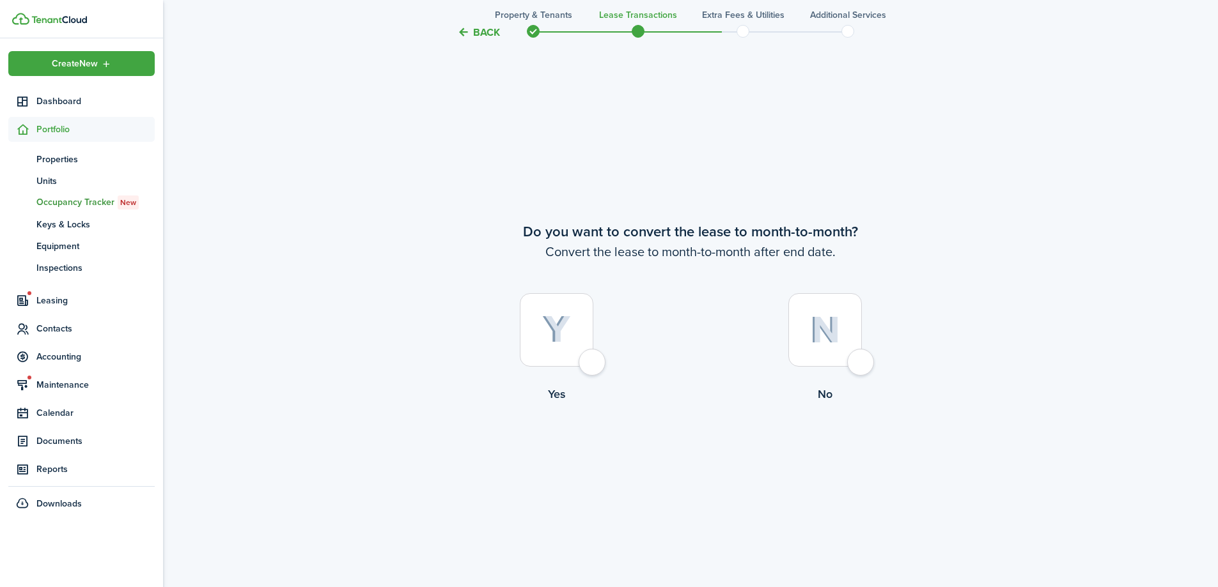
scroll to position [2264, 0]
click at [589, 354] on div at bounding box center [557, 329] width 74 height 74
radio input "true"
click at [698, 459] on button "Continue" at bounding box center [690, 454] width 70 height 29
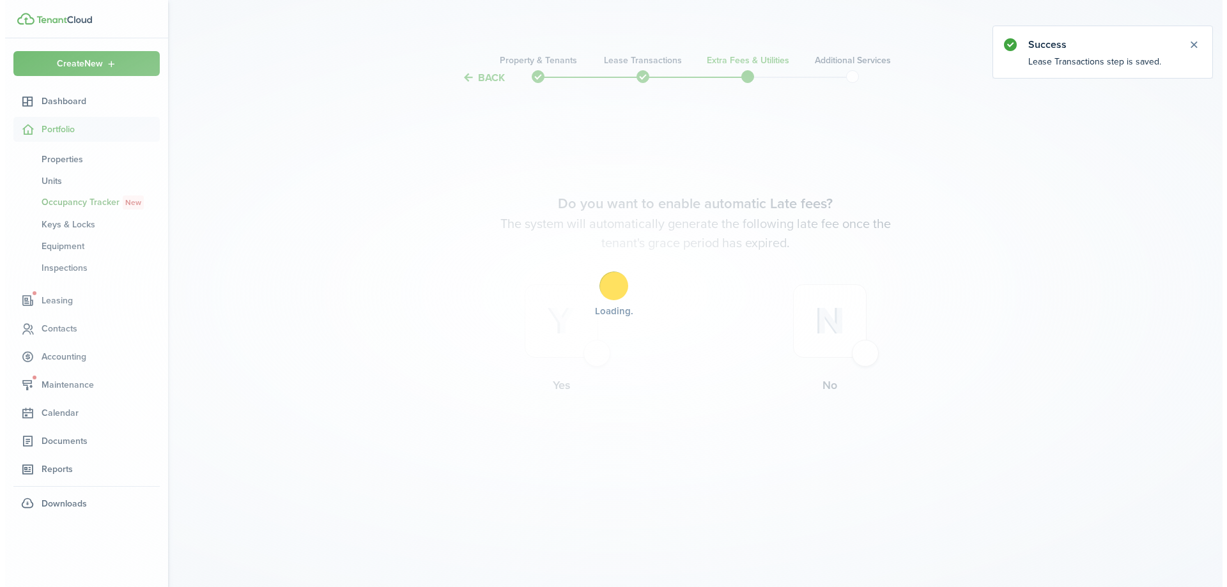
scroll to position [0, 0]
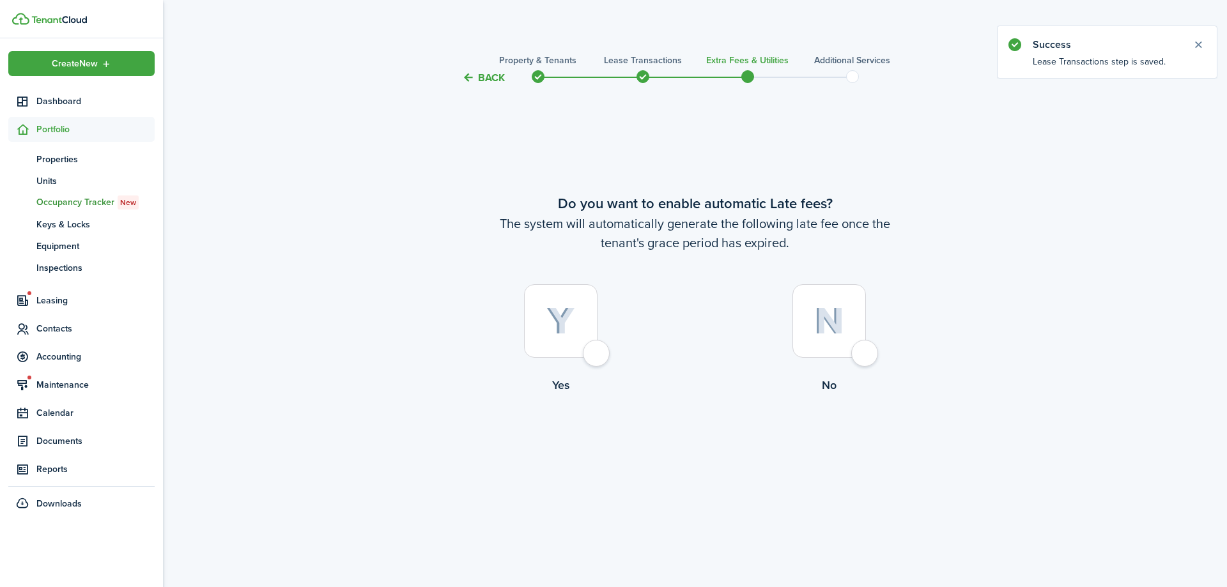
drag, startPoint x: 612, startPoint y: 359, endPoint x: 601, endPoint y: 354, distance: 12.9
click at [610, 359] on label "Yes" at bounding box center [561, 342] width 268 height 116
radio input "true"
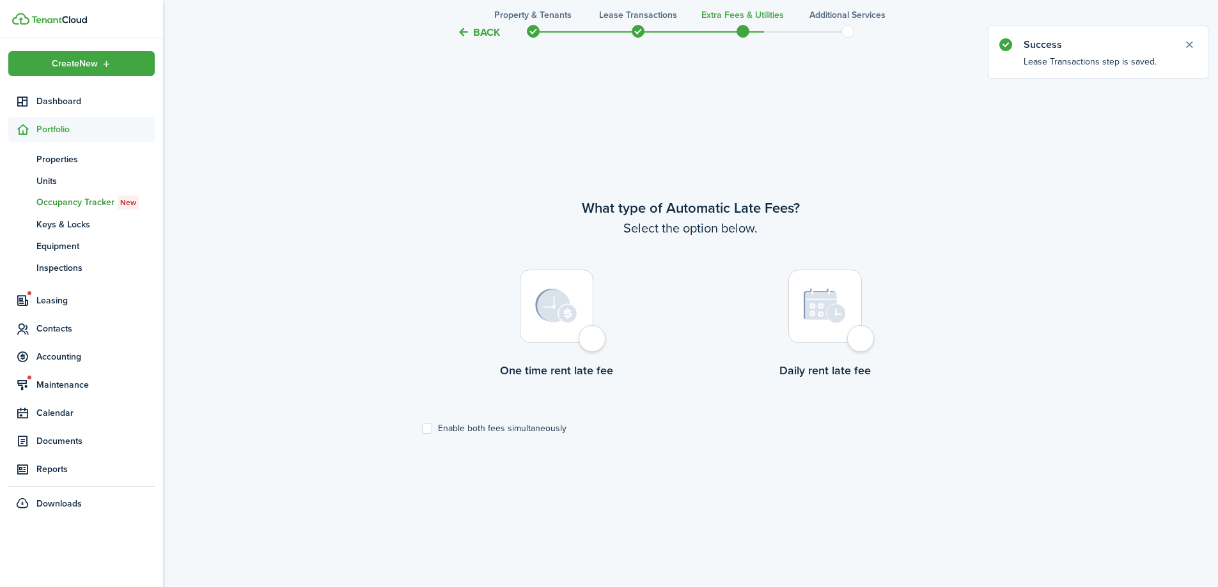
scroll to position [502, 0]
click at [537, 422] on label "Enable both fees simultaneously" at bounding box center [494, 427] width 144 height 10
click at [422, 427] on input "Enable both fees simultaneously" at bounding box center [421, 427] width 1 height 1
checkbox input "true"
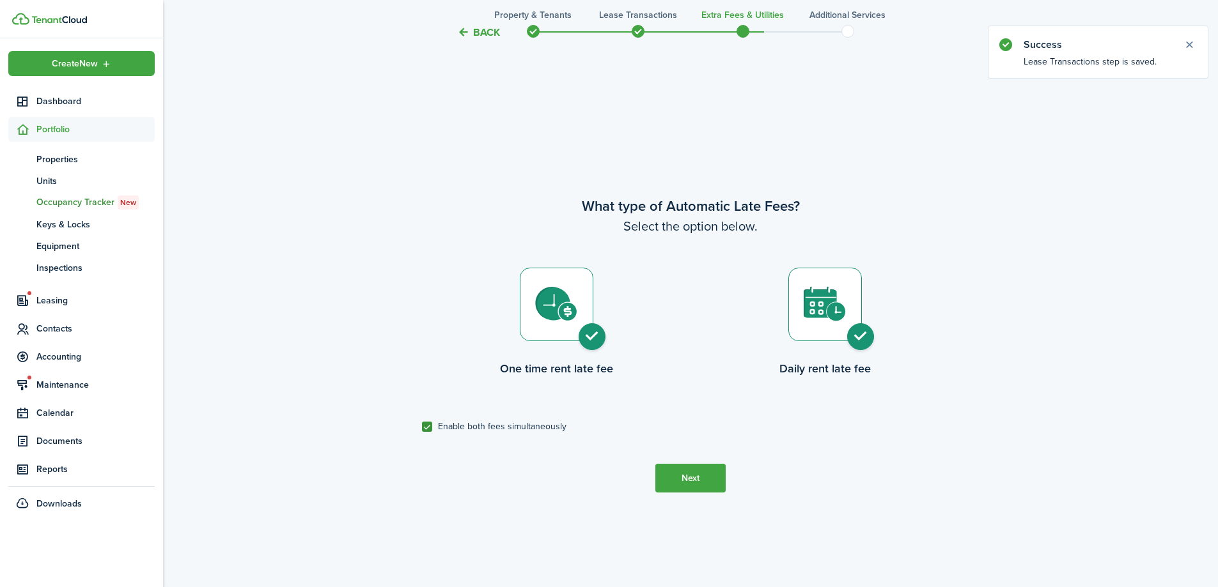
click at [696, 479] on button "Next" at bounding box center [690, 478] width 70 height 29
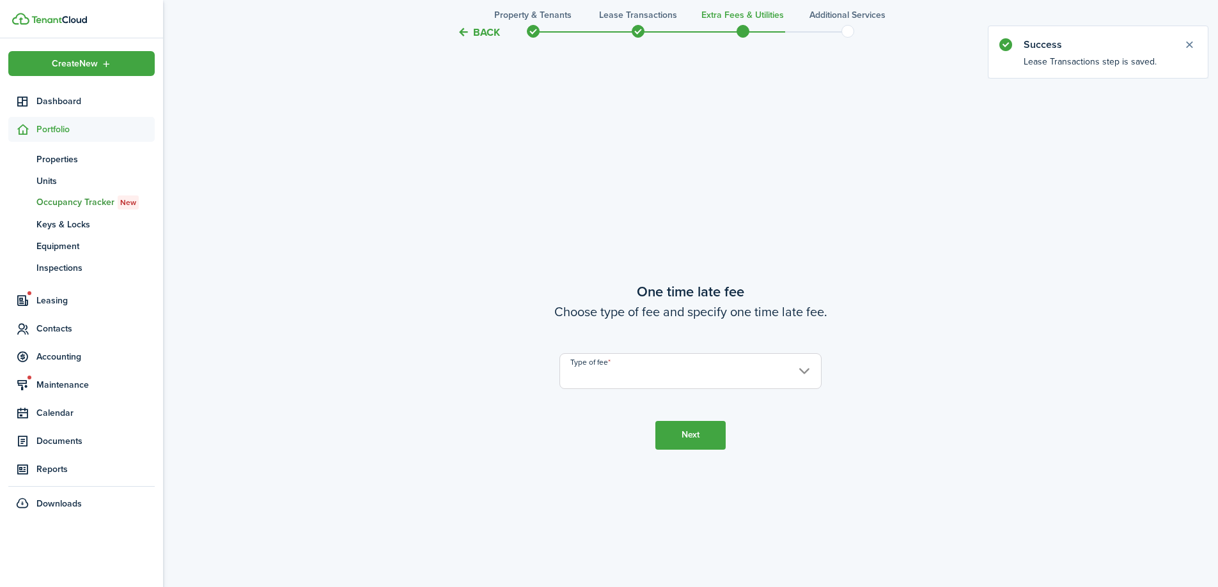
scroll to position [1089, 0]
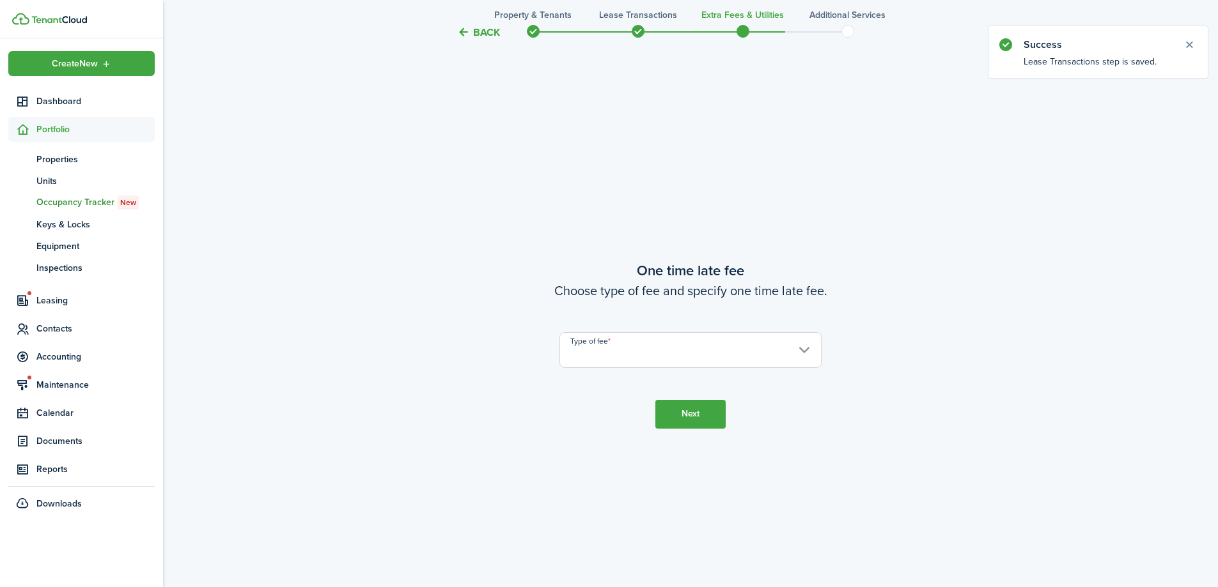
click at [673, 351] on input "Type of fee" at bounding box center [690, 350] width 262 height 36
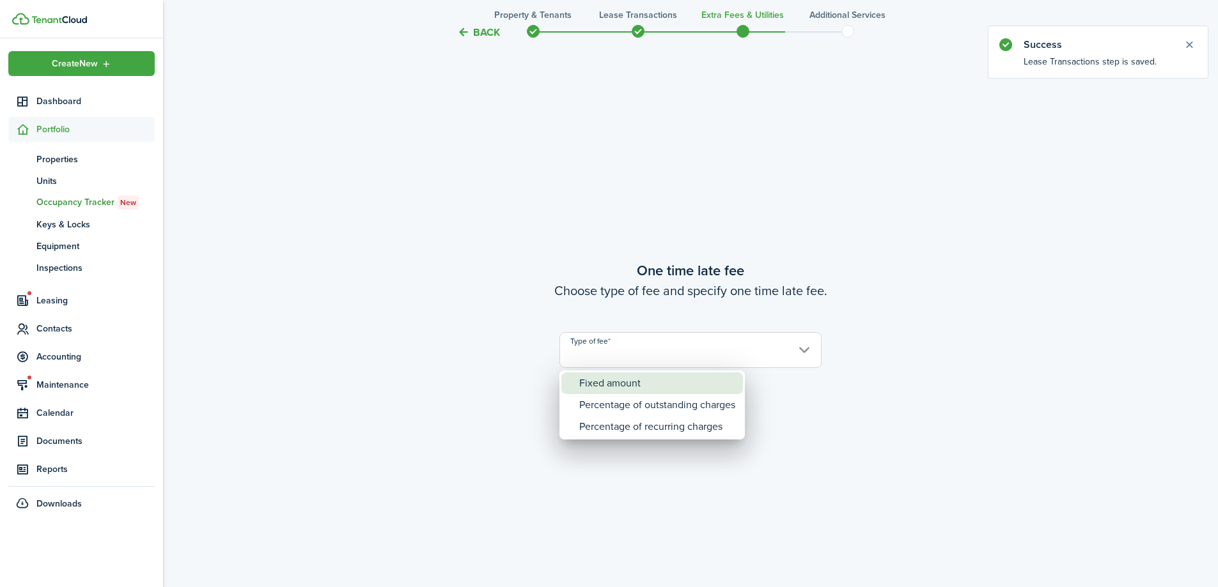
click at [662, 382] on div "Fixed amount" at bounding box center [657, 384] width 156 height 22
type input "Fixed amount"
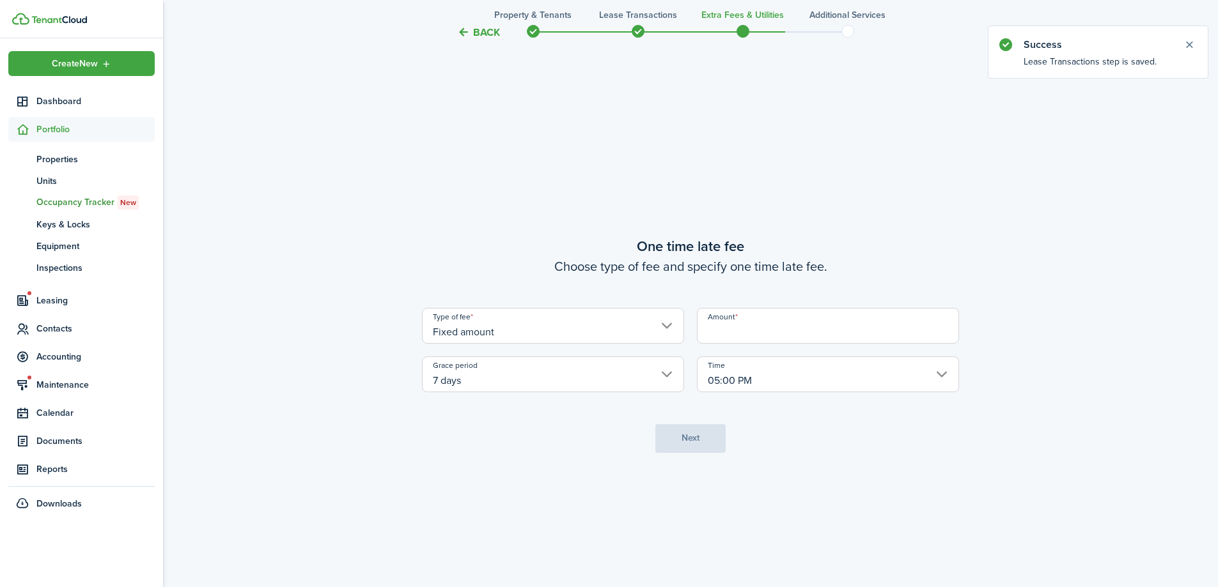
click at [768, 338] on input "Amount" at bounding box center [828, 326] width 262 height 36
type input "$25.00"
click at [696, 453] on button "Next" at bounding box center [690, 438] width 70 height 29
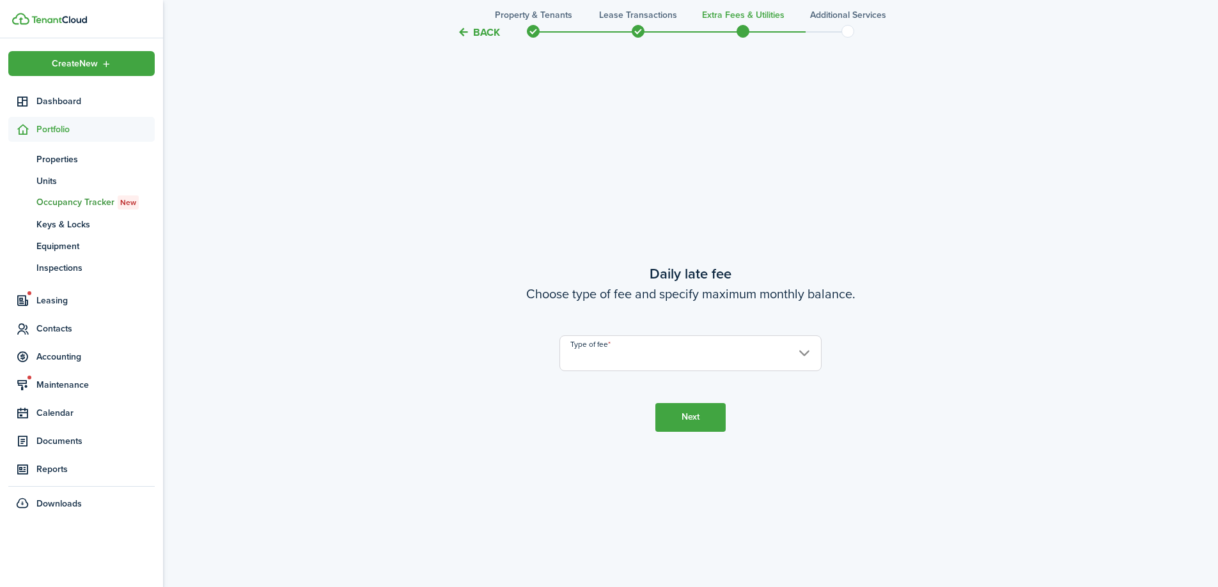
scroll to position [1677, 0]
click at [737, 355] on input "Type of fee" at bounding box center [690, 350] width 262 height 36
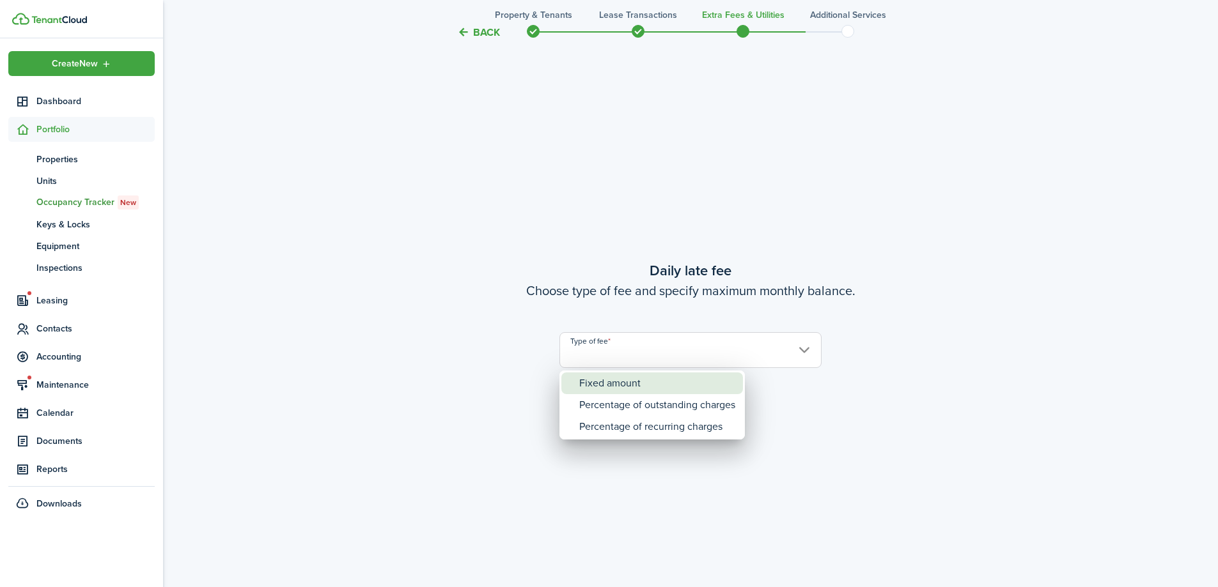
click at [720, 390] on div "Fixed amount" at bounding box center [657, 384] width 156 height 22
type input "Fixed amount"
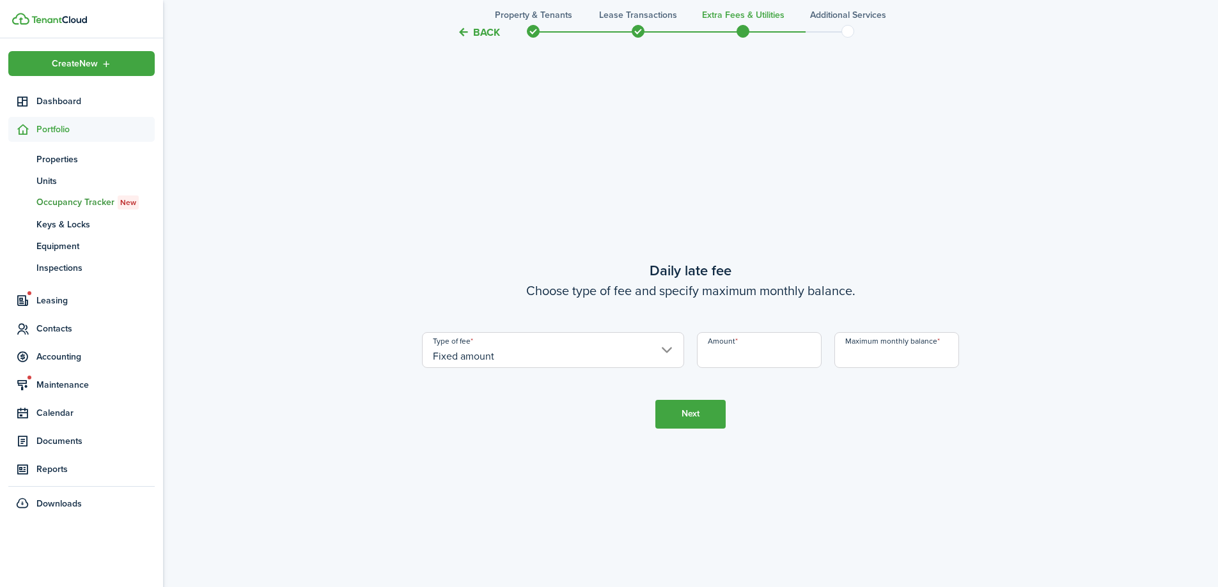
click at [782, 343] on input "Amount" at bounding box center [759, 350] width 125 height 36
type input "$5.00"
click at [871, 346] on input "Maximum monthly balance" at bounding box center [896, 350] width 125 height 36
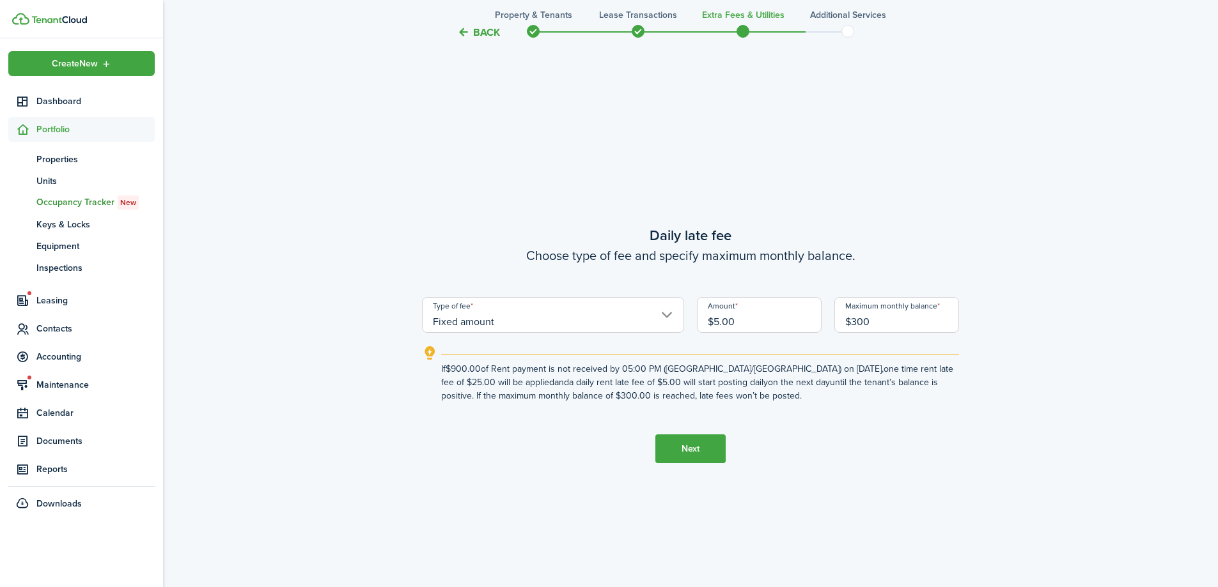
type input "$300.00"
click at [681, 449] on button "Next" at bounding box center [690, 449] width 70 height 29
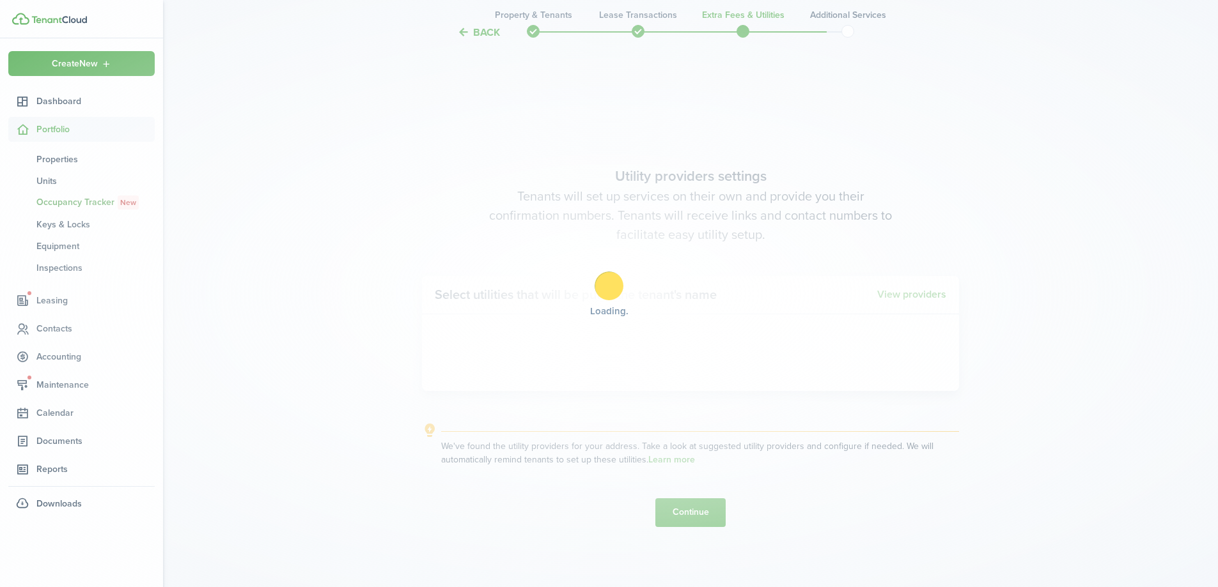
scroll to position [2264, 0]
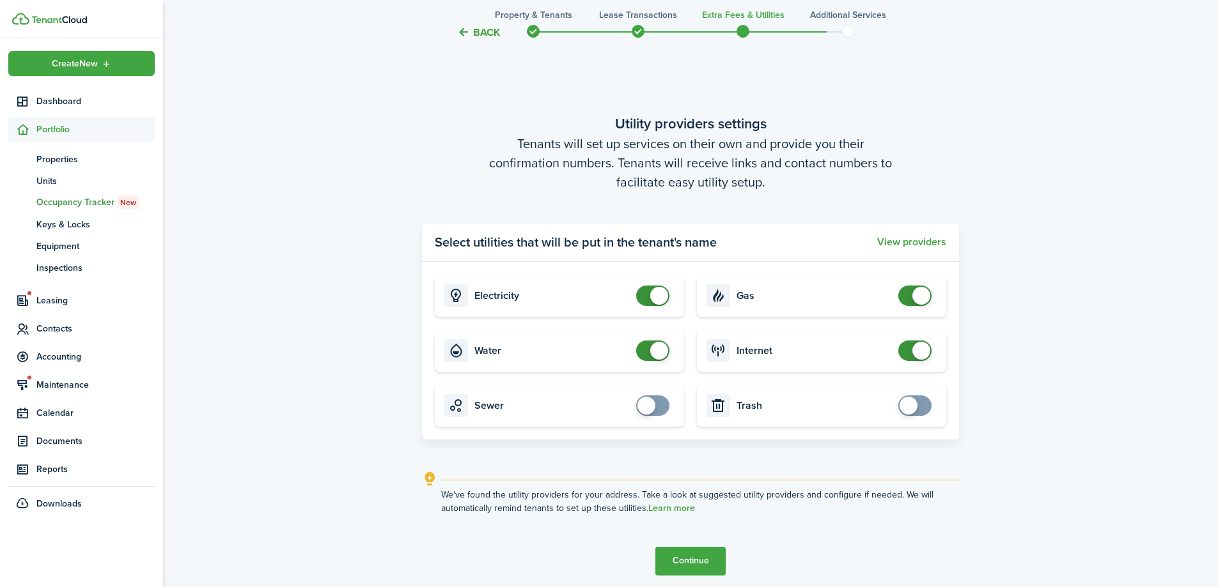
checkbox input "true"
click at [659, 406] on span at bounding box center [652, 406] width 13 height 20
checkbox input "true"
click at [921, 407] on span at bounding box center [914, 406] width 13 height 20
checkbox input "false"
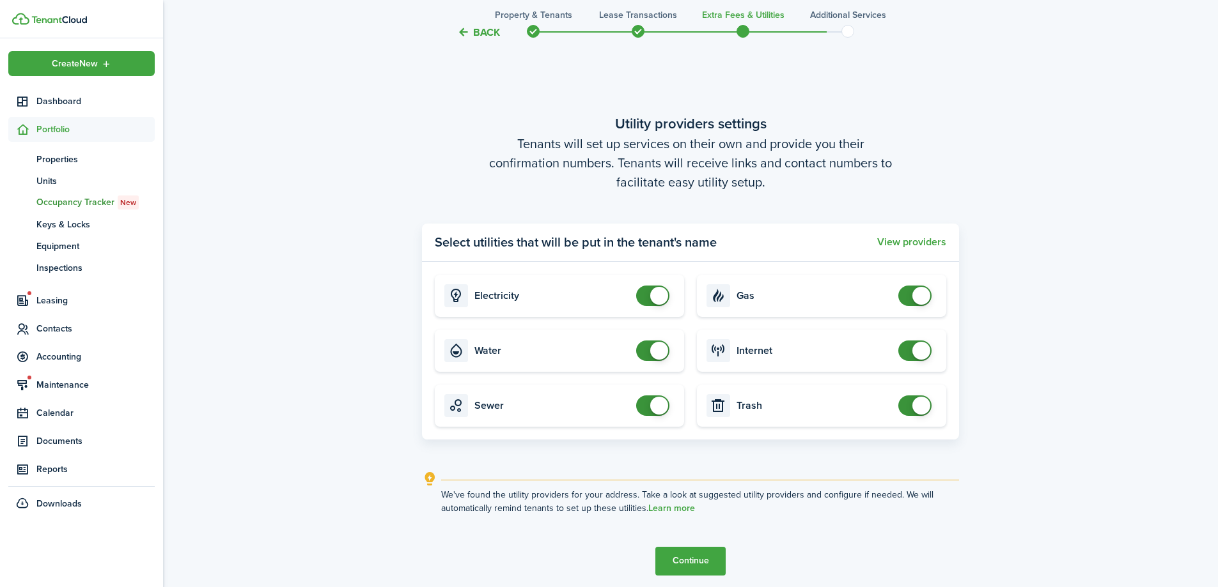
click at [911, 300] on span at bounding box center [914, 296] width 13 height 20
click at [708, 559] on button "Continue" at bounding box center [690, 561] width 70 height 29
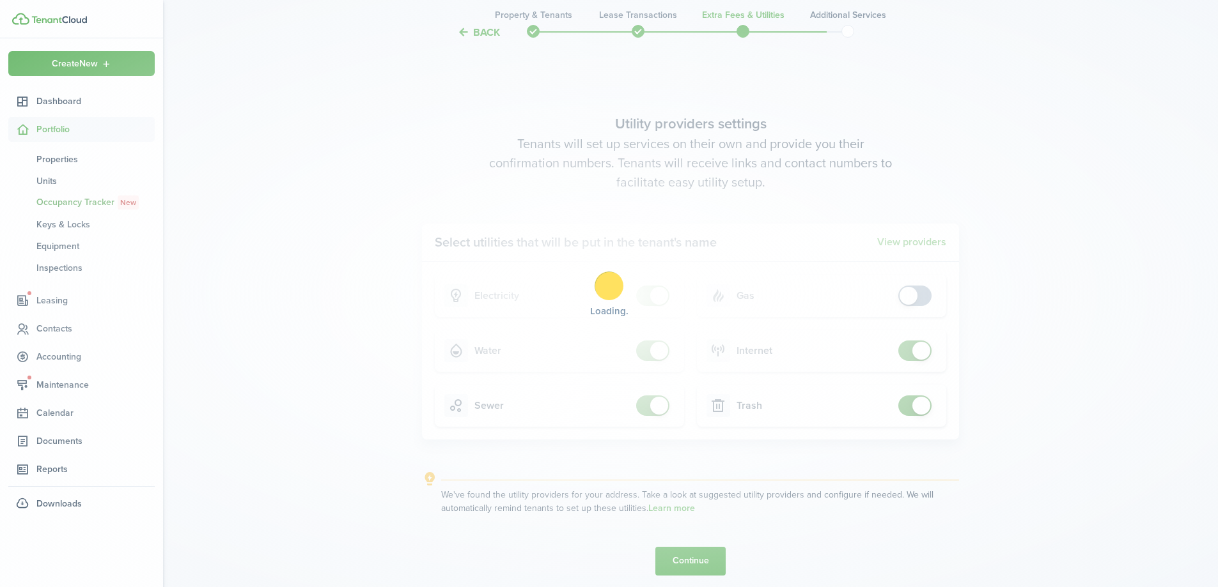
scroll to position [0, 0]
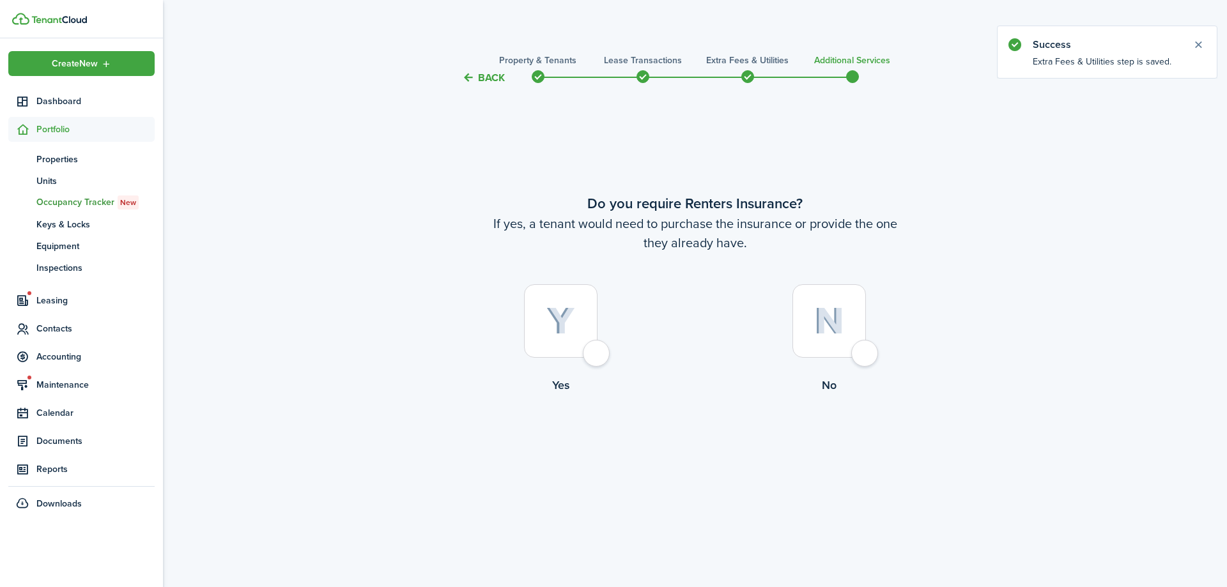
click at [846, 352] on div at bounding box center [830, 321] width 74 height 74
radio input "true"
click at [717, 453] on tc-wizard-step "Do you require Renters Insurance? If yes, a tenant would need to purchase the i…" at bounding box center [695, 327] width 537 height 450
click at [715, 447] on button "Complete move in" at bounding box center [695, 447] width 94 height 29
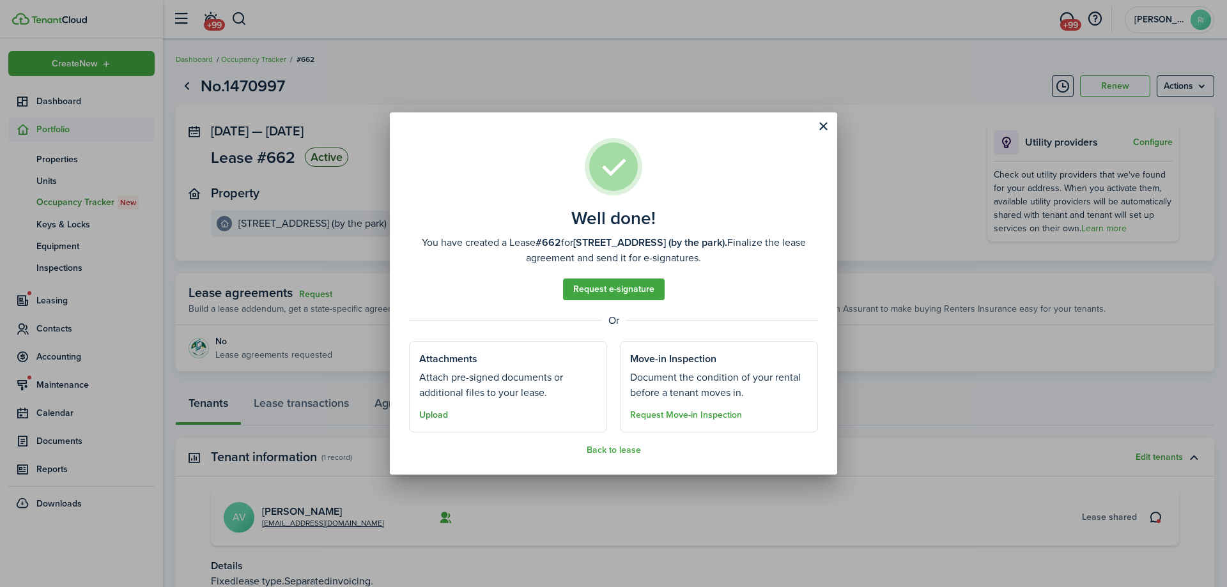
click at [444, 415] on button "Upload" at bounding box center [433, 415] width 29 height 10
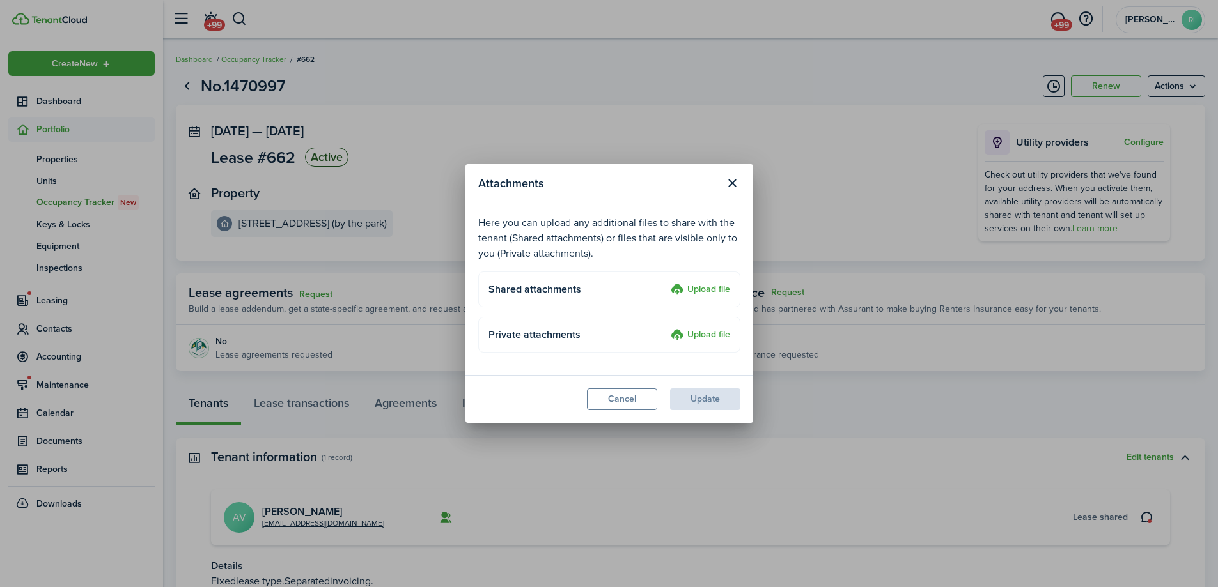
click at [720, 286] on label "Upload file" at bounding box center [700, 290] width 59 height 15
click at [666, 283] on input "Upload file" at bounding box center [666, 283] width 0 height 0
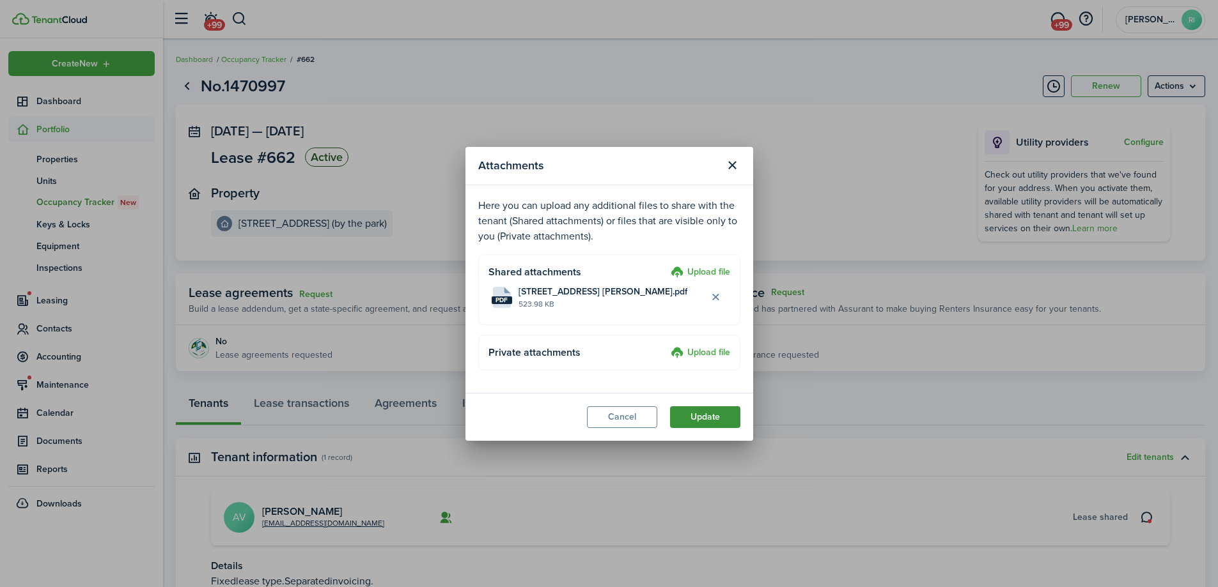
click at [714, 422] on button "Update" at bounding box center [705, 418] width 70 height 22
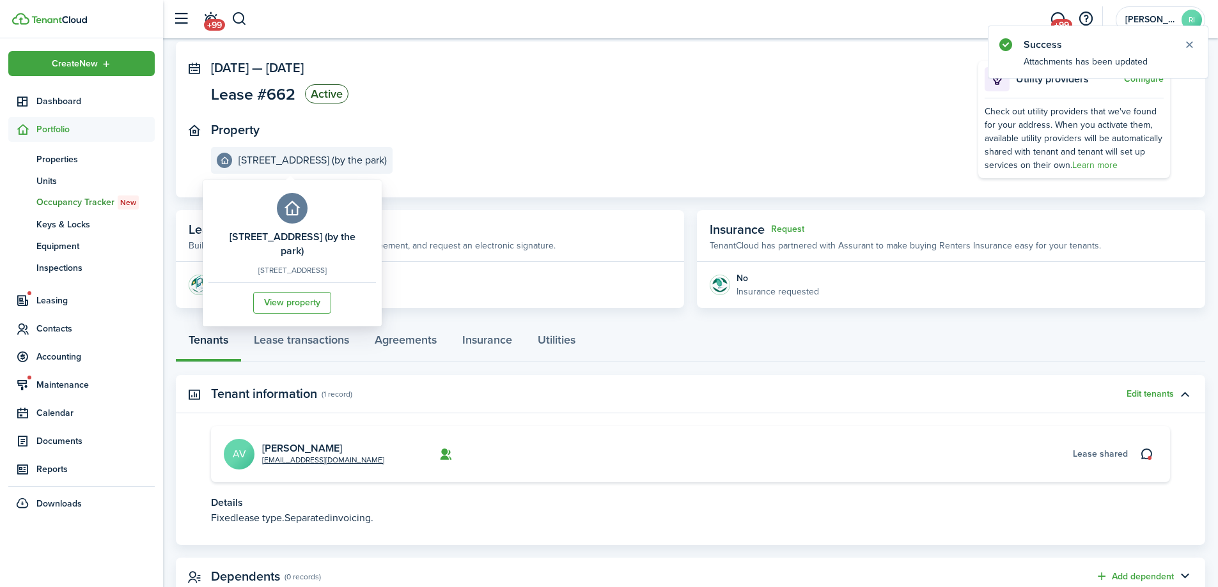
scroll to position [107, 0]
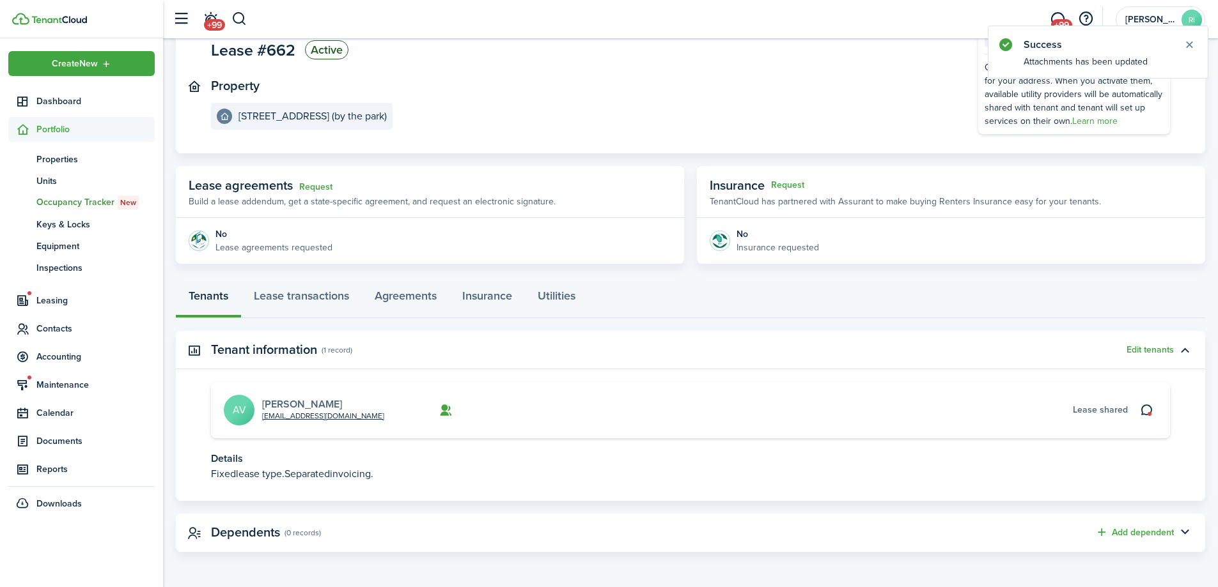
click at [304, 401] on link "[PERSON_NAME]" at bounding box center [302, 404] width 80 height 15
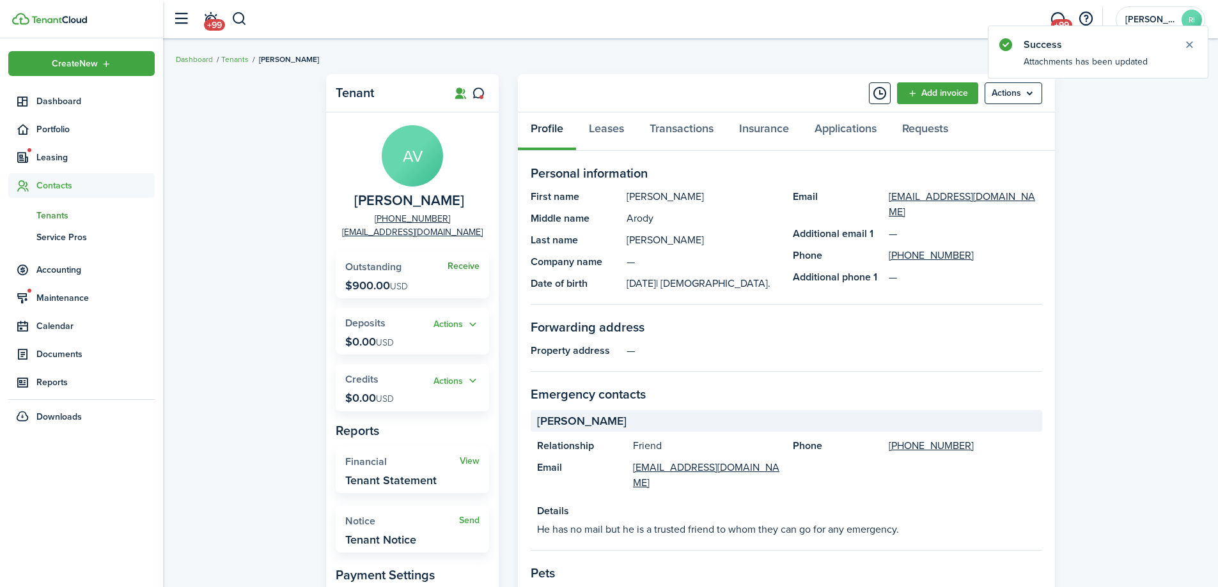
click at [458, 262] on link "Receive" at bounding box center [463, 266] width 32 height 10
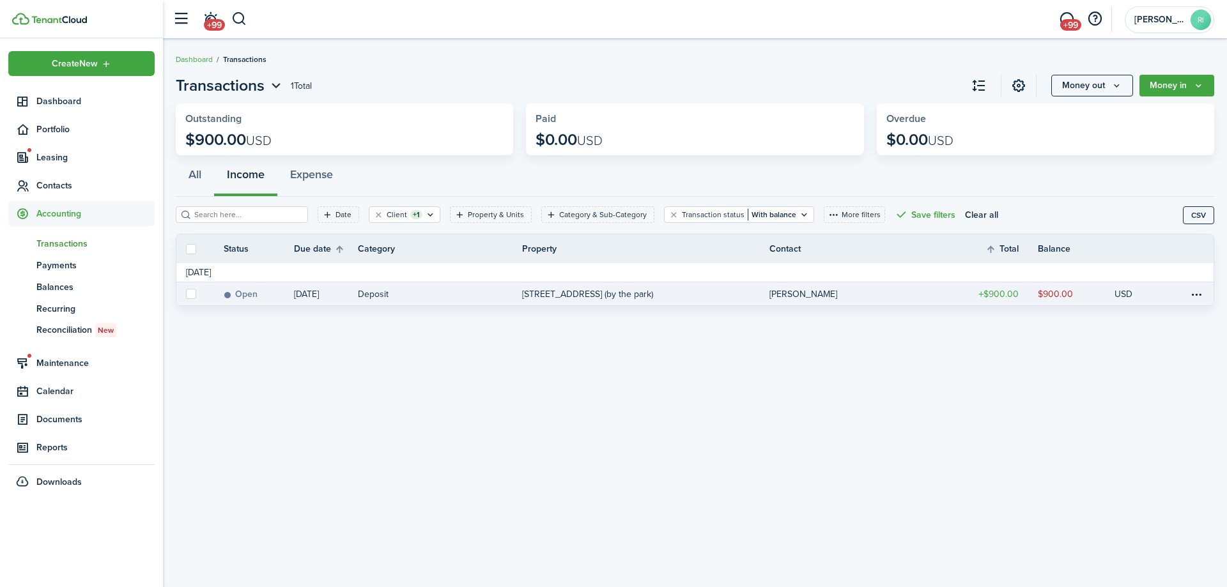
click at [194, 290] on label at bounding box center [191, 294] width 10 height 10
click at [186, 294] on input "checkbox" at bounding box center [185, 294] width 1 height 1
checkbox input "true"
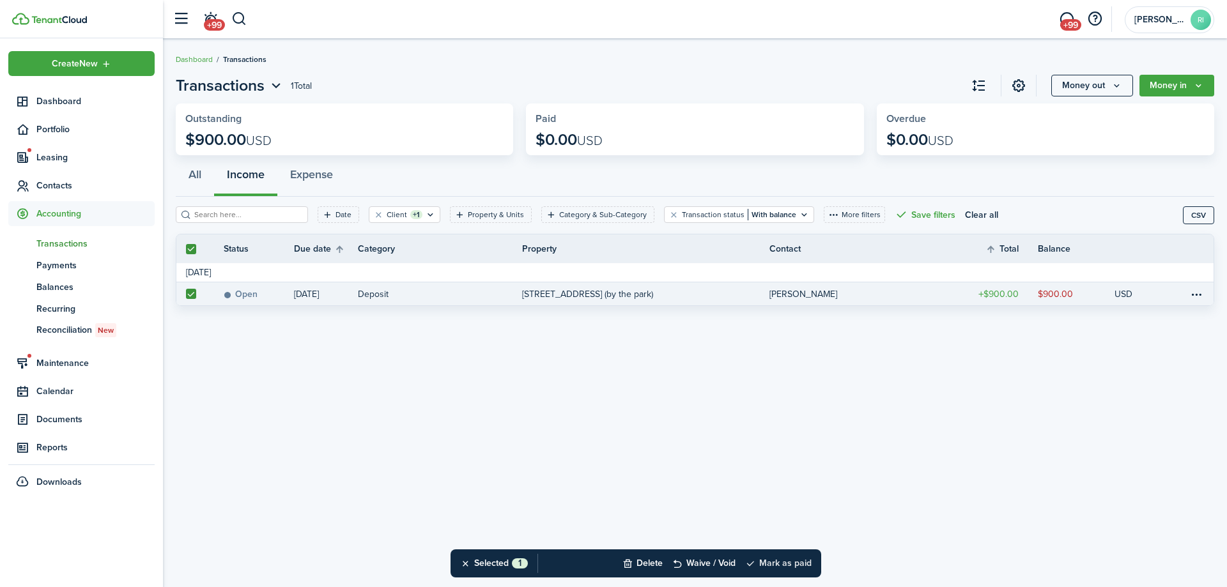
click at [804, 565] on button "Mark as paid" at bounding box center [778, 564] width 66 height 28
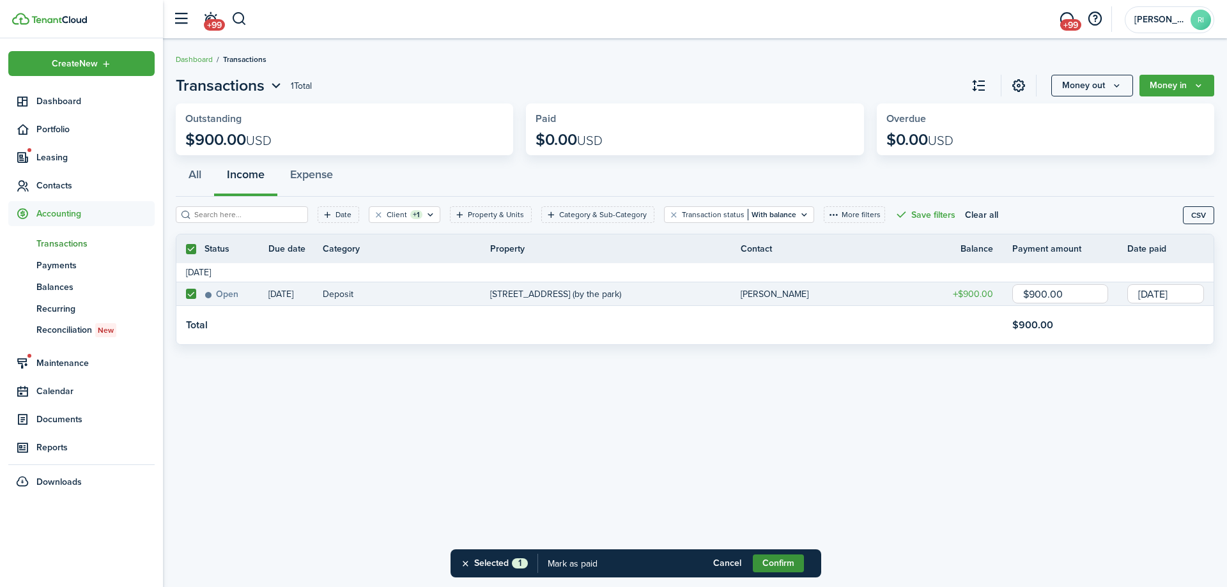
click at [782, 565] on button "Confirm" at bounding box center [778, 564] width 51 height 18
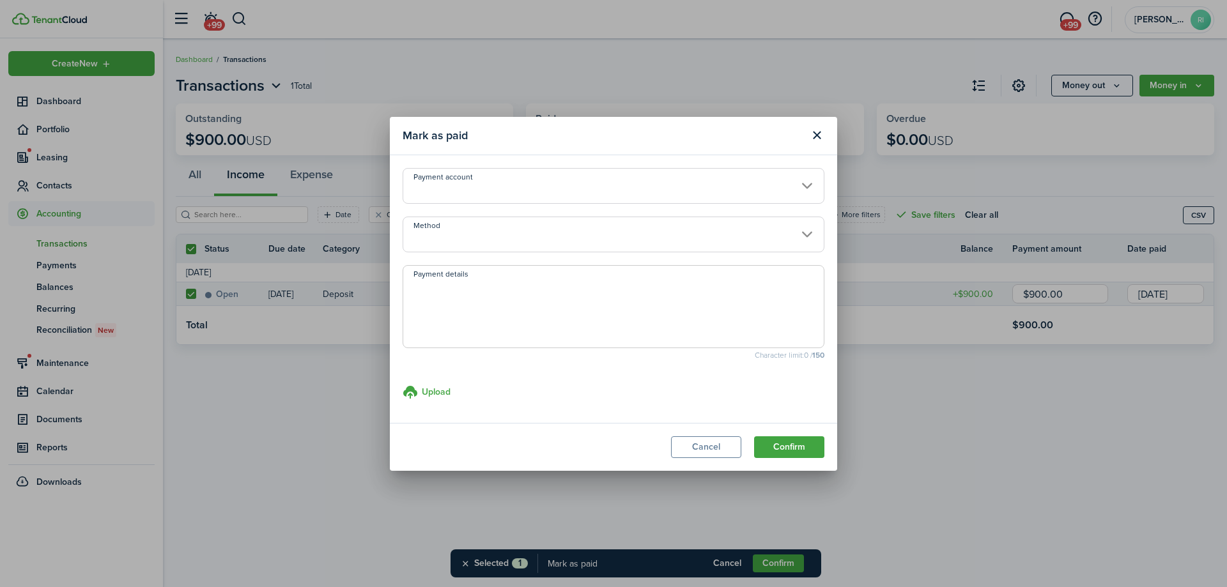
click at [632, 308] on textarea "Payment details" at bounding box center [613, 310] width 421 height 61
click at [660, 228] on input "Method" at bounding box center [614, 235] width 422 height 36
type textarea "paid $650 transferred from apt 5 wellness"
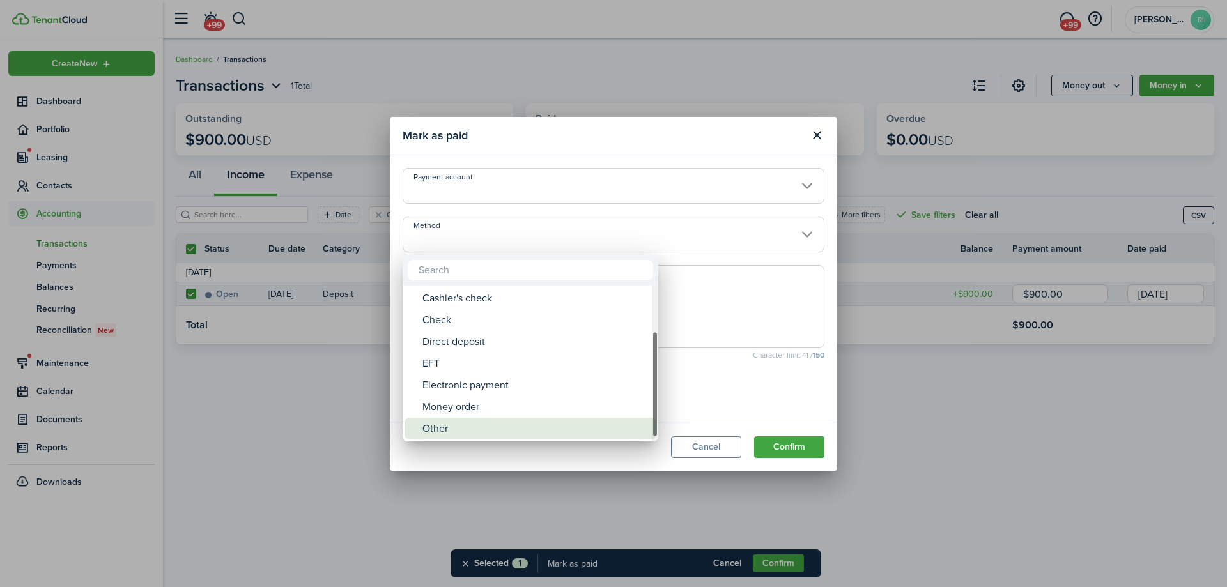
click at [513, 429] on div "Other" at bounding box center [536, 429] width 226 height 22
type input "Other"
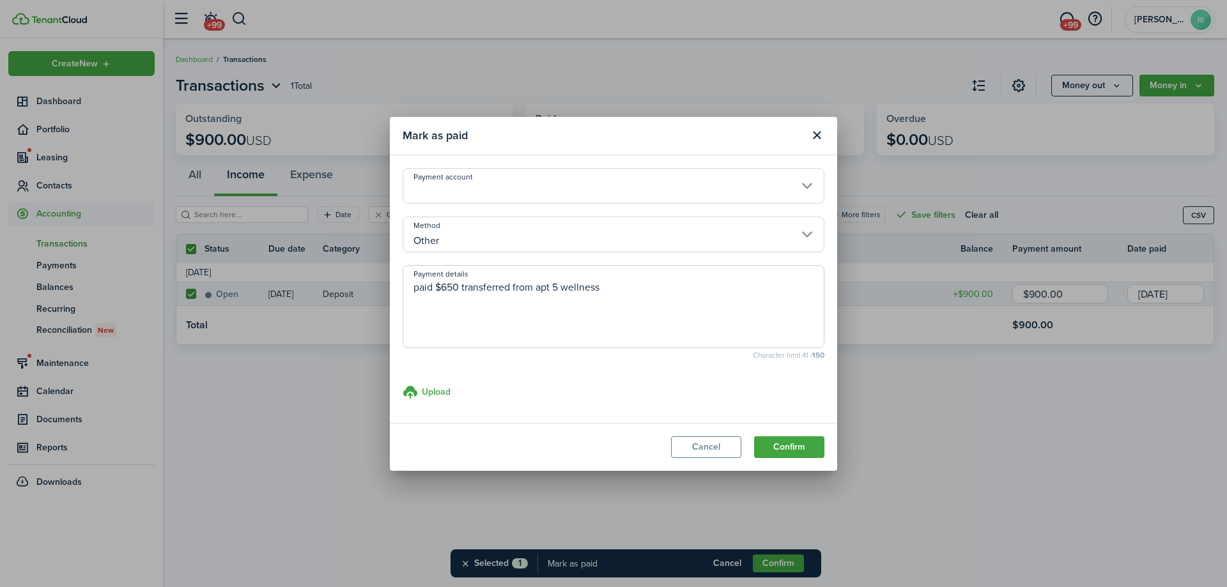
click at [612, 290] on textarea "paid $650 transferred from apt 5 wellness" at bounding box center [613, 310] width 421 height 61
type textarea "paid $650 transferred from apt 5 wellness, $rest in cash"
click at [787, 444] on button "Confirm" at bounding box center [789, 448] width 70 height 22
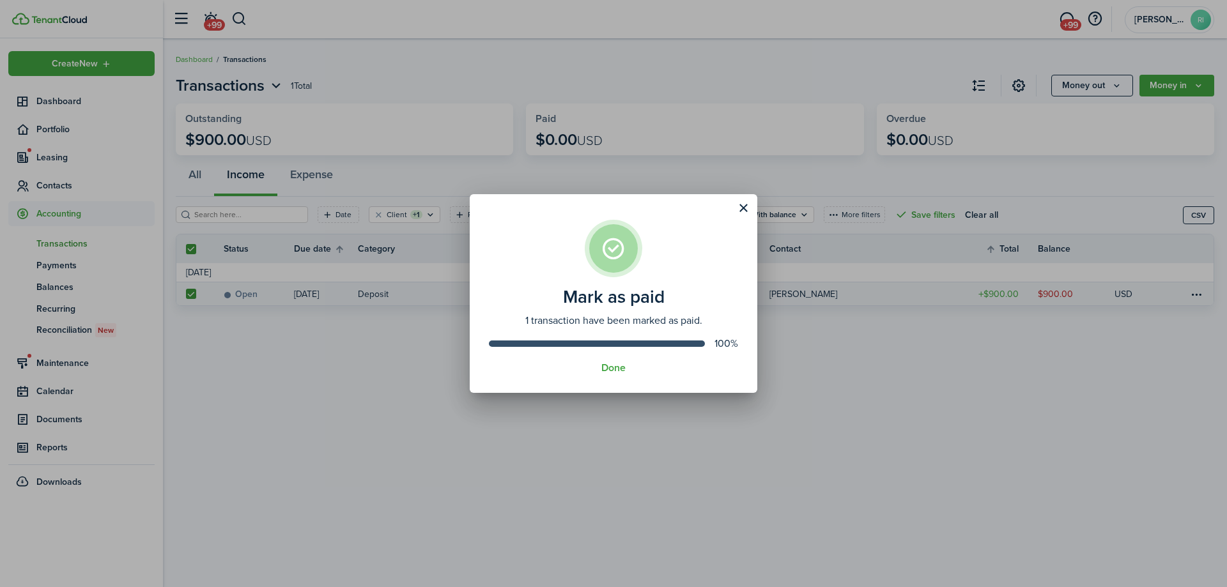
click at [621, 376] on assembled-view "Mark as paid 1 transaction have been marked as paid. 100% Done" at bounding box center [614, 293] width 288 height 199
click at [622, 371] on button "Done" at bounding box center [614, 368] width 24 height 12
